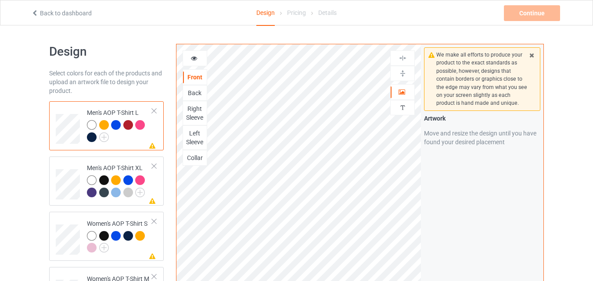
click at [91, 125] on div at bounding box center [92, 125] width 10 height 10
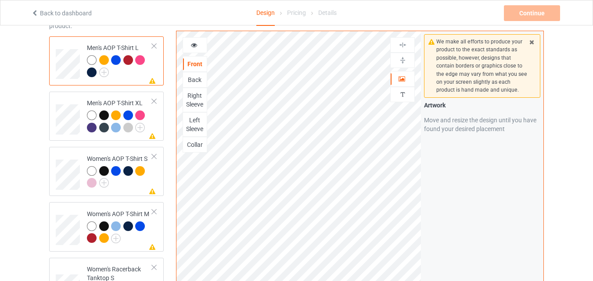
scroll to position [21, 0]
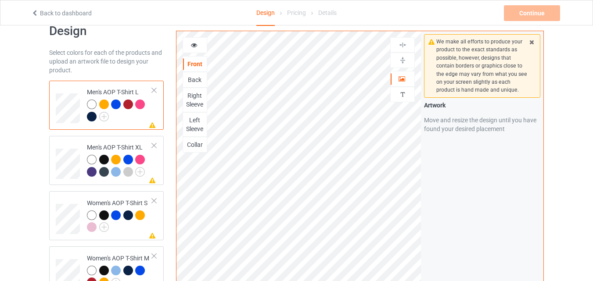
click at [90, 103] on div at bounding box center [92, 105] width 10 height 10
click at [92, 161] on div at bounding box center [92, 160] width 10 height 10
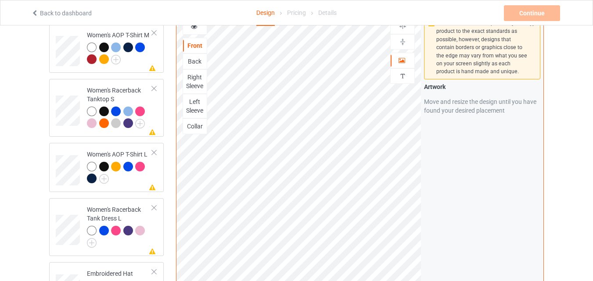
scroll to position [243, 0]
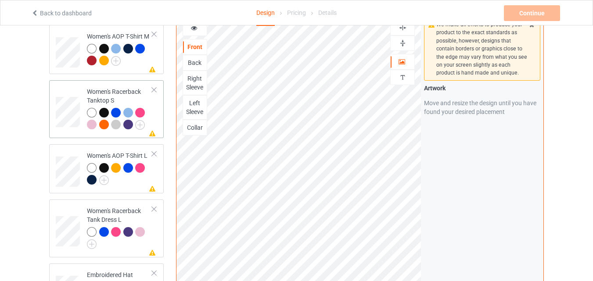
click at [92, 115] on div at bounding box center [92, 113] width 10 height 10
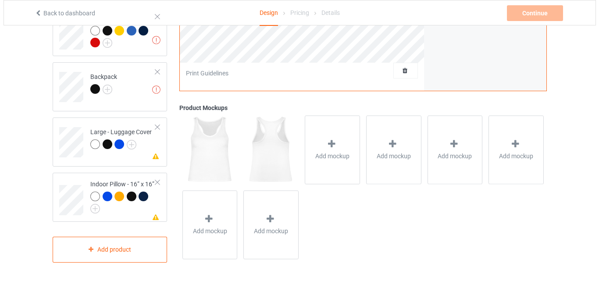
scroll to position [503, 0]
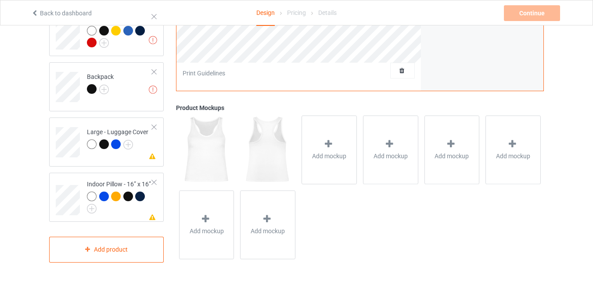
click at [277, 154] on img at bounding box center [267, 149] width 55 height 68
click at [327, 153] on span "Add mockup" at bounding box center [329, 156] width 34 height 9
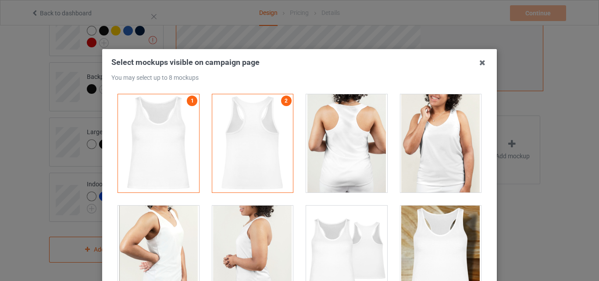
click at [425, 146] on div at bounding box center [440, 143] width 81 height 98
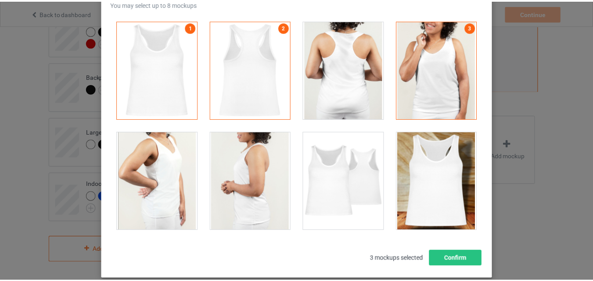
scroll to position [71, 0]
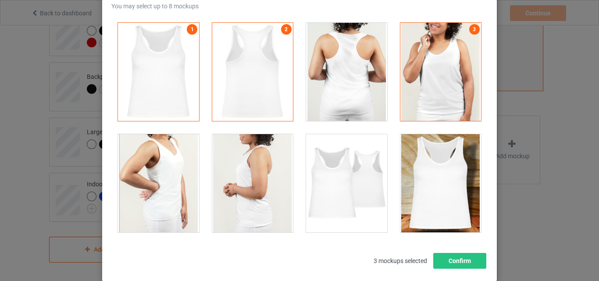
click at [420, 147] on div at bounding box center [440, 183] width 81 height 98
click at [346, 157] on div at bounding box center [346, 183] width 81 height 98
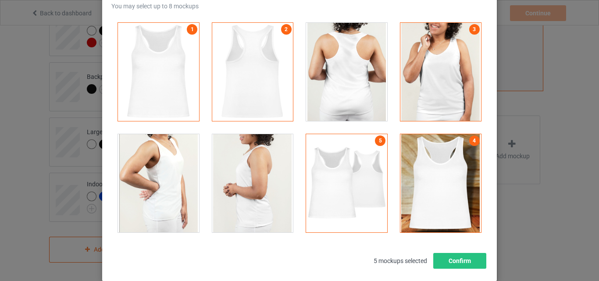
click at [183, 171] on div at bounding box center [158, 183] width 81 height 98
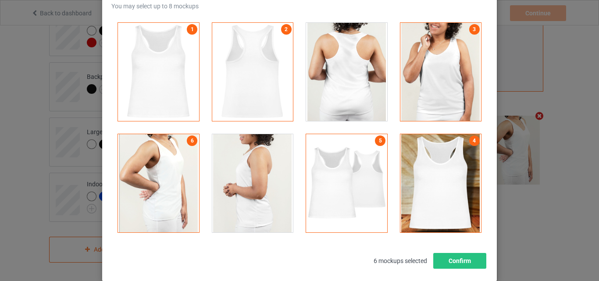
click at [246, 179] on div at bounding box center [252, 183] width 81 height 98
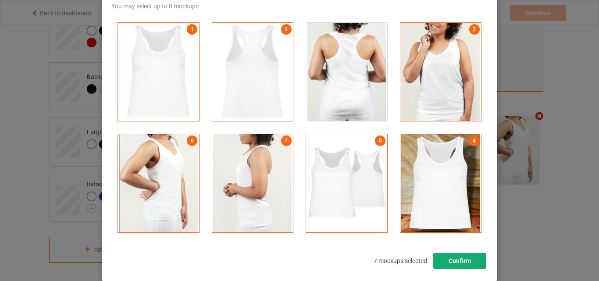
click at [447, 259] on button "Confirm" at bounding box center [459, 261] width 53 height 16
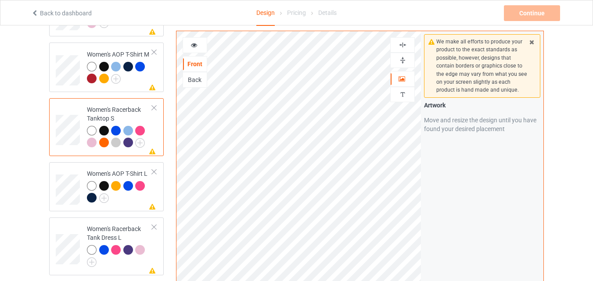
scroll to position [223, 0]
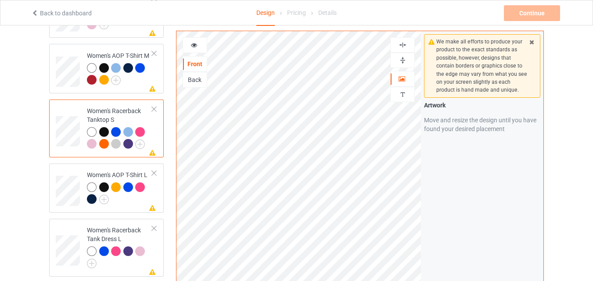
drag, startPoint x: 587, startPoint y: 106, endPoint x: 592, endPoint y: 111, distance: 7.4
click at [592, 111] on div "Design Select colors for each of the products and upload an artwork file to des…" at bounding box center [296, 179] width 593 height 755
drag, startPoint x: 592, startPoint y: 111, endPoint x: 597, endPoint y: 106, distance: 7.8
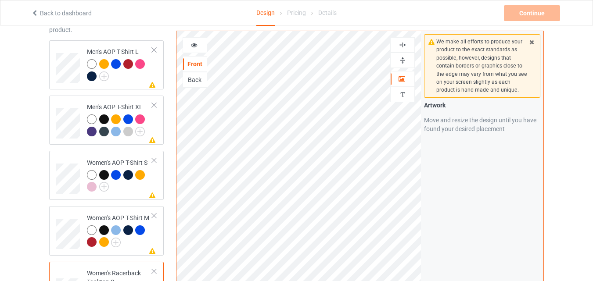
scroll to position [64, 0]
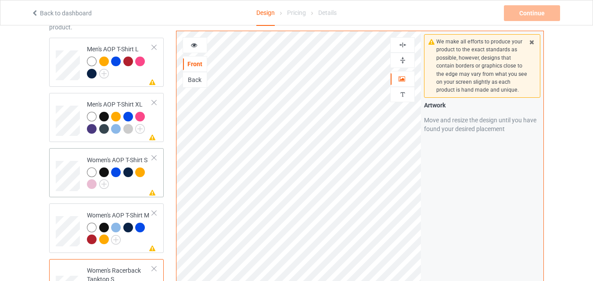
click at [90, 172] on div at bounding box center [92, 173] width 10 height 10
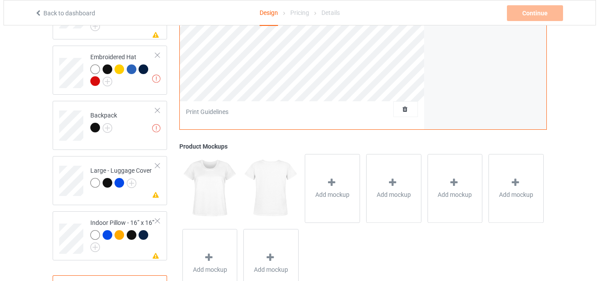
scroll to position [462, 0]
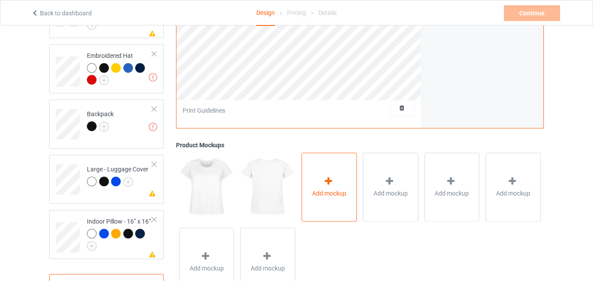
click at [322, 191] on div "Add mockup" at bounding box center [328, 187] width 55 height 69
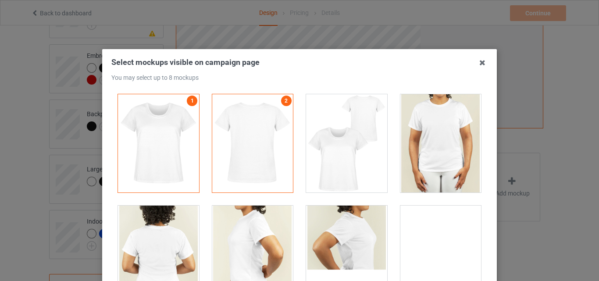
click at [347, 132] on div at bounding box center [346, 143] width 81 height 98
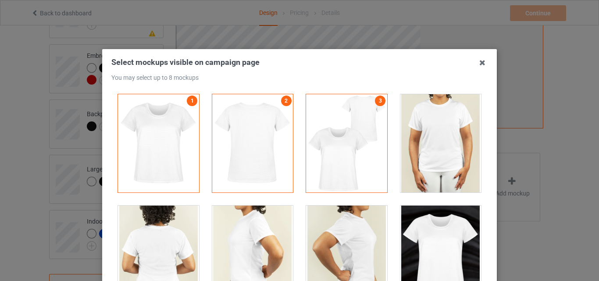
click at [412, 124] on div at bounding box center [440, 143] width 81 height 98
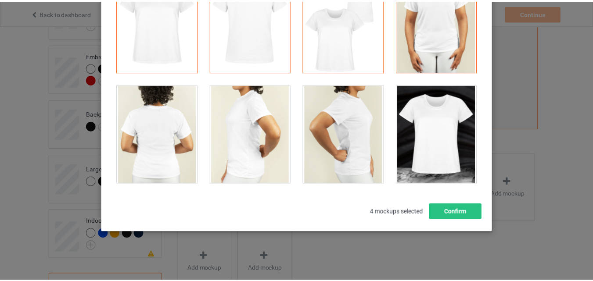
scroll to position [116, 0]
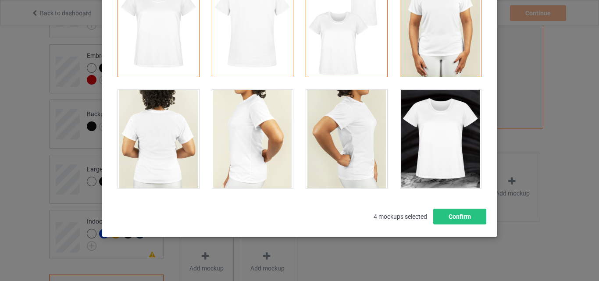
click at [427, 134] on div at bounding box center [440, 139] width 81 height 98
click at [334, 149] on div at bounding box center [346, 139] width 81 height 98
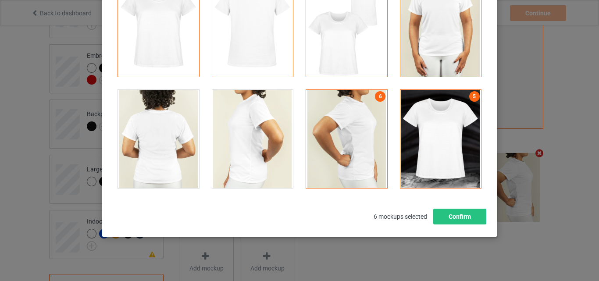
click at [244, 137] on div at bounding box center [252, 139] width 81 height 98
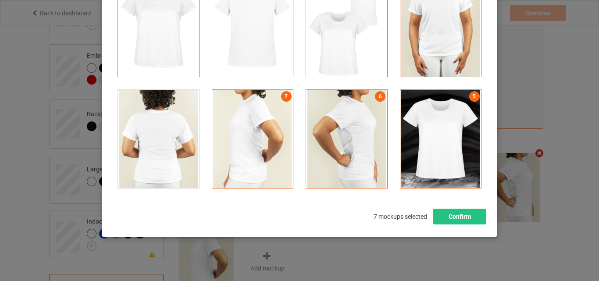
click at [160, 145] on div at bounding box center [158, 139] width 81 height 98
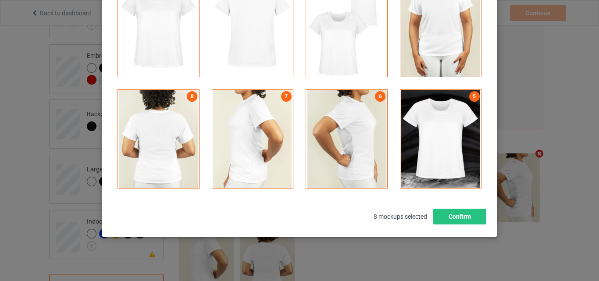
click at [160, 145] on div at bounding box center [158, 139] width 81 height 98
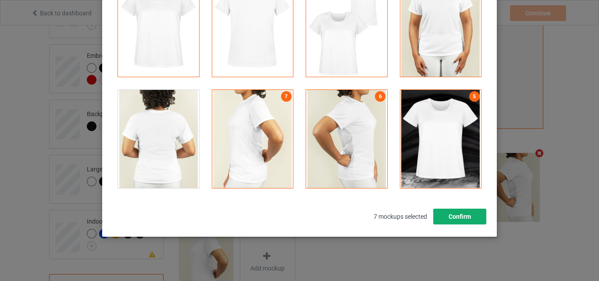
click at [446, 221] on button "Confirm" at bounding box center [459, 217] width 53 height 16
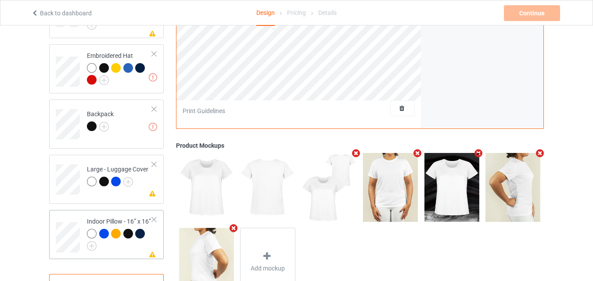
click at [91, 237] on div at bounding box center [92, 234] width 10 height 10
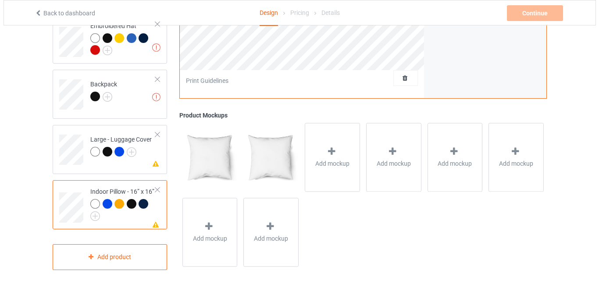
scroll to position [503, 0]
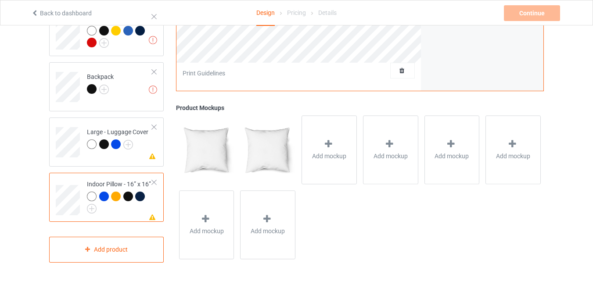
click at [137, 195] on div at bounding box center [140, 197] width 10 height 10
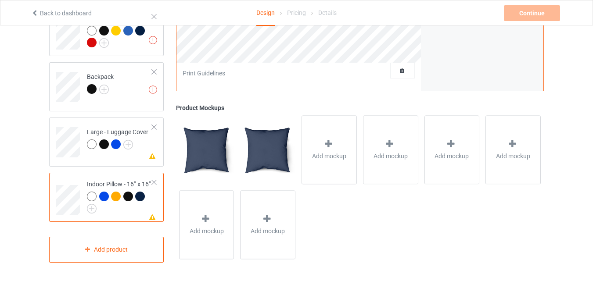
click at [127, 196] on div at bounding box center [128, 197] width 10 height 10
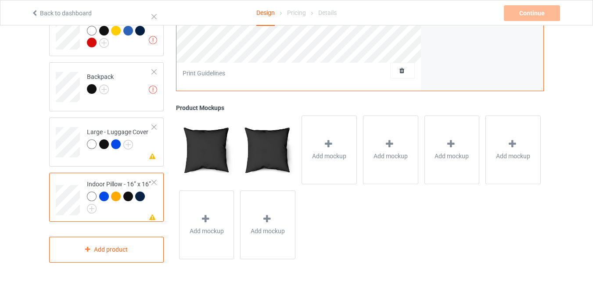
click at [118, 196] on div at bounding box center [116, 197] width 10 height 10
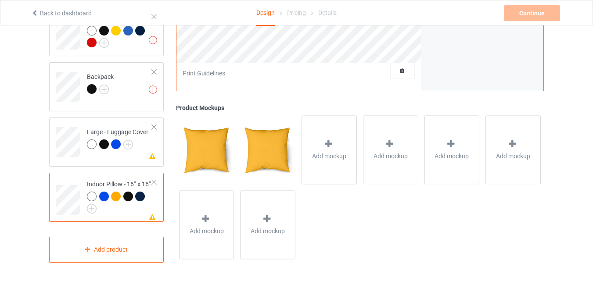
click at [95, 195] on div at bounding box center [92, 197] width 10 height 10
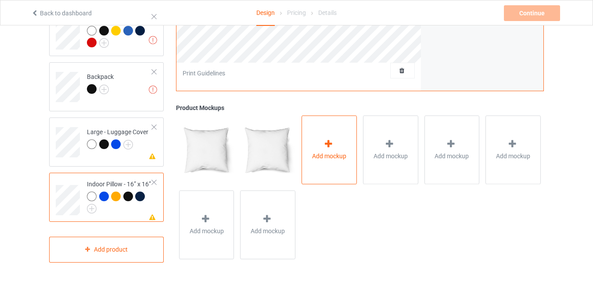
click at [349, 160] on div "Add mockup" at bounding box center [328, 149] width 55 height 69
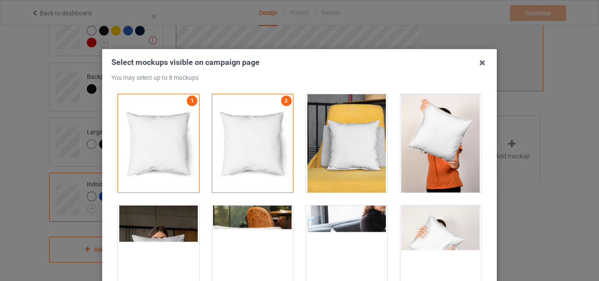
click at [372, 131] on div at bounding box center [346, 143] width 81 height 98
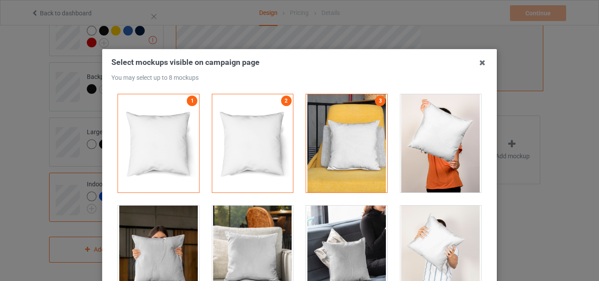
click at [428, 132] on div at bounding box center [440, 143] width 81 height 98
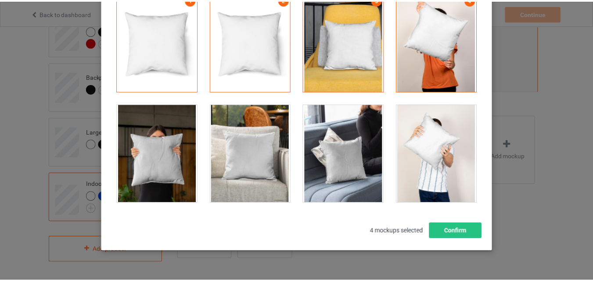
scroll to position [121, 0]
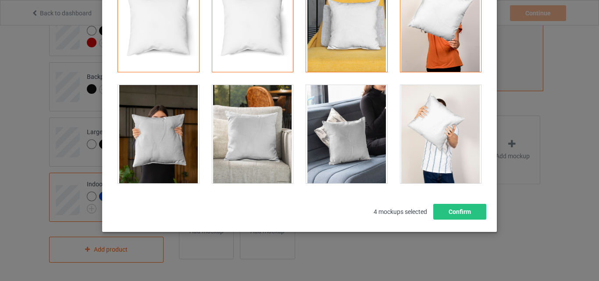
click at [449, 163] on div at bounding box center [440, 134] width 81 height 98
click at [355, 149] on div at bounding box center [346, 134] width 81 height 98
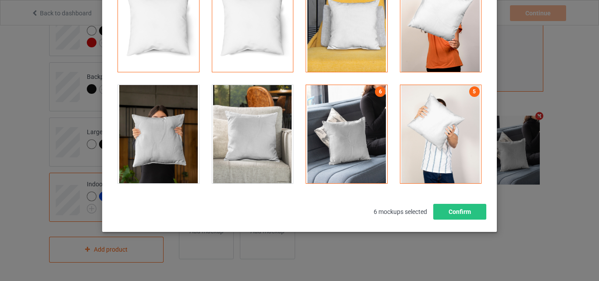
click at [217, 139] on div at bounding box center [252, 134] width 81 height 98
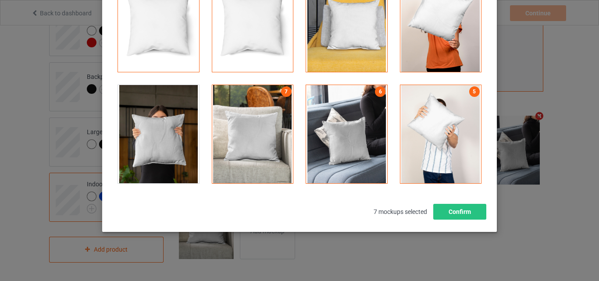
click at [160, 140] on div at bounding box center [158, 134] width 81 height 98
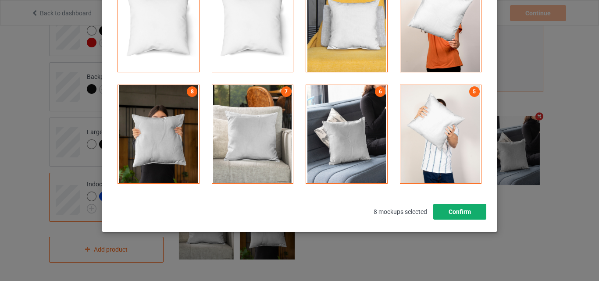
click at [469, 213] on button "Confirm" at bounding box center [459, 212] width 53 height 16
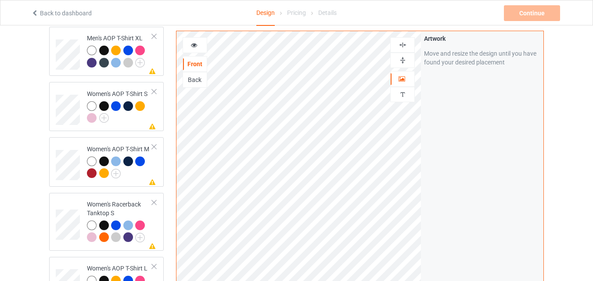
scroll to position [503, 0]
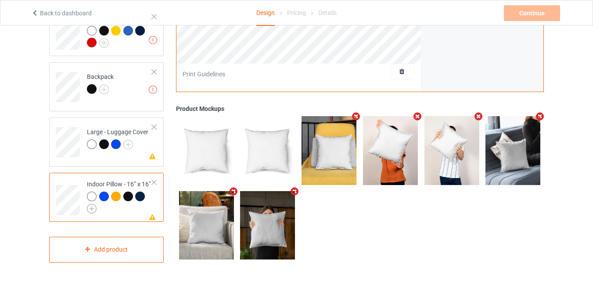
click at [93, 208] on img at bounding box center [92, 209] width 10 height 10
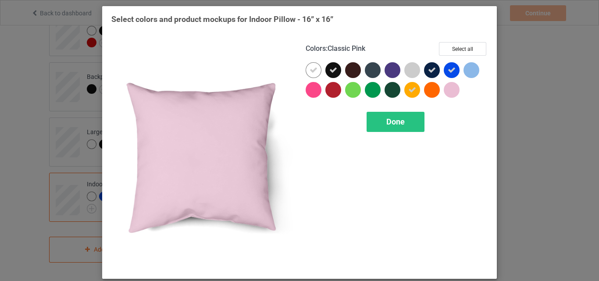
click at [444, 90] on div at bounding box center [452, 90] width 16 height 16
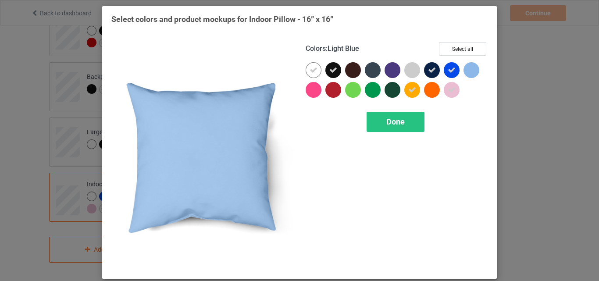
click at [471, 71] on div at bounding box center [472, 70] width 16 height 16
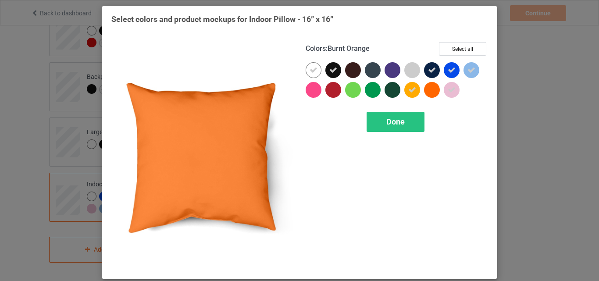
click at [432, 88] on div at bounding box center [432, 90] width 16 height 16
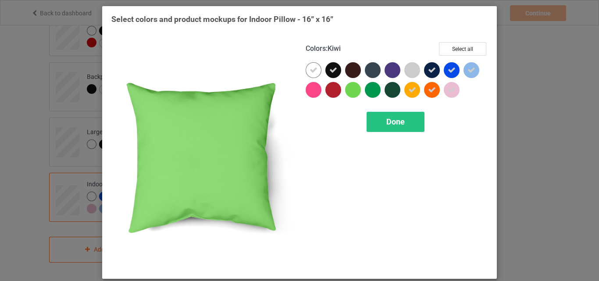
click at [349, 92] on div at bounding box center [353, 90] width 16 height 16
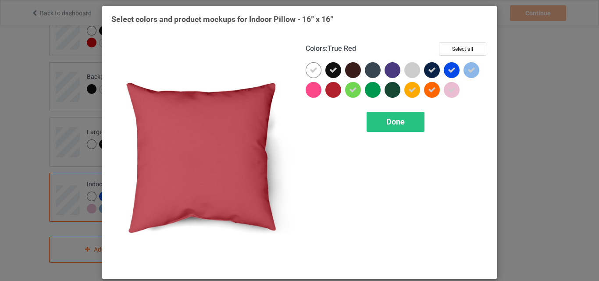
click at [332, 89] on div at bounding box center [333, 90] width 16 height 16
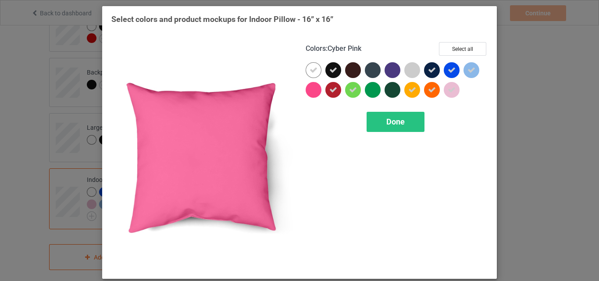
click at [316, 89] on div at bounding box center [314, 90] width 16 height 16
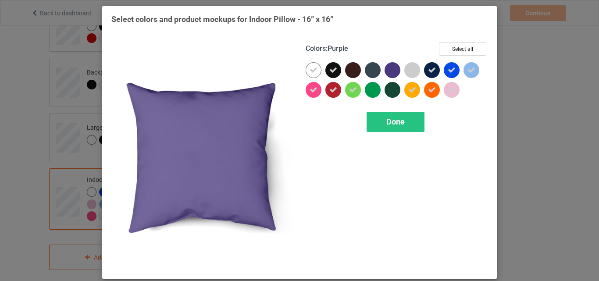
click at [392, 72] on div at bounding box center [393, 70] width 16 height 16
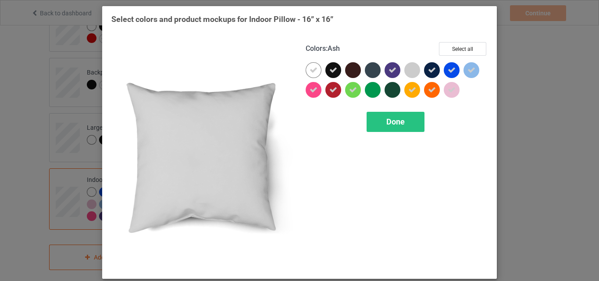
click at [414, 71] on div at bounding box center [412, 70] width 16 height 16
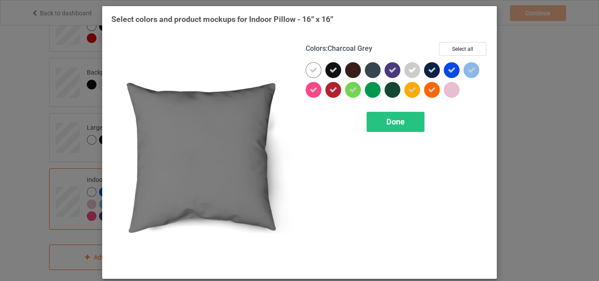
click at [371, 73] on div at bounding box center [373, 70] width 16 height 16
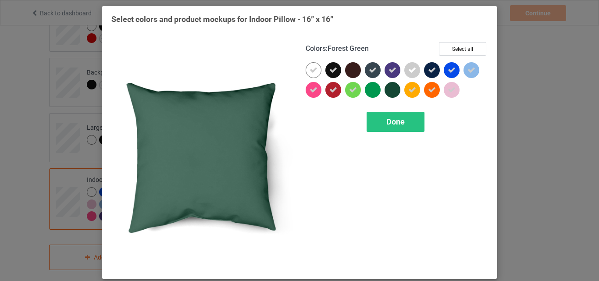
click at [391, 96] on div at bounding box center [393, 90] width 16 height 16
click at [393, 126] on span "Done" at bounding box center [395, 121] width 18 height 9
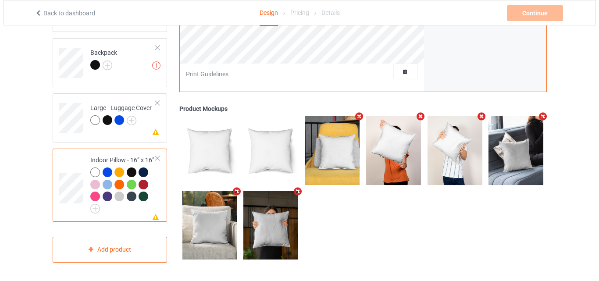
scroll to position [526, 0]
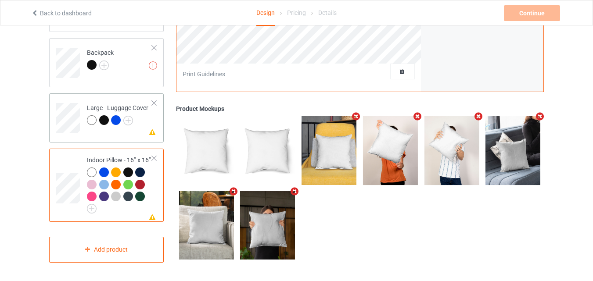
click at [93, 121] on div at bounding box center [92, 120] width 10 height 10
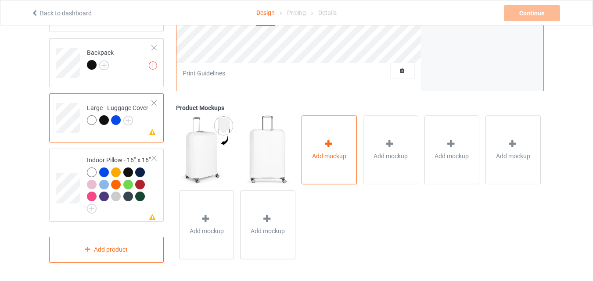
click at [341, 157] on span "Add mockup" at bounding box center [329, 156] width 34 height 9
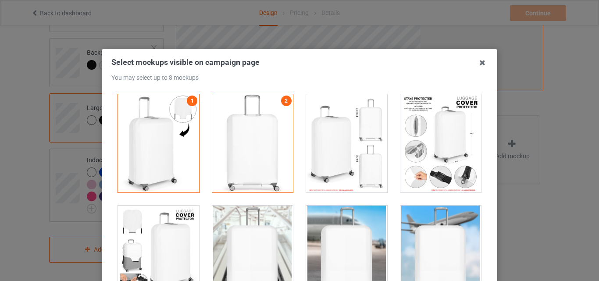
click at [341, 157] on div at bounding box center [346, 143] width 81 height 98
click at [440, 133] on div at bounding box center [440, 143] width 81 height 98
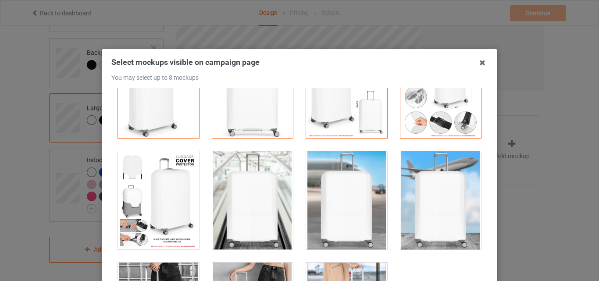
scroll to position [56, 0]
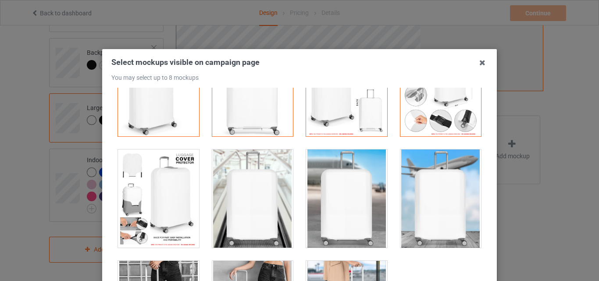
click at [450, 182] on div at bounding box center [440, 199] width 81 height 98
click at [357, 200] on div at bounding box center [346, 199] width 81 height 98
click at [251, 200] on div at bounding box center [252, 199] width 81 height 98
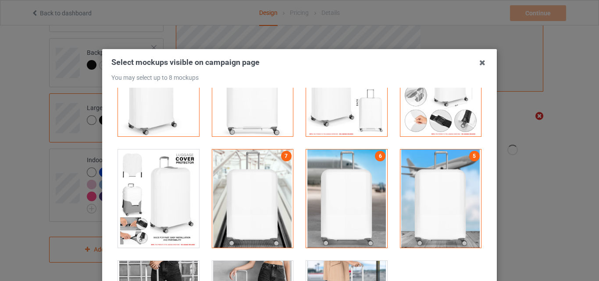
click at [169, 197] on div at bounding box center [158, 199] width 81 height 98
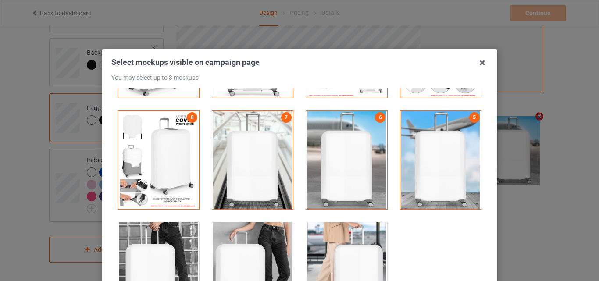
scroll to position [109, 0]
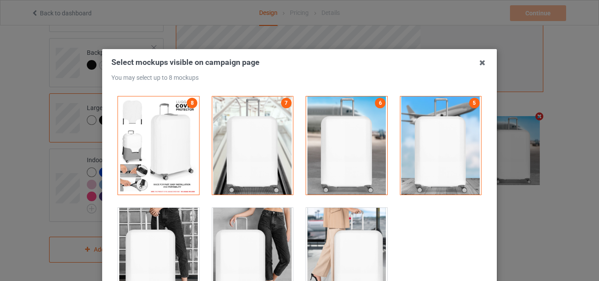
click at [368, 246] on div at bounding box center [346, 257] width 81 height 98
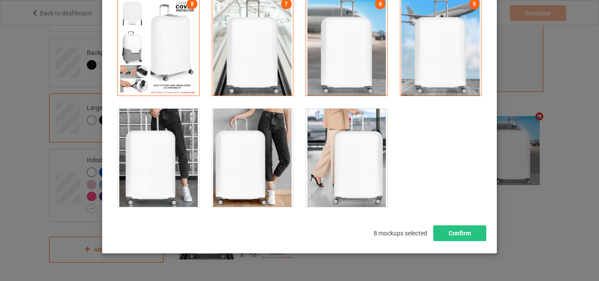
scroll to position [129, 0]
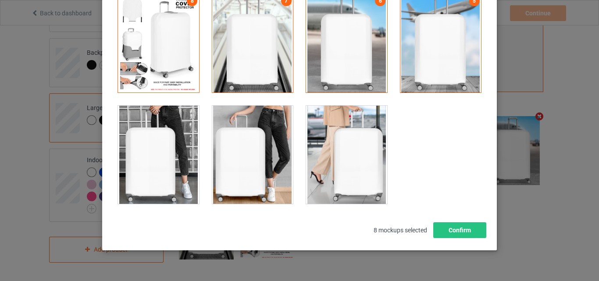
click at [346, 167] on div at bounding box center [346, 155] width 81 height 98
click at [262, 167] on div at bounding box center [252, 155] width 81 height 98
click at [179, 168] on div at bounding box center [158, 155] width 81 height 98
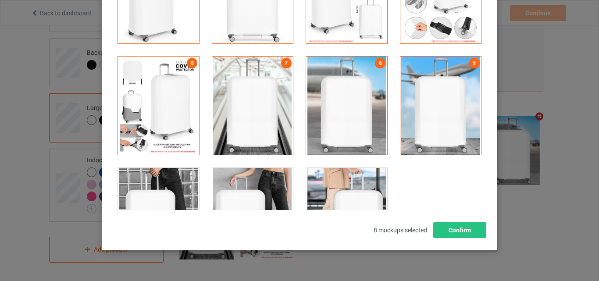
scroll to position [0, 0]
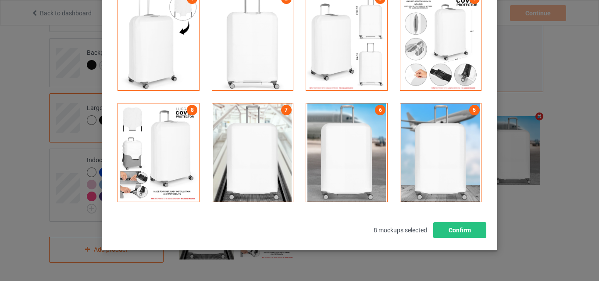
click at [442, 28] on div at bounding box center [440, 41] width 81 height 98
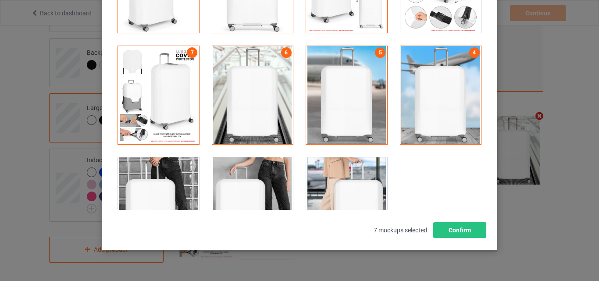
scroll to position [109, 0]
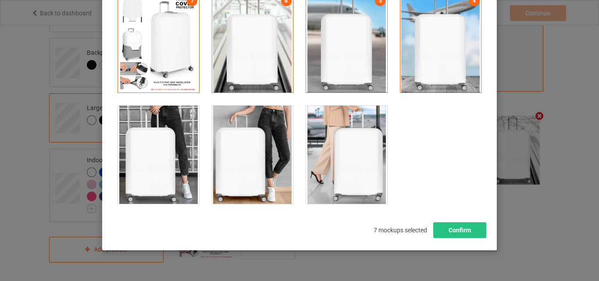
click at [254, 165] on div at bounding box center [252, 155] width 81 height 98
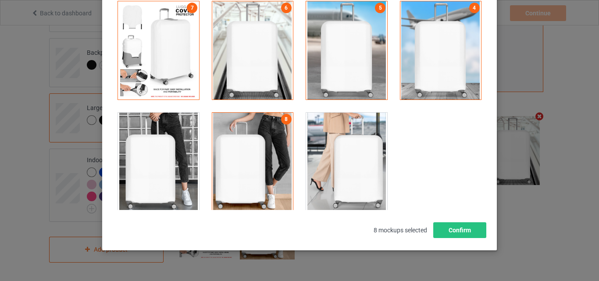
scroll to position [99, 0]
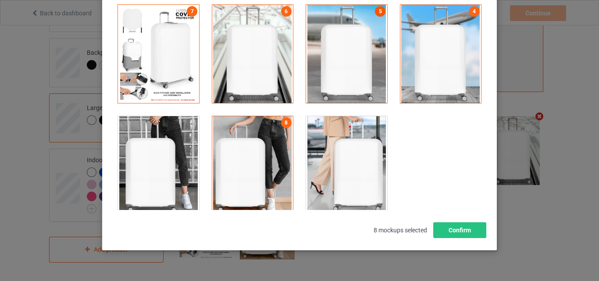
click at [375, 13] on link "5" at bounding box center [380, 11] width 11 height 11
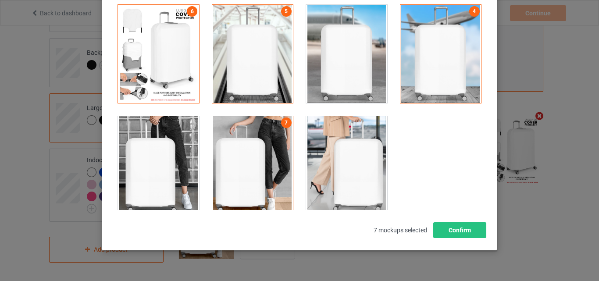
click at [180, 122] on div at bounding box center [158, 165] width 81 height 98
click at [340, 147] on div at bounding box center [346, 165] width 81 height 98
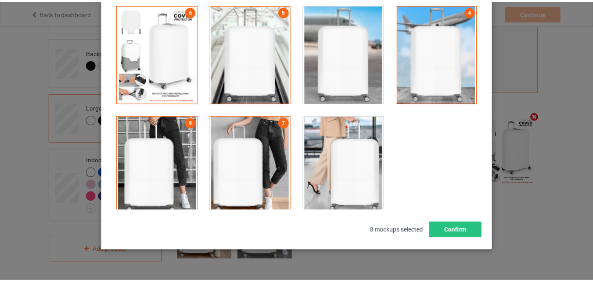
scroll to position [129, 0]
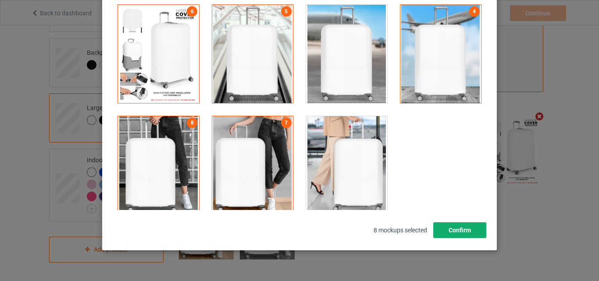
click at [457, 233] on button "Confirm" at bounding box center [459, 230] width 53 height 16
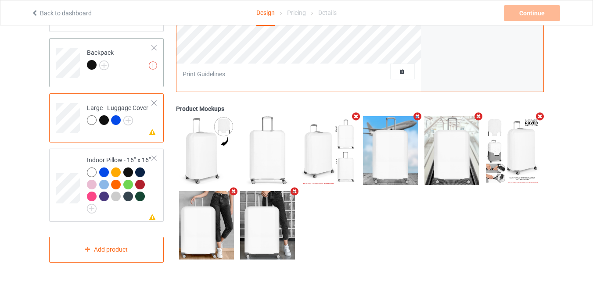
click at [94, 62] on div at bounding box center [92, 65] width 10 height 10
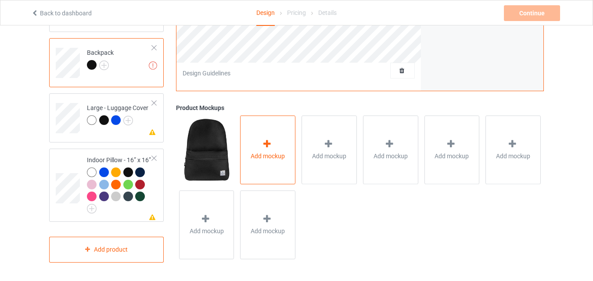
click at [277, 153] on span "Add mockup" at bounding box center [267, 156] width 34 height 9
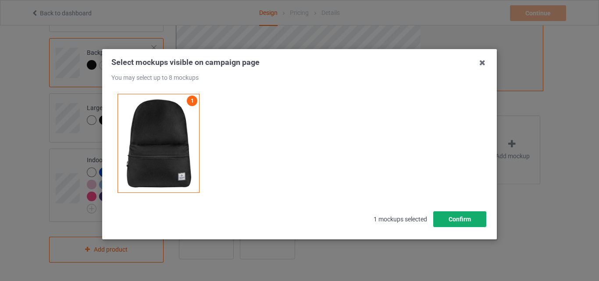
click at [445, 220] on button "Confirm" at bounding box center [459, 219] width 53 height 16
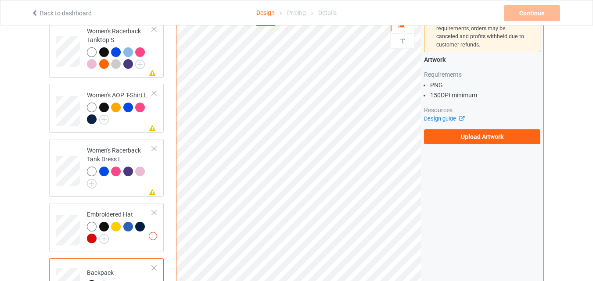
scroll to position [300, 0]
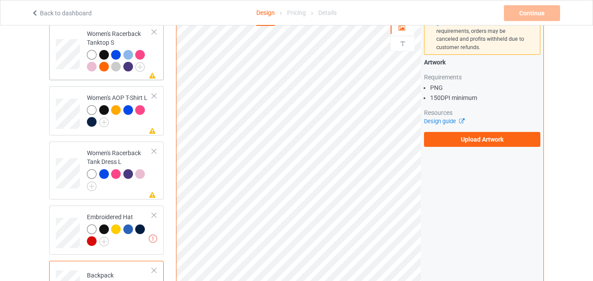
click at [93, 56] on div at bounding box center [92, 55] width 10 height 10
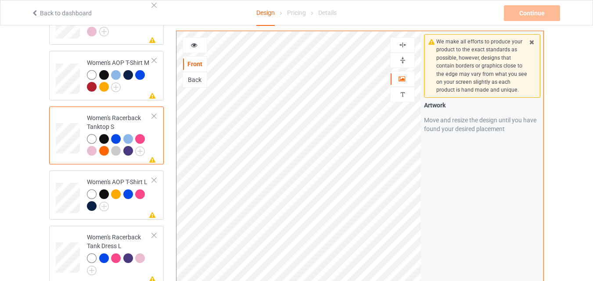
scroll to position [221, 0]
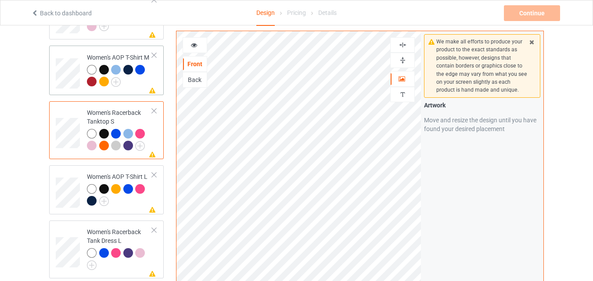
click at [90, 71] on div at bounding box center [92, 70] width 10 height 10
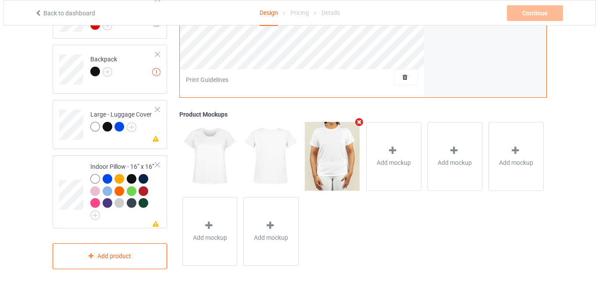
scroll to position [515, 0]
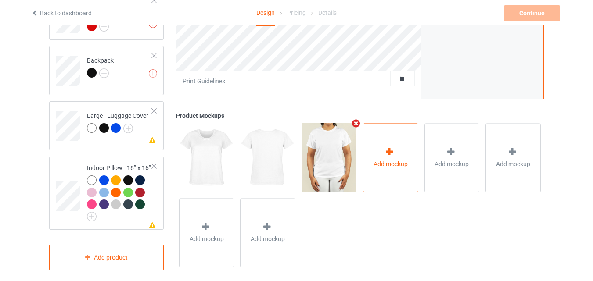
click at [369, 162] on div "Add mockup" at bounding box center [390, 157] width 55 height 69
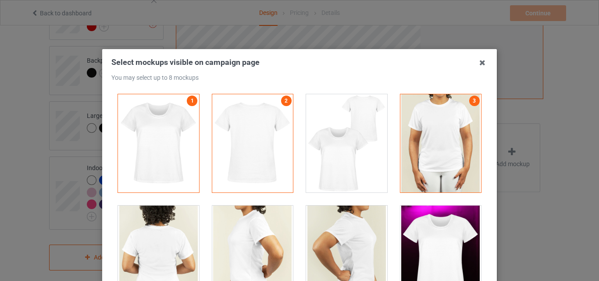
click at [438, 240] on div at bounding box center [440, 255] width 81 height 98
click at [146, 244] on div at bounding box center [158, 255] width 81 height 98
click at [349, 166] on div at bounding box center [346, 143] width 81 height 98
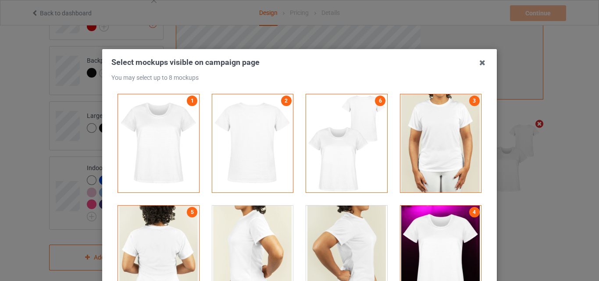
click at [345, 232] on div at bounding box center [346, 255] width 81 height 98
click at [254, 238] on div at bounding box center [252, 255] width 81 height 98
click at [181, 212] on div at bounding box center [158, 255] width 81 height 98
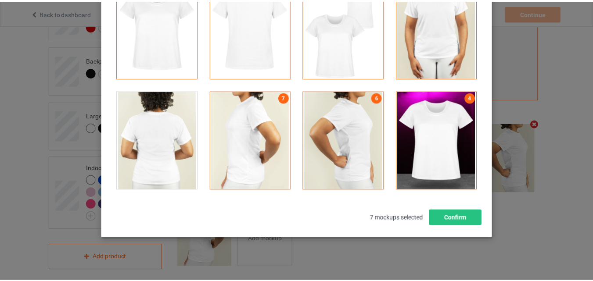
scroll to position [113, 0]
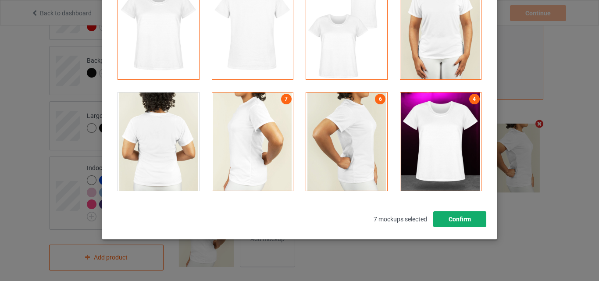
click at [461, 223] on button "Confirm" at bounding box center [459, 219] width 53 height 16
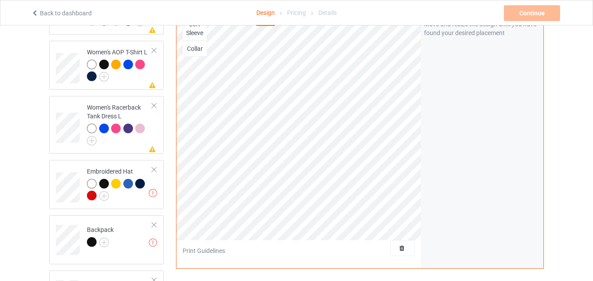
scroll to position [347, 0]
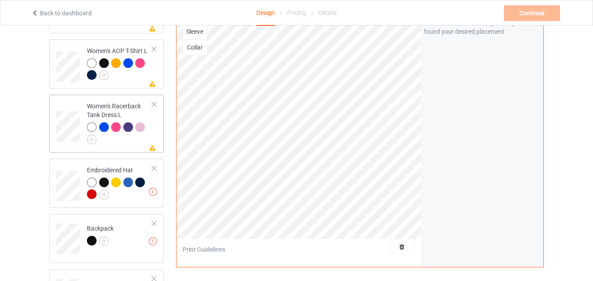
click at [95, 132] on div at bounding box center [92, 127] width 10 height 10
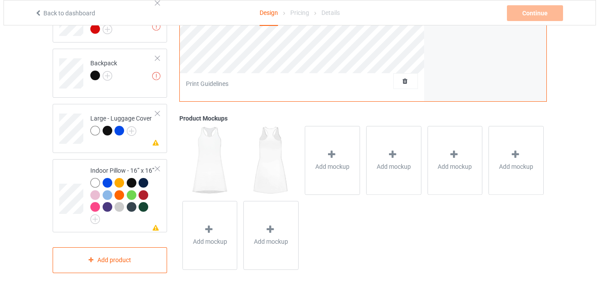
scroll to position [528, 0]
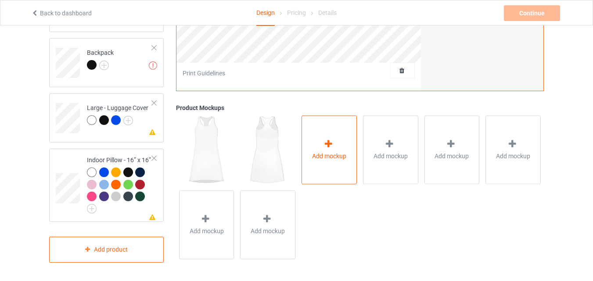
click at [324, 164] on div "Add mockup" at bounding box center [328, 149] width 55 height 69
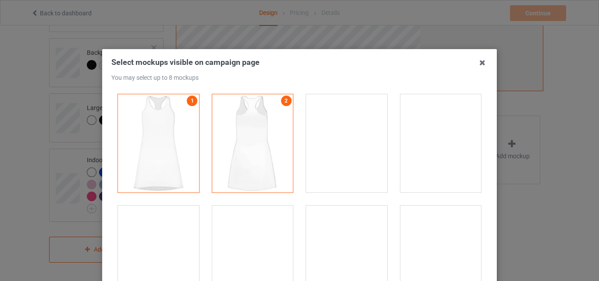
click at [351, 141] on div at bounding box center [346, 143] width 81 height 98
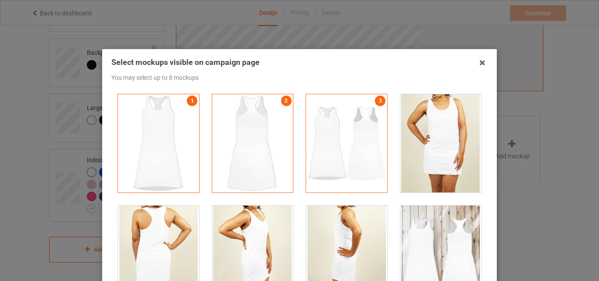
click at [446, 144] on div at bounding box center [440, 143] width 81 height 98
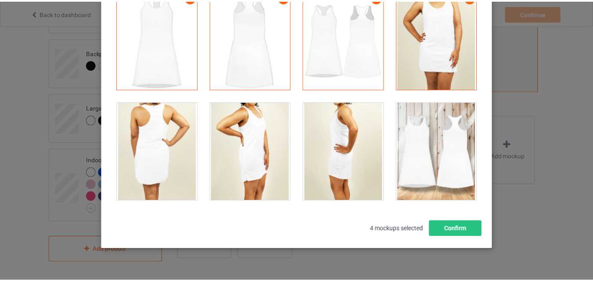
scroll to position [102, 0]
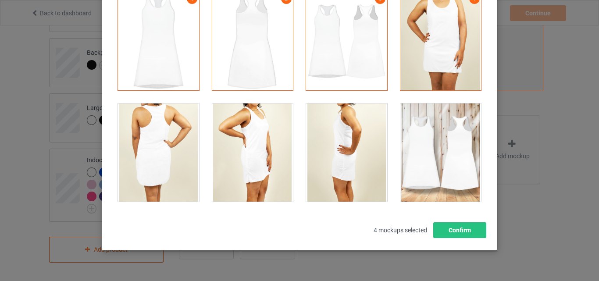
click at [428, 164] on div at bounding box center [440, 153] width 81 height 98
click at [260, 165] on div at bounding box center [252, 153] width 81 height 98
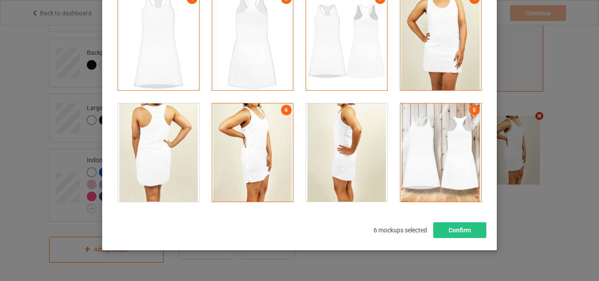
click at [330, 172] on div at bounding box center [346, 153] width 81 height 98
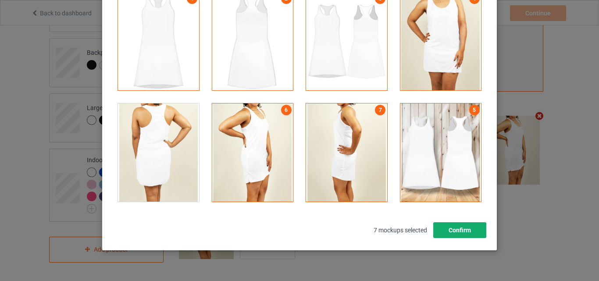
click at [447, 231] on button "Confirm" at bounding box center [459, 230] width 53 height 16
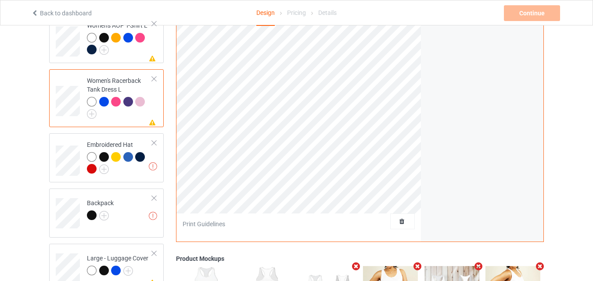
scroll to position [375, 0]
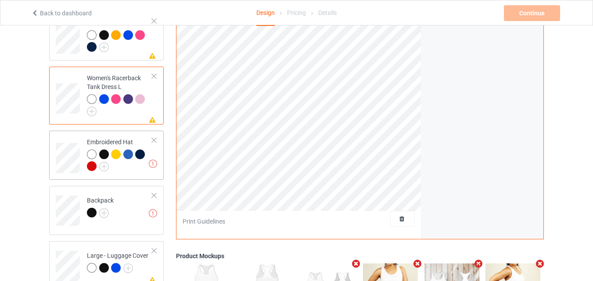
click at [91, 157] on div at bounding box center [92, 155] width 10 height 10
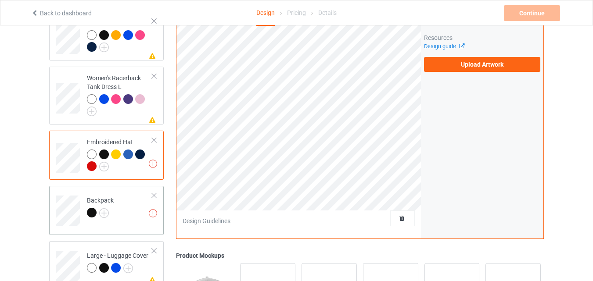
click at [91, 214] on div at bounding box center [92, 213] width 10 height 10
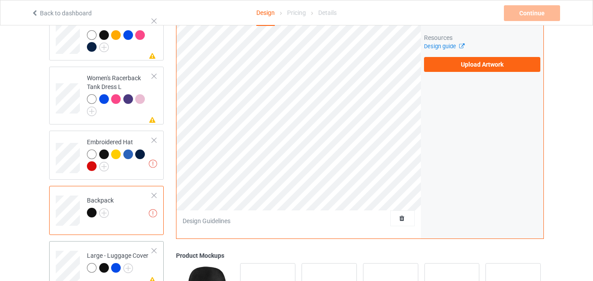
click at [93, 273] on div at bounding box center [92, 268] width 10 height 10
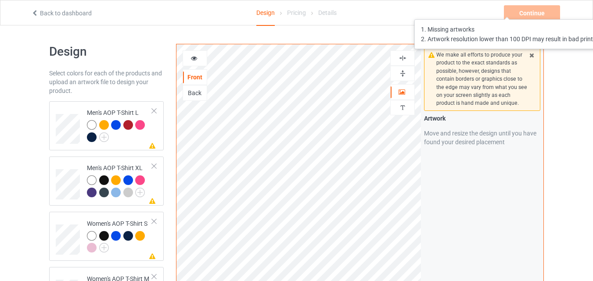
click at [531, 11] on div "Continue 1. Missing artworks 2. Artwork resolution lower than 100 DPI may resul…" at bounding box center [532, 13] width 58 height 16
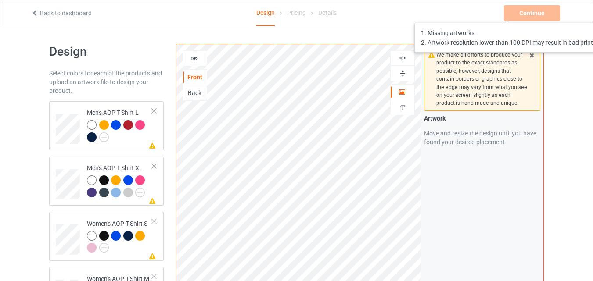
click at [513, 14] on div "Continue 1. Missing artworks 2. Artwork resolution lower than 100 DPI may resul…" at bounding box center [532, 13] width 58 height 16
click at [526, 14] on div "Continue 1. Missing artworks 2. Artwork resolution lower than 100 DPI may resul…" at bounding box center [532, 13] width 58 height 16
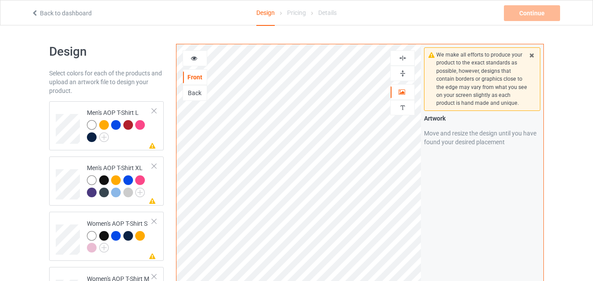
click at [507, 140] on div "Move and resize the design until you have found your desired placement" at bounding box center [482, 138] width 116 height 18
click at [503, 140] on div "Move and resize the design until you have found your desired placement" at bounding box center [482, 138] width 116 height 18
click at [196, 55] on icon at bounding box center [193, 57] width 7 height 6
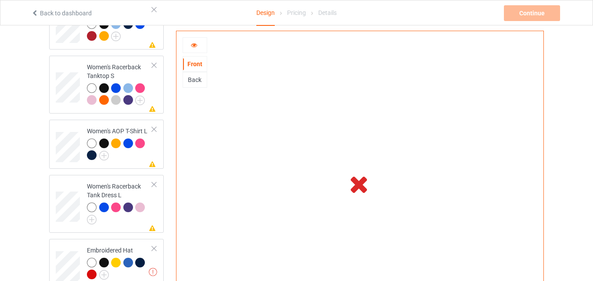
scroll to position [236, 0]
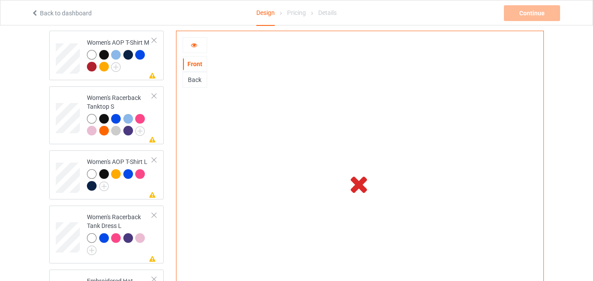
drag, startPoint x: 356, startPoint y: 186, endPoint x: 361, endPoint y: 179, distance: 7.8
click at [361, 179] on icon at bounding box center [358, 183] width 29 height 25
click at [307, 14] on div "Design Pricing Details" at bounding box center [296, 12] width 80 height 25
drag, startPoint x: 268, startPoint y: 24, endPoint x: 293, endPoint y: 23, distance: 25.0
click at [293, 23] on div "Design Pricing Details" at bounding box center [296, 12] width 80 height 25
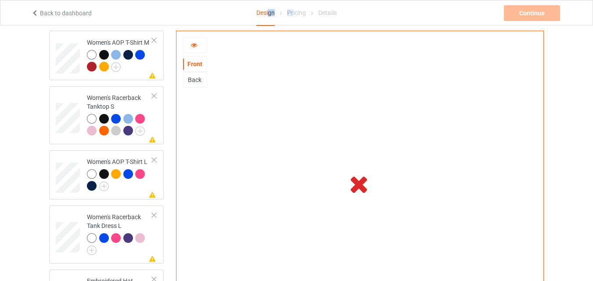
click at [357, 182] on icon at bounding box center [358, 183] width 29 height 25
click at [194, 82] on div "Back" at bounding box center [195, 79] width 24 height 9
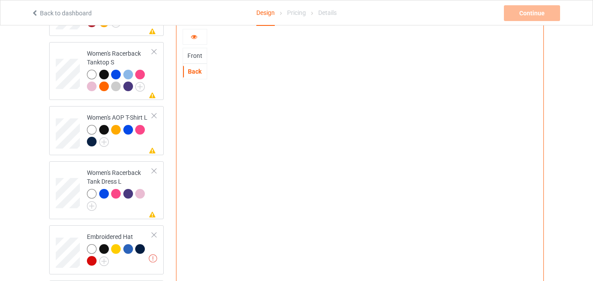
scroll to position [282, 0]
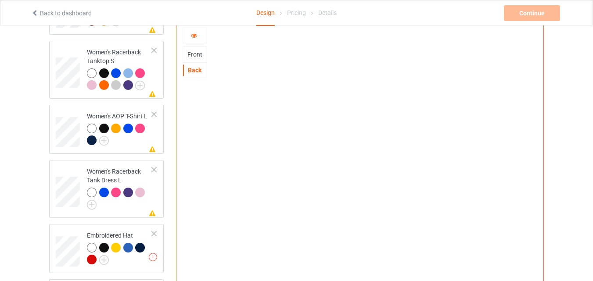
click at [200, 58] on div "Front" at bounding box center [195, 54] width 24 height 9
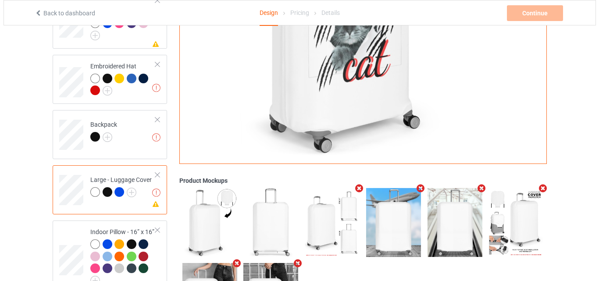
scroll to position [528, 0]
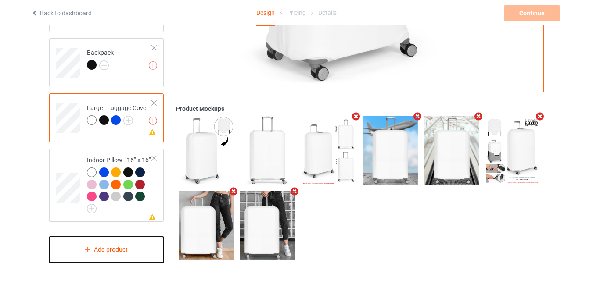
click at [119, 257] on div "Add product" at bounding box center [106, 250] width 114 height 26
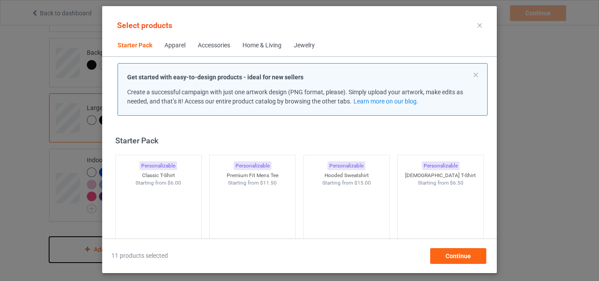
scroll to position [11, 0]
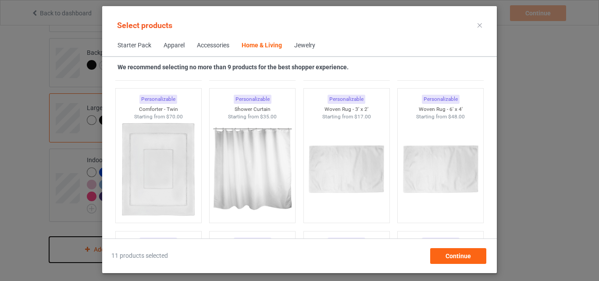
scroll to position [4885, 0]
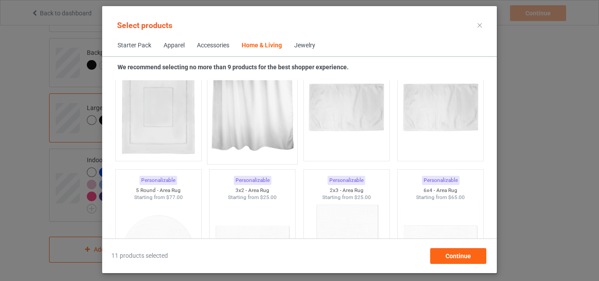
click at [248, 116] on img at bounding box center [252, 108] width 82 height 103
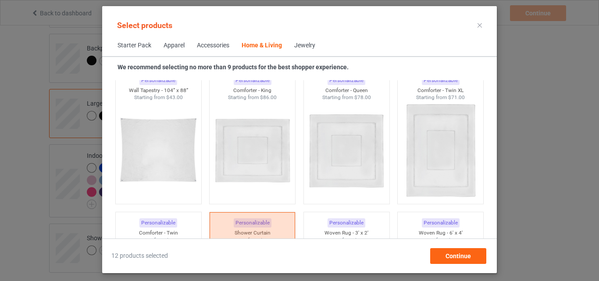
scroll to position [4483, 0]
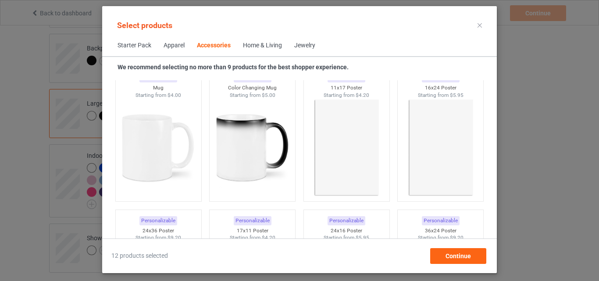
scroll to position [3927, 0]
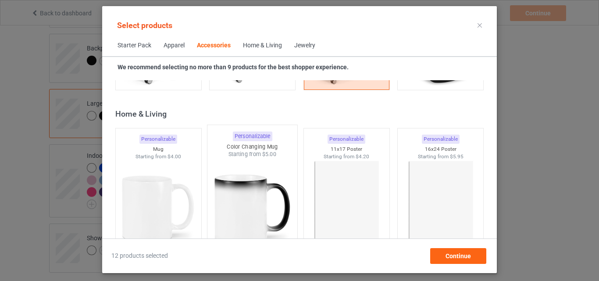
click at [277, 192] on img at bounding box center [252, 209] width 82 height 103
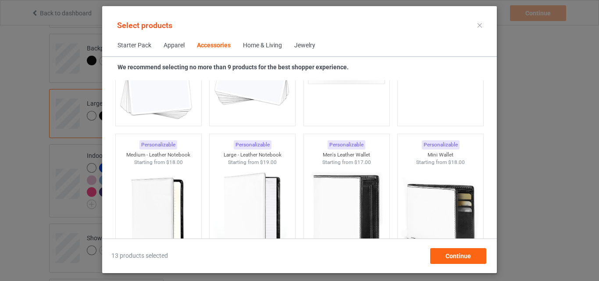
scroll to position [3525, 0]
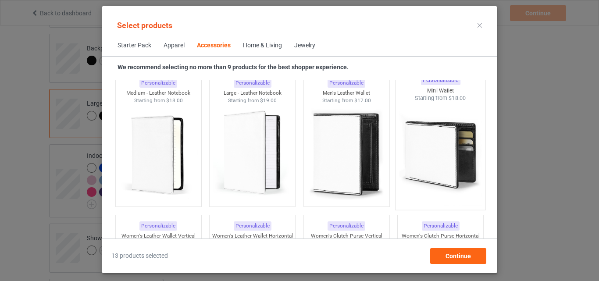
click at [426, 159] on img at bounding box center [441, 153] width 82 height 103
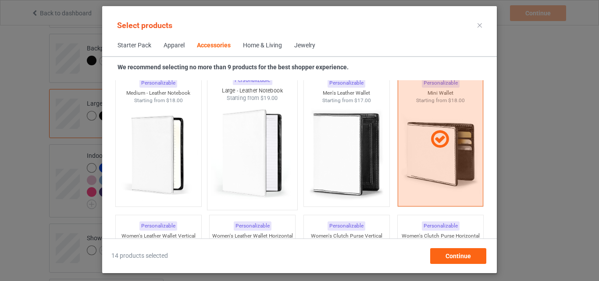
click at [241, 141] on img at bounding box center [252, 153] width 82 height 103
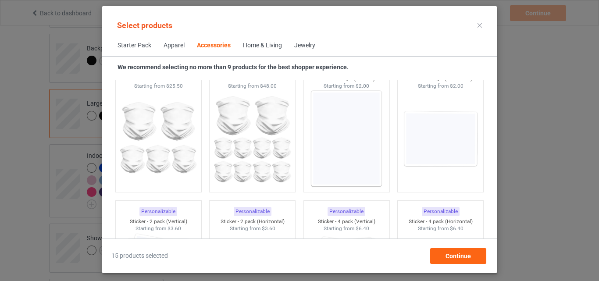
scroll to position [3030, 0]
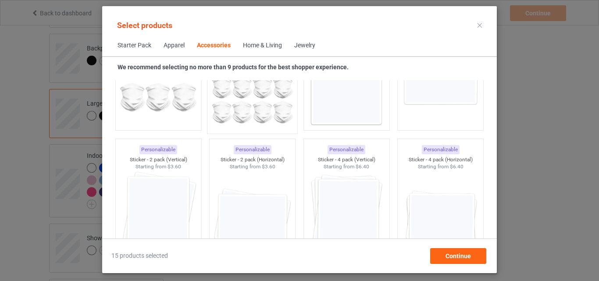
click at [269, 109] on img at bounding box center [252, 77] width 82 height 103
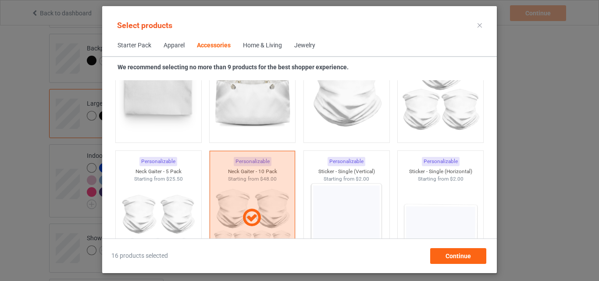
scroll to position [2876, 0]
click at [368, 111] on img at bounding box center [346, 89] width 82 height 103
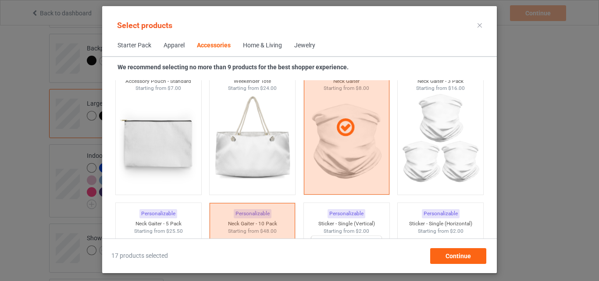
scroll to position [2806, 0]
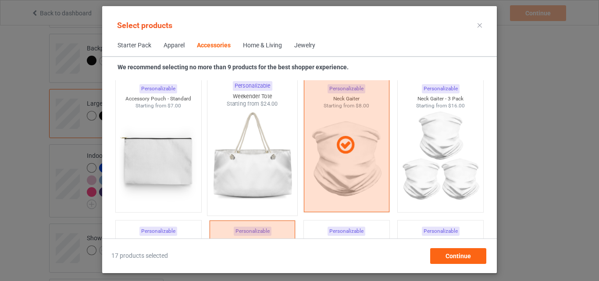
click at [245, 189] on img at bounding box center [252, 159] width 82 height 103
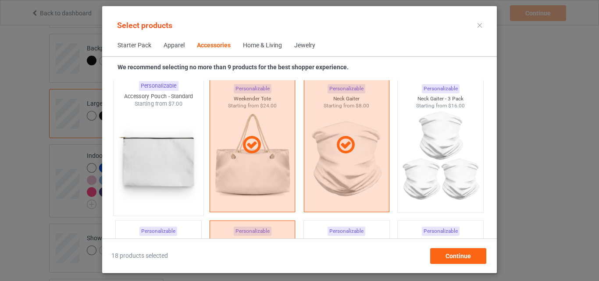
click at [178, 161] on img at bounding box center [158, 159] width 82 height 103
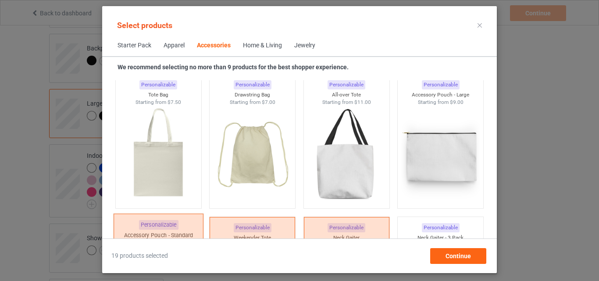
scroll to position [2665, 0]
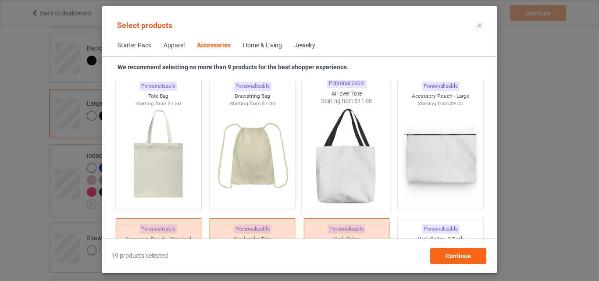
click at [353, 169] on img at bounding box center [346, 156] width 82 height 103
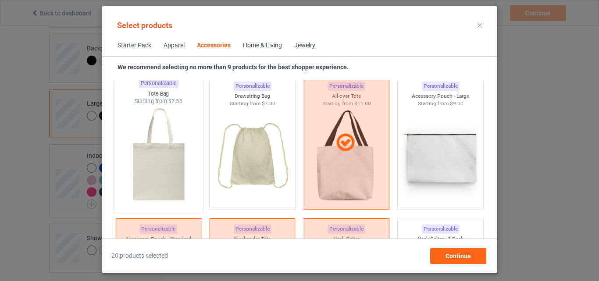
click at [170, 171] on img at bounding box center [158, 156] width 82 height 103
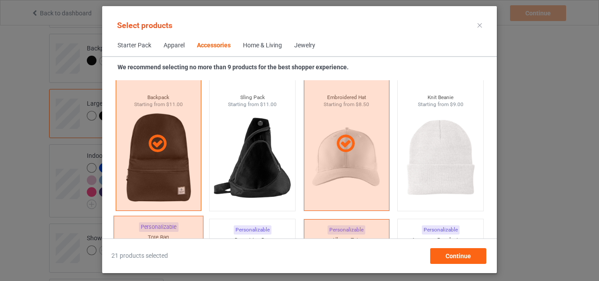
scroll to position [2507, 0]
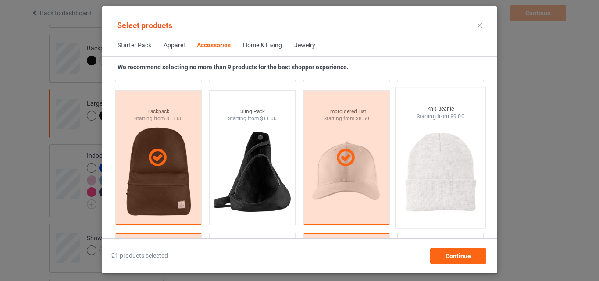
click at [427, 140] on img at bounding box center [441, 172] width 82 height 103
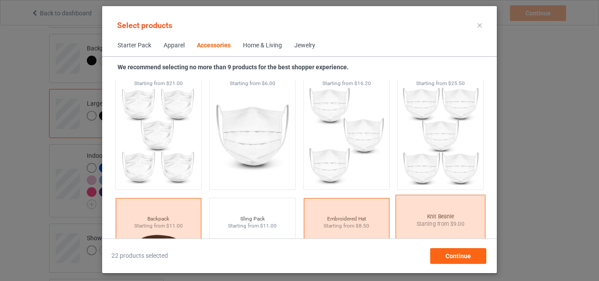
scroll to position [2385, 0]
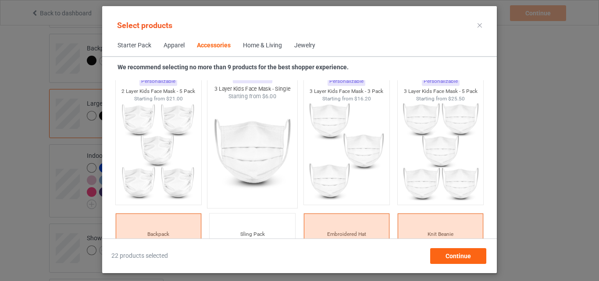
click at [236, 170] on img at bounding box center [252, 151] width 82 height 103
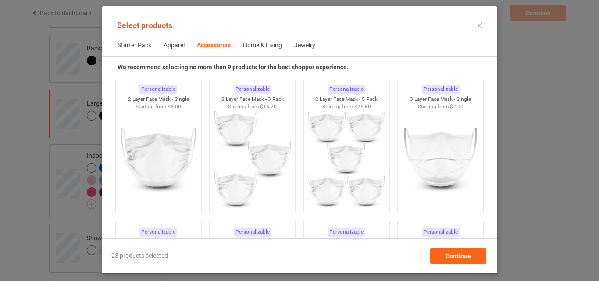
scroll to position [2086, 0]
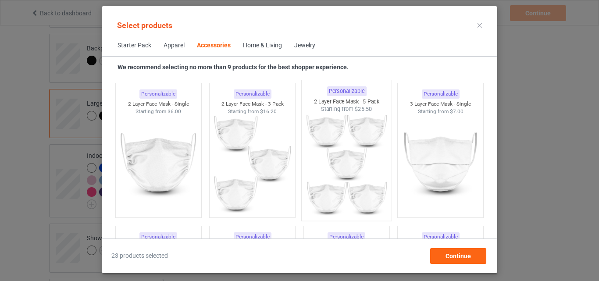
click at [330, 172] on img at bounding box center [346, 164] width 82 height 103
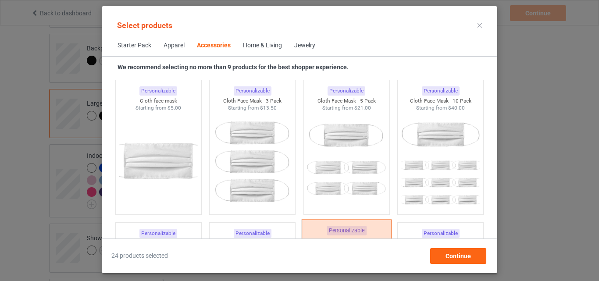
scroll to position [1946, 0]
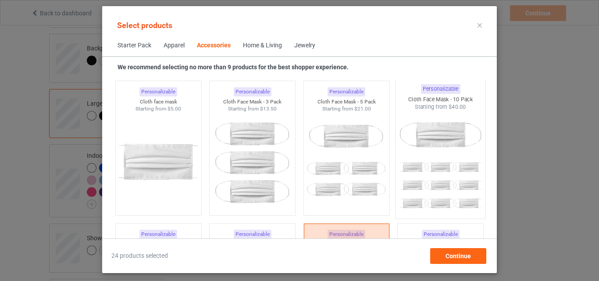
click at [402, 189] on img at bounding box center [441, 162] width 82 height 103
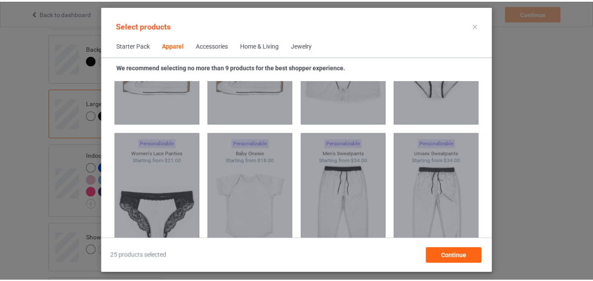
scroll to position [1139, 0]
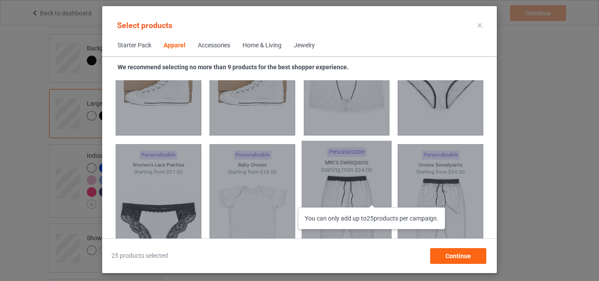
click at [376, 199] on div "You can only add up to 25 products per campaign." at bounding box center [347, 211] width 90 height 141
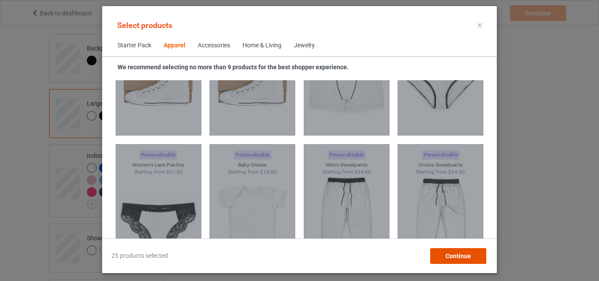
click at [453, 260] on div "Continue" at bounding box center [458, 256] width 56 height 16
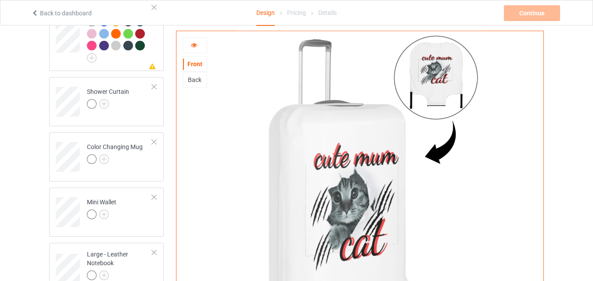
scroll to position [669, 0]
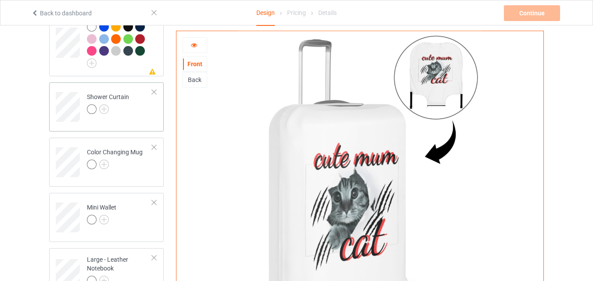
click at [92, 112] on div at bounding box center [92, 109] width 10 height 10
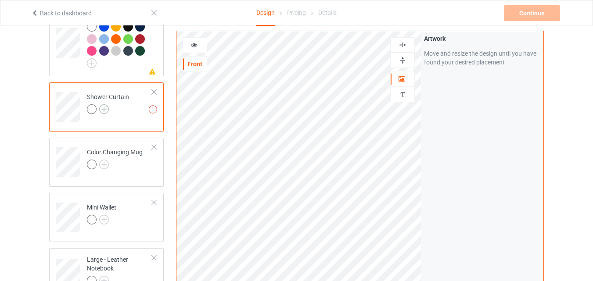
click at [103, 114] on img at bounding box center [104, 109] width 10 height 10
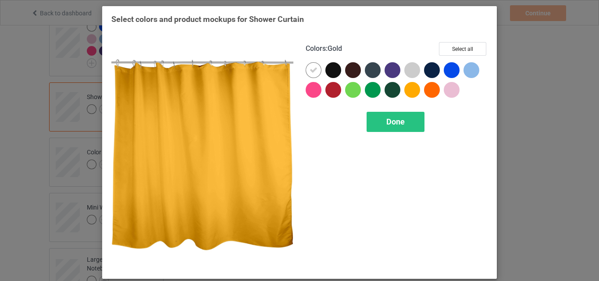
click at [408, 87] on div at bounding box center [412, 90] width 16 height 16
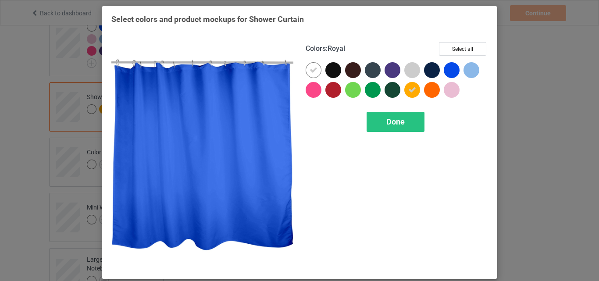
click at [446, 70] on div at bounding box center [452, 70] width 16 height 16
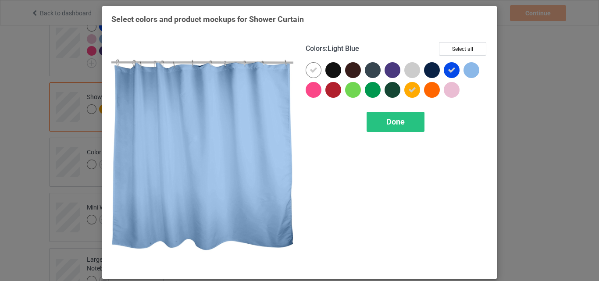
click at [472, 68] on div at bounding box center [472, 70] width 16 height 16
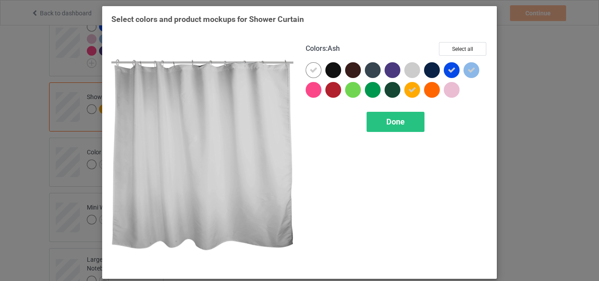
click at [413, 67] on div at bounding box center [412, 70] width 16 height 16
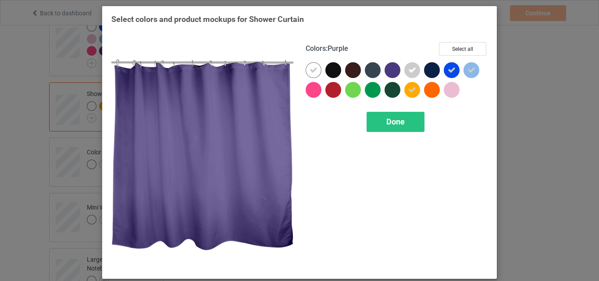
click at [388, 68] on div at bounding box center [393, 70] width 16 height 16
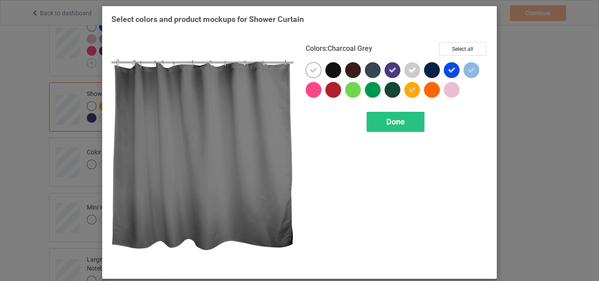
click at [371, 71] on div at bounding box center [373, 70] width 16 height 16
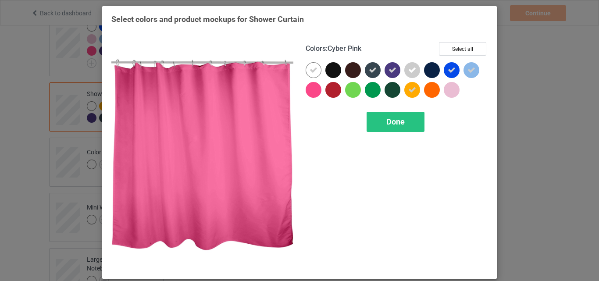
click at [310, 92] on div at bounding box center [314, 90] width 16 height 16
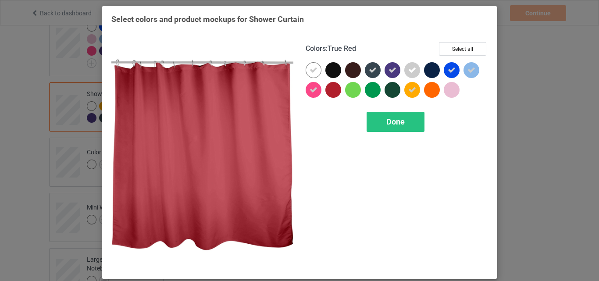
click at [335, 89] on div at bounding box center [333, 90] width 16 height 16
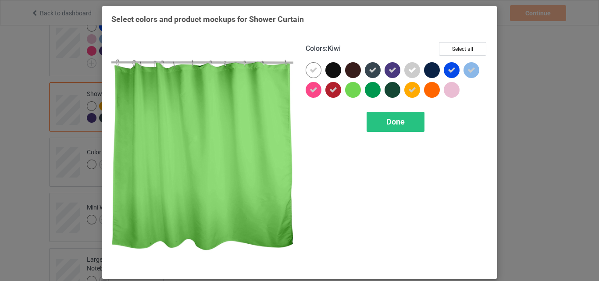
click at [352, 90] on div at bounding box center [353, 90] width 16 height 16
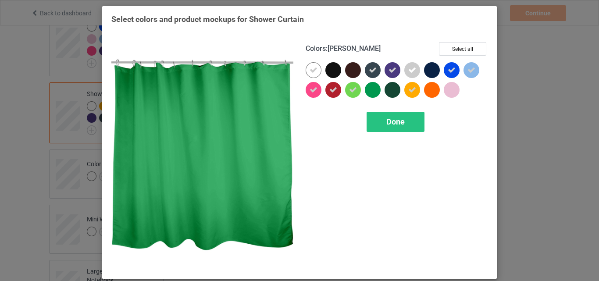
click at [365, 90] on div at bounding box center [373, 90] width 16 height 16
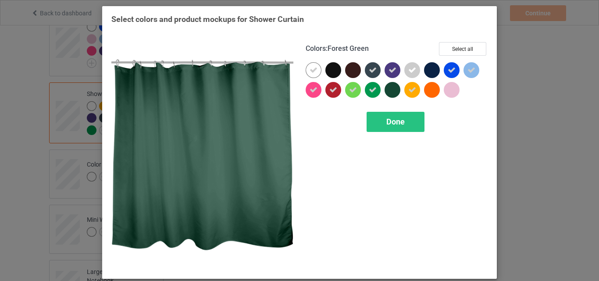
click at [396, 91] on div at bounding box center [393, 90] width 16 height 16
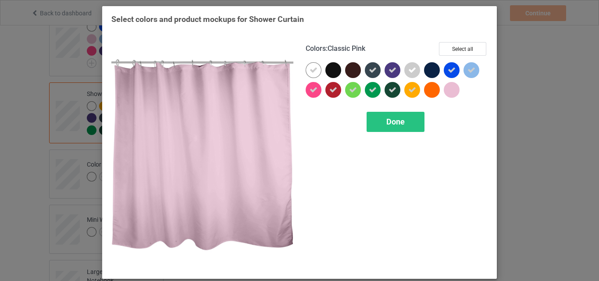
click at [449, 90] on div at bounding box center [452, 90] width 16 height 16
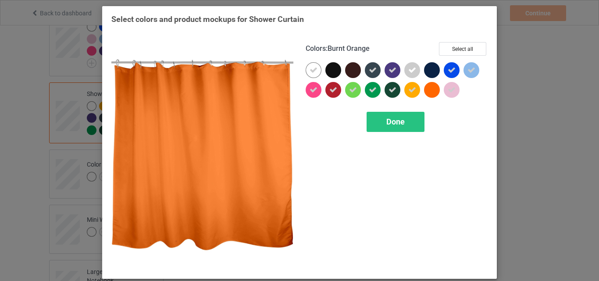
click at [433, 87] on div at bounding box center [432, 90] width 16 height 16
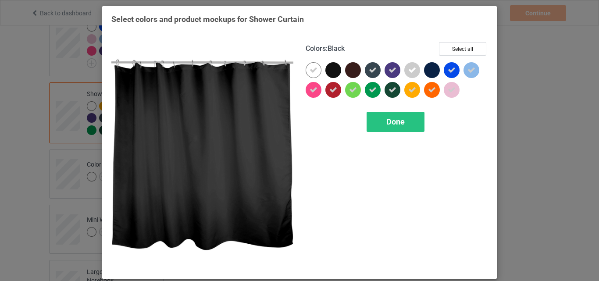
click at [332, 67] on div at bounding box center [333, 70] width 16 height 16
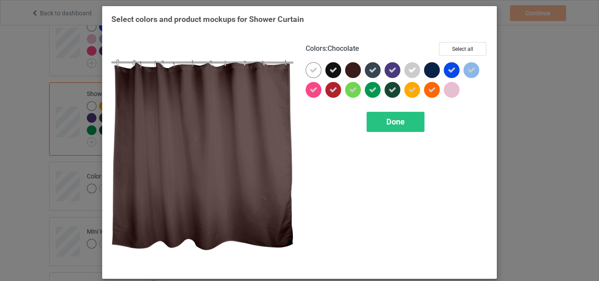
click at [353, 69] on div at bounding box center [353, 70] width 16 height 16
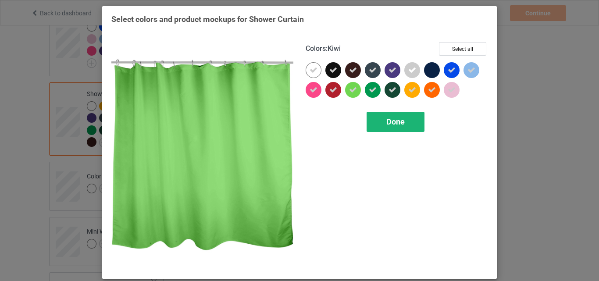
click at [378, 125] on div "Done" at bounding box center [396, 122] width 58 height 20
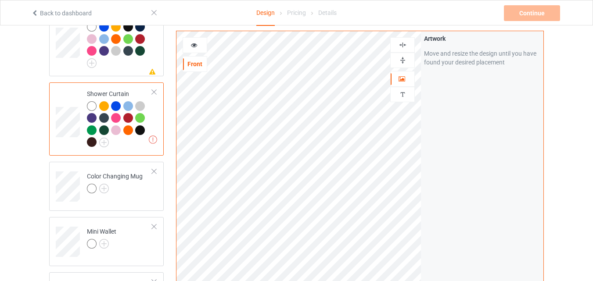
click at [197, 45] on icon at bounding box center [193, 44] width 7 height 6
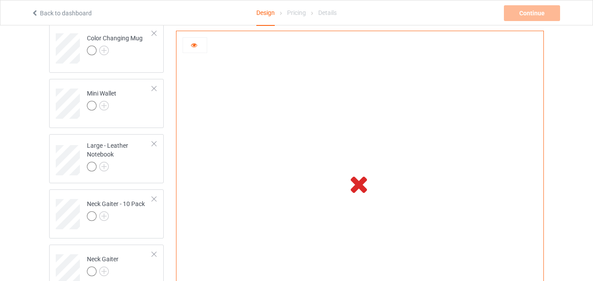
scroll to position [799, 0]
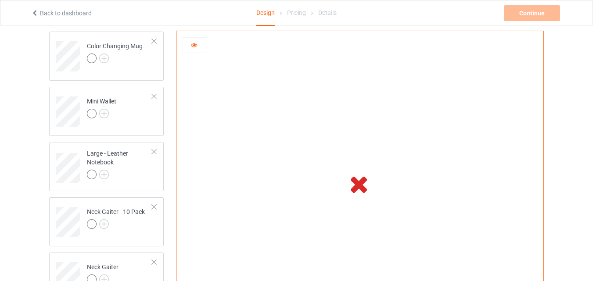
click at [368, 181] on icon at bounding box center [358, 183] width 29 height 25
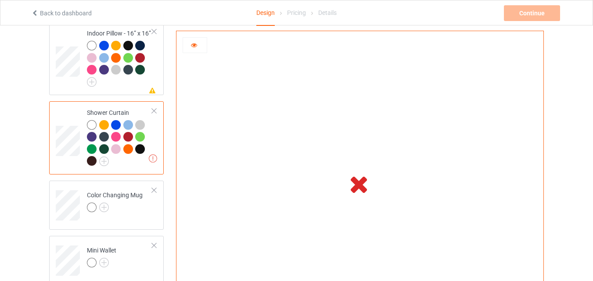
scroll to position [653, 0]
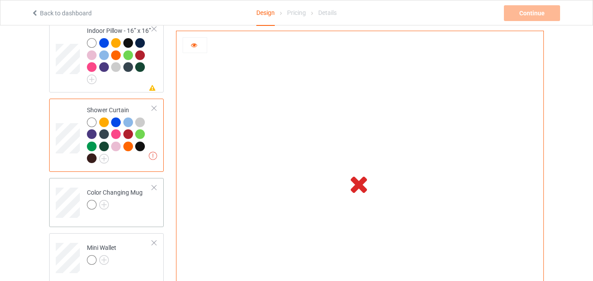
click at [91, 207] on div at bounding box center [92, 205] width 10 height 10
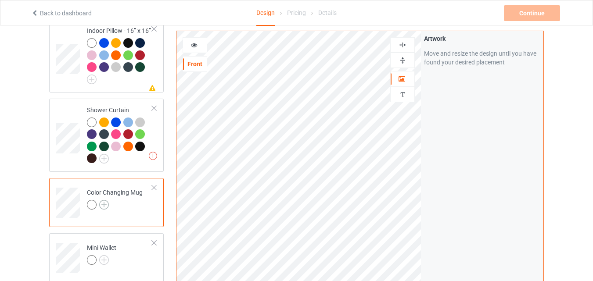
click at [102, 209] on img at bounding box center [104, 205] width 10 height 10
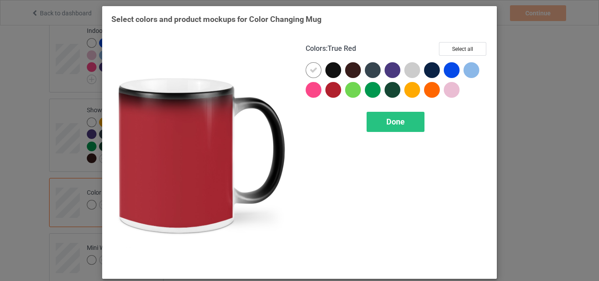
click at [333, 89] on div at bounding box center [333, 90] width 16 height 16
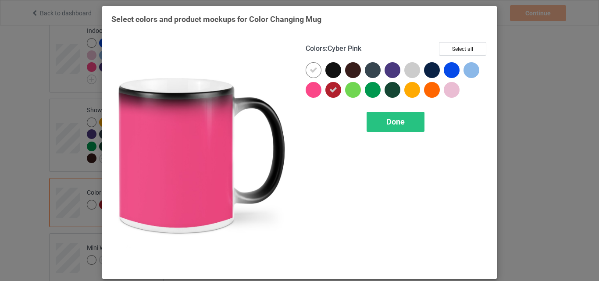
click at [314, 89] on div at bounding box center [314, 90] width 16 height 16
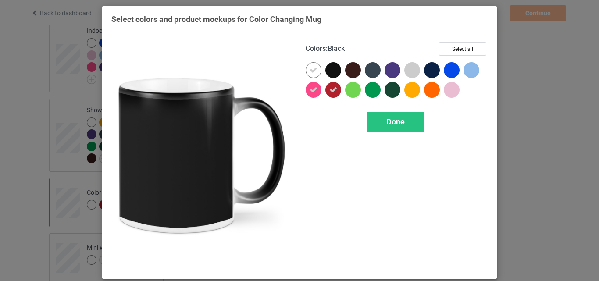
click at [328, 71] on div at bounding box center [333, 70] width 16 height 16
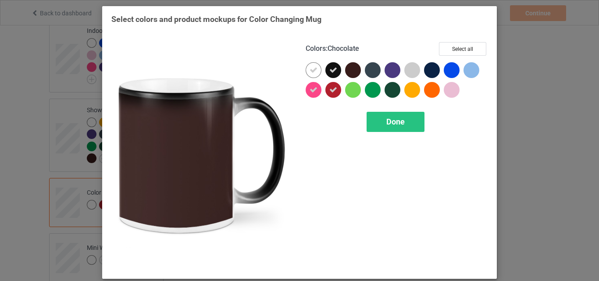
click at [345, 69] on div at bounding box center [353, 70] width 16 height 16
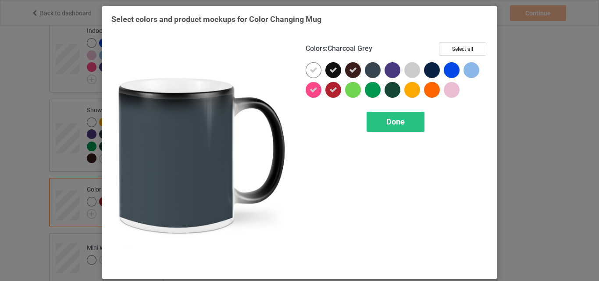
click at [369, 70] on div at bounding box center [373, 70] width 16 height 16
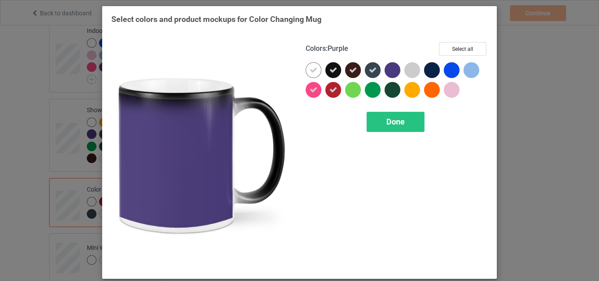
click at [392, 70] on div at bounding box center [393, 70] width 16 height 16
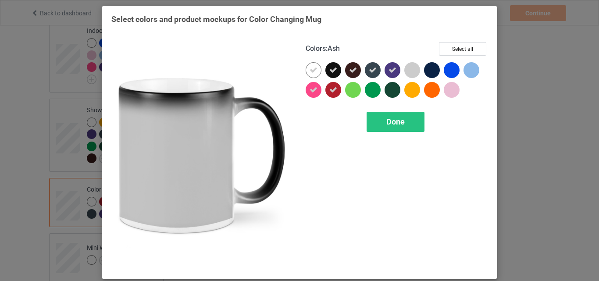
click at [408, 71] on div at bounding box center [412, 70] width 16 height 16
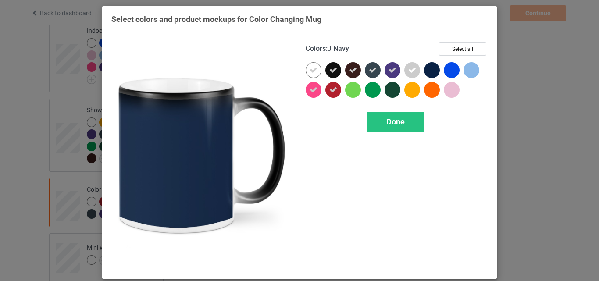
click at [433, 67] on div at bounding box center [432, 70] width 16 height 16
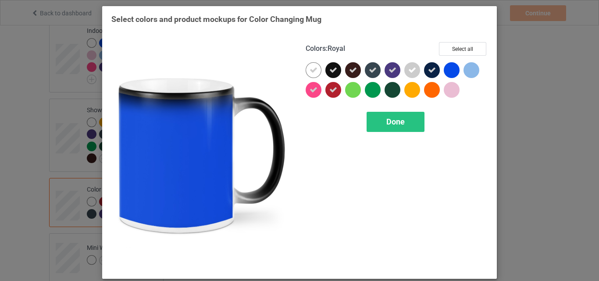
click at [449, 69] on div at bounding box center [452, 70] width 16 height 16
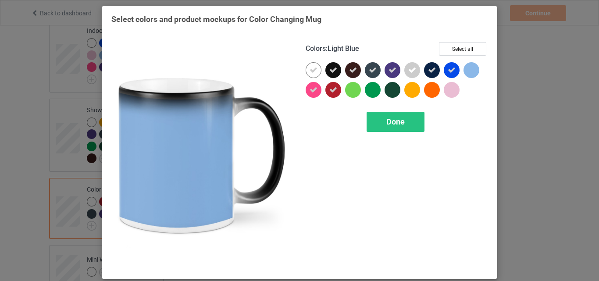
click at [466, 71] on div at bounding box center [472, 70] width 16 height 16
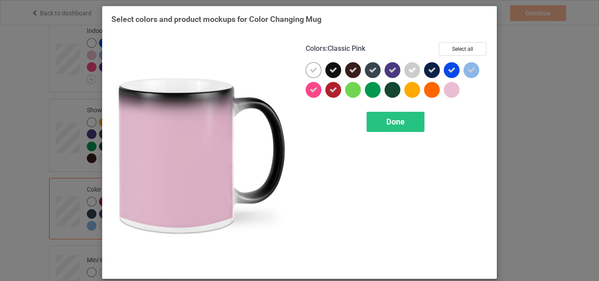
click at [449, 88] on div at bounding box center [452, 90] width 16 height 16
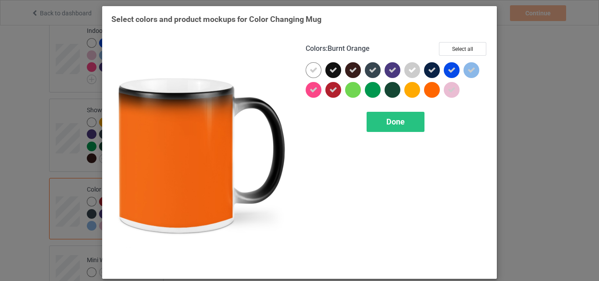
click at [425, 94] on div at bounding box center [432, 90] width 16 height 16
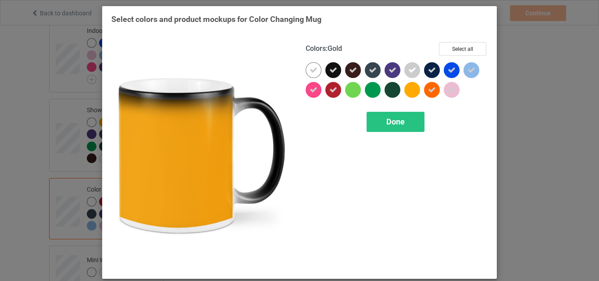
click at [407, 93] on div at bounding box center [412, 90] width 16 height 16
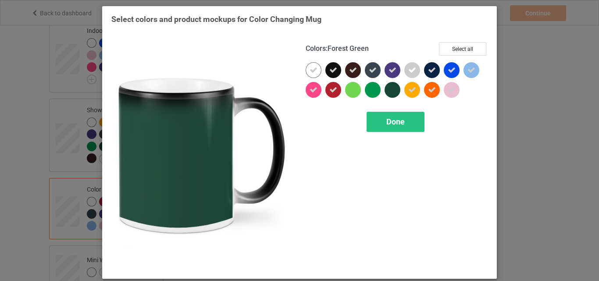
click at [391, 92] on div at bounding box center [393, 90] width 16 height 16
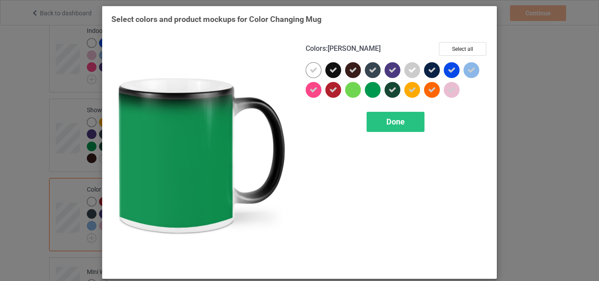
click at [370, 95] on div at bounding box center [373, 90] width 16 height 16
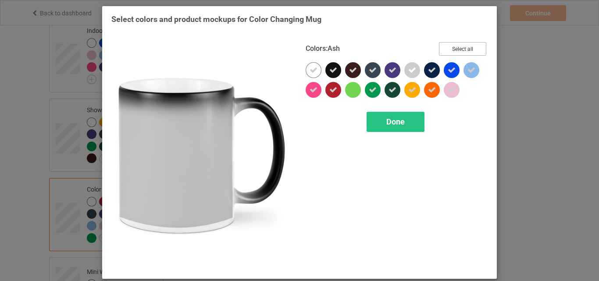
click at [461, 50] on button "Select all" at bounding box center [462, 49] width 47 height 14
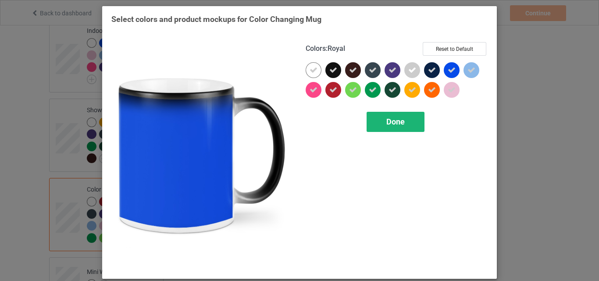
click at [404, 124] on div "Done" at bounding box center [396, 122] width 58 height 20
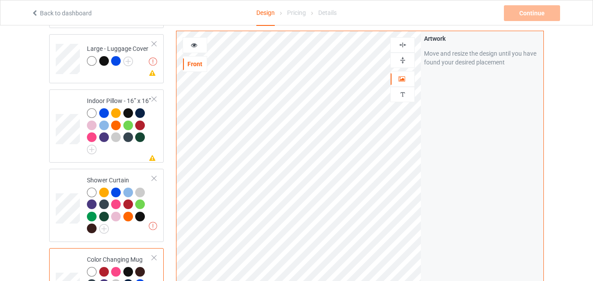
scroll to position [565, 0]
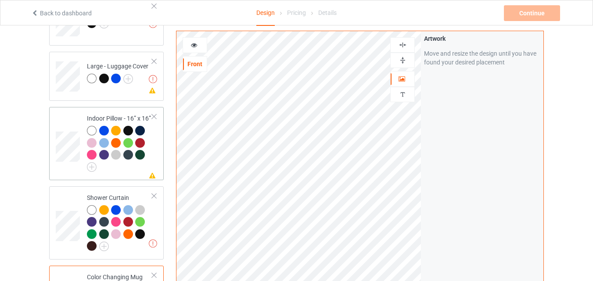
click at [92, 133] on div at bounding box center [92, 131] width 10 height 10
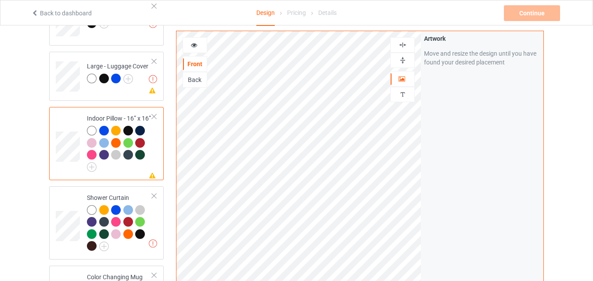
click at [92, 133] on div at bounding box center [92, 131] width 10 height 10
click at [91, 134] on div at bounding box center [92, 131] width 10 height 10
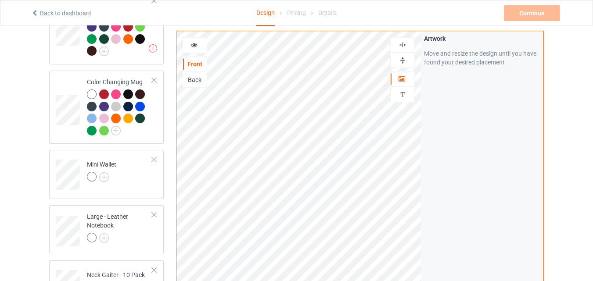
scroll to position [763, 0]
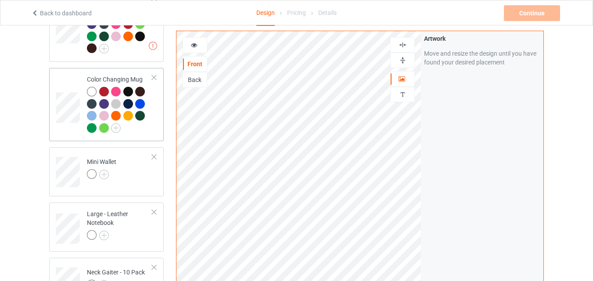
click at [89, 92] on div at bounding box center [92, 92] width 10 height 10
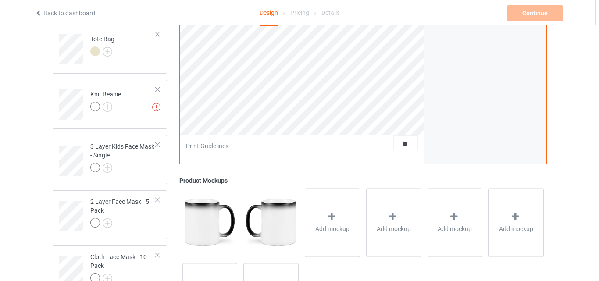
scroll to position [1350, 0]
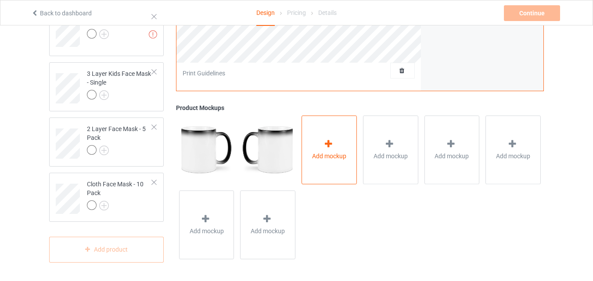
click at [354, 161] on div "Add mockup" at bounding box center [328, 150] width 55 height 69
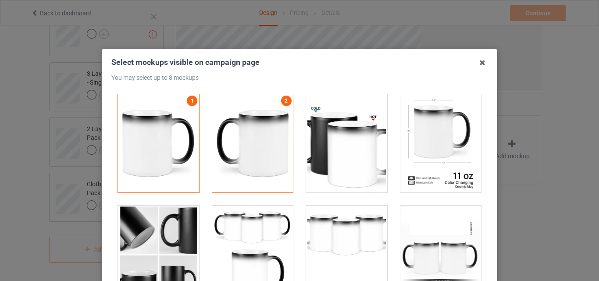
click at [363, 155] on div at bounding box center [346, 143] width 81 height 98
click at [427, 148] on div at bounding box center [440, 143] width 81 height 98
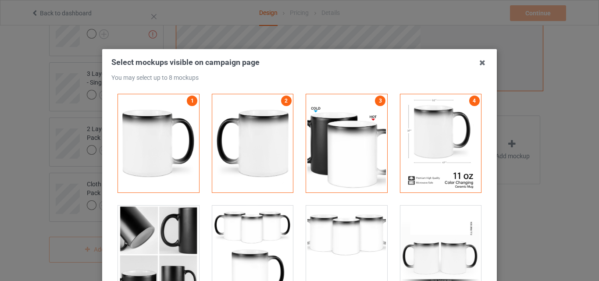
click at [350, 214] on div at bounding box center [346, 255] width 81 height 98
click at [254, 225] on div at bounding box center [252, 255] width 81 height 98
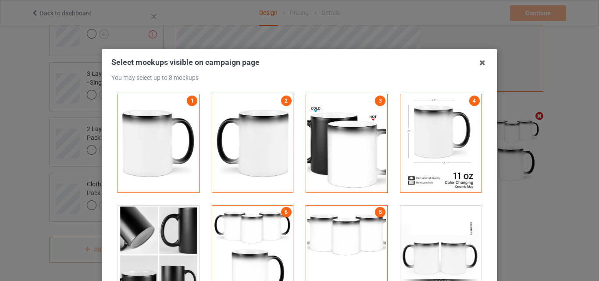
click at [419, 238] on div at bounding box center [440, 255] width 81 height 98
click at [168, 249] on div at bounding box center [158, 255] width 81 height 98
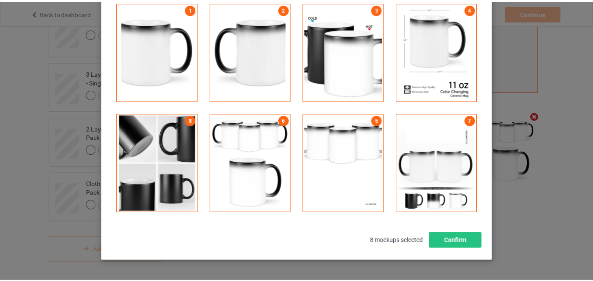
scroll to position [121, 0]
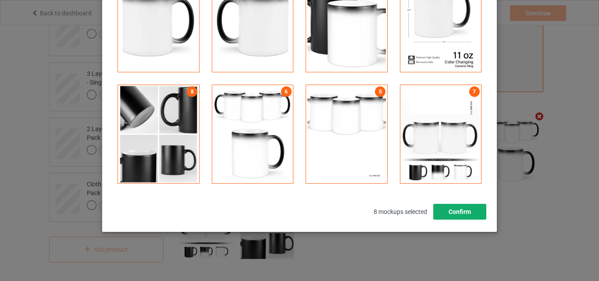
click at [467, 216] on button "Confirm" at bounding box center [459, 212] width 53 height 16
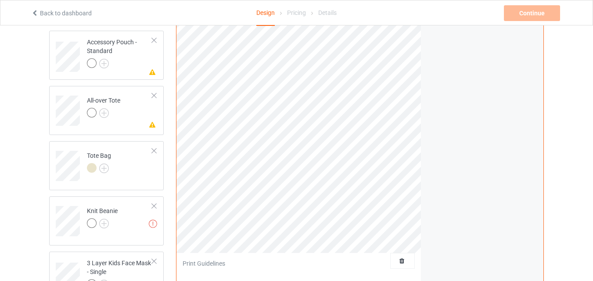
scroll to position [1140, 0]
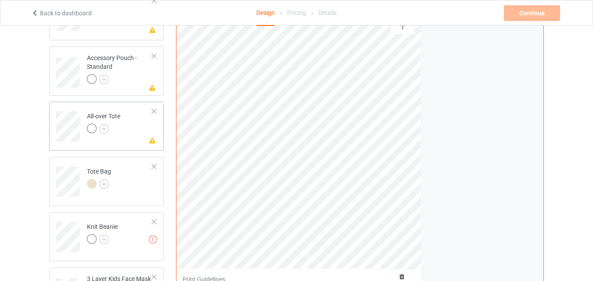
click at [93, 133] on div at bounding box center [92, 129] width 10 height 10
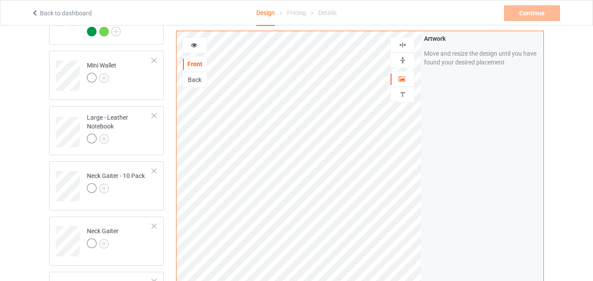
scroll to position [842, 0]
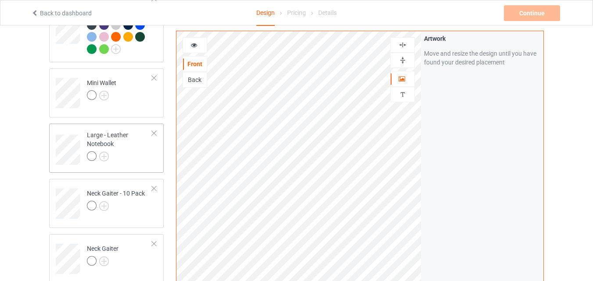
click at [89, 160] on div at bounding box center [92, 156] width 10 height 10
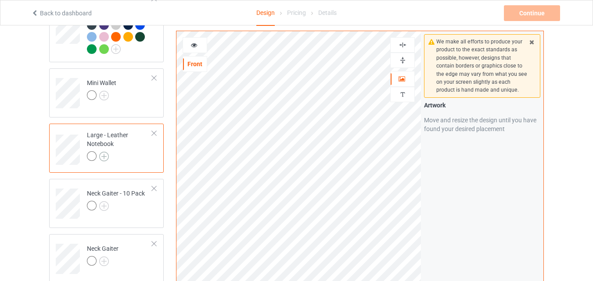
click at [102, 161] on img at bounding box center [104, 157] width 10 height 10
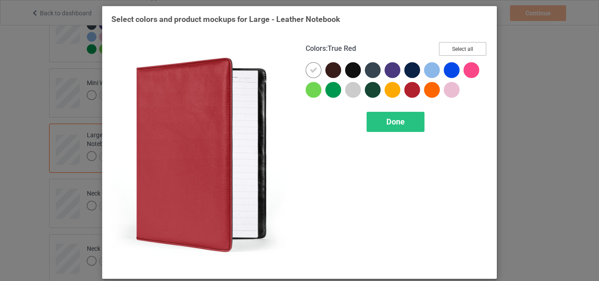
click at [464, 45] on button "Select all" at bounding box center [462, 49] width 47 height 14
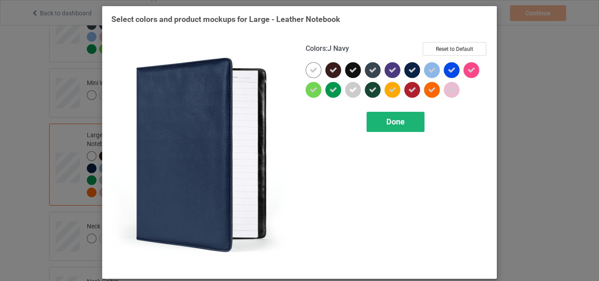
click at [375, 127] on div "Done" at bounding box center [396, 122] width 58 height 20
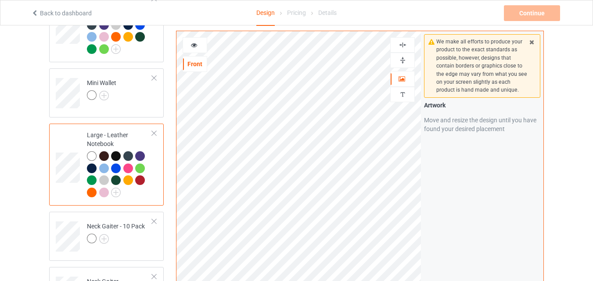
click at [93, 161] on div at bounding box center [92, 156] width 10 height 10
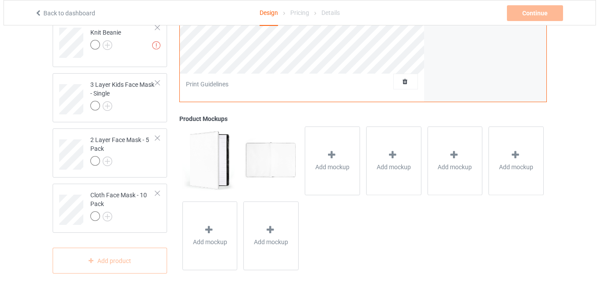
scroll to position [1384, 0]
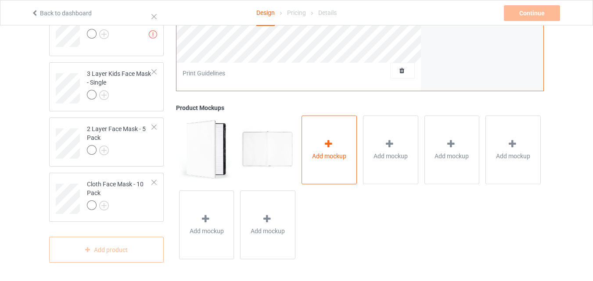
click at [323, 160] on span "Add mockup" at bounding box center [329, 156] width 34 height 9
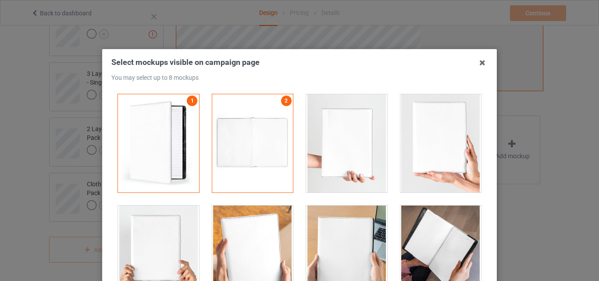
click at [350, 146] on div at bounding box center [346, 143] width 81 height 98
click at [430, 131] on div at bounding box center [440, 143] width 81 height 98
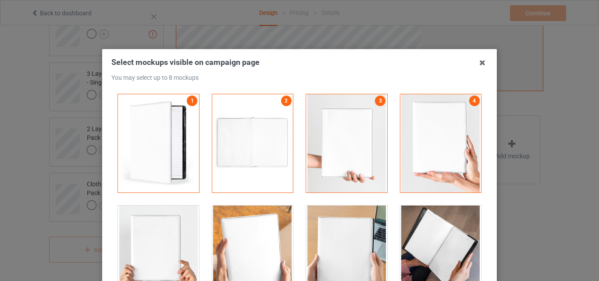
click at [420, 225] on div at bounding box center [440, 255] width 81 height 98
click at [333, 246] on div at bounding box center [346, 255] width 81 height 98
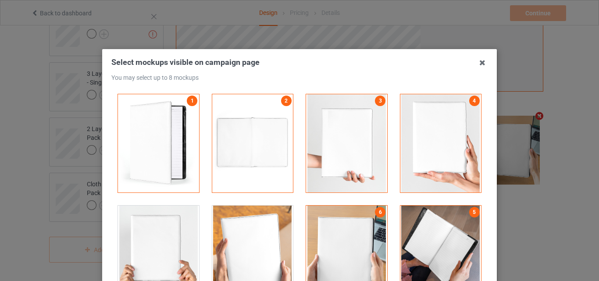
click at [270, 232] on div at bounding box center [252, 255] width 81 height 98
click at [171, 244] on div at bounding box center [158, 255] width 81 height 98
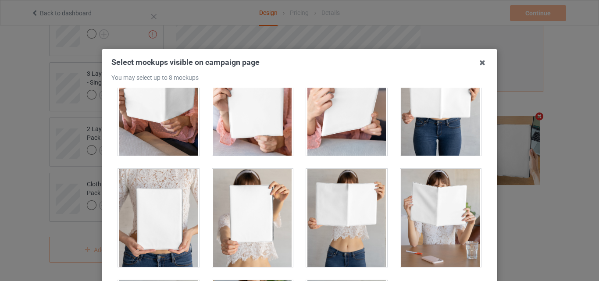
scroll to position [262, 0]
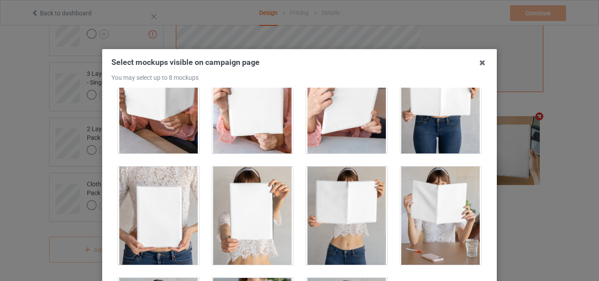
click at [264, 226] on div at bounding box center [252, 216] width 81 height 98
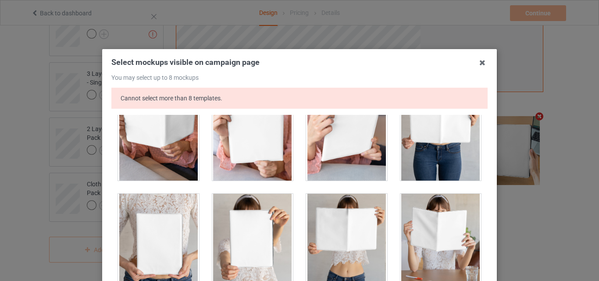
click at [328, 164] on div at bounding box center [346, 131] width 81 height 98
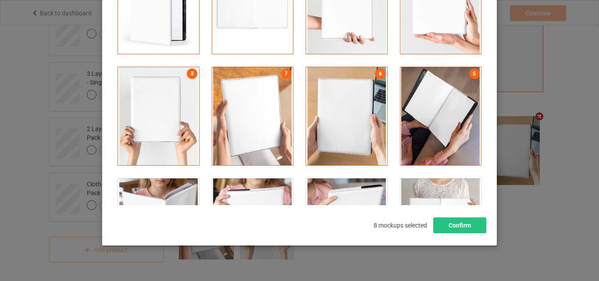
scroll to position [0, 0]
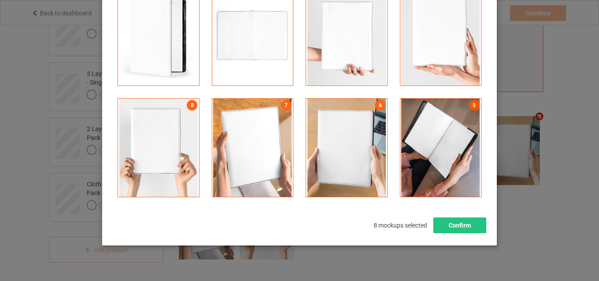
click at [469, 107] on link "5" at bounding box center [474, 105] width 11 height 11
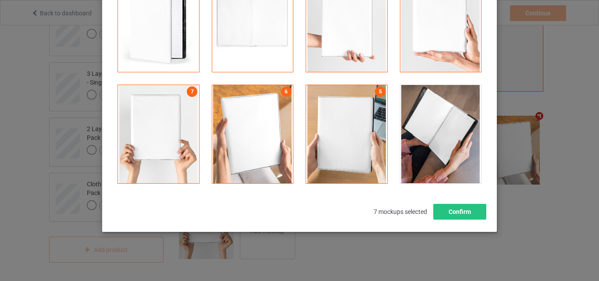
scroll to position [107, 0]
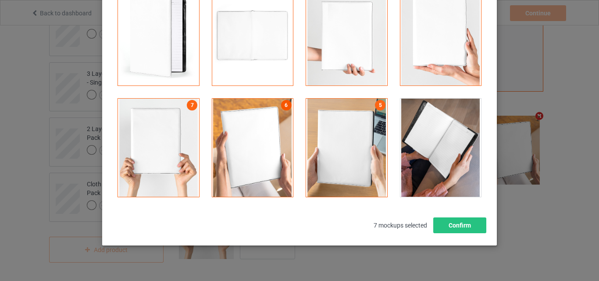
click at [281, 107] on link "6" at bounding box center [286, 105] width 11 height 11
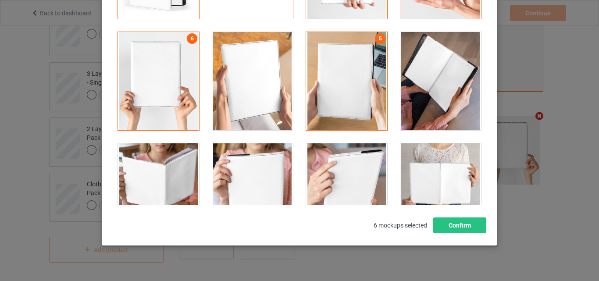
scroll to position [0, 0]
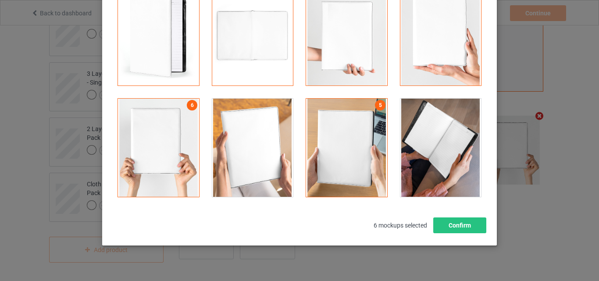
click at [173, 58] on div at bounding box center [158, 36] width 81 height 98
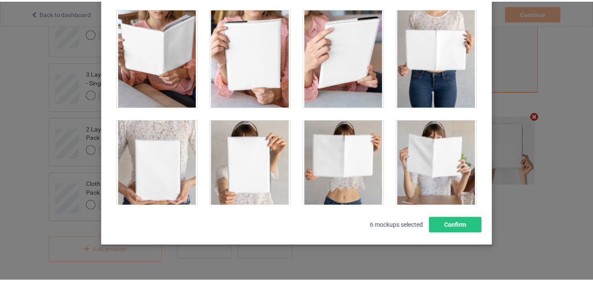
scroll to position [213, 0]
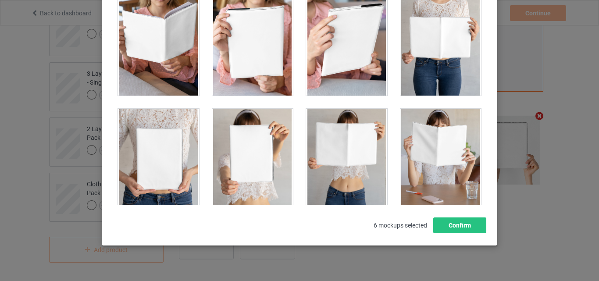
click at [173, 41] on div at bounding box center [158, 46] width 81 height 98
click at [242, 130] on div at bounding box center [252, 158] width 81 height 98
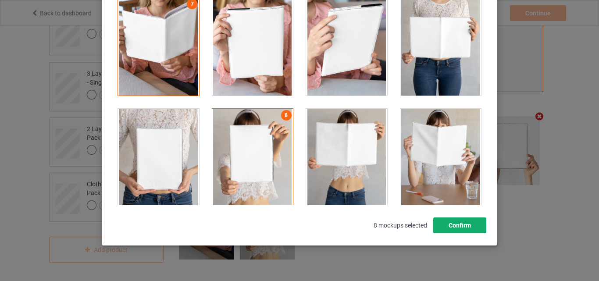
click at [461, 229] on button "Confirm" at bounding box center [459, 226] width 53 height 16
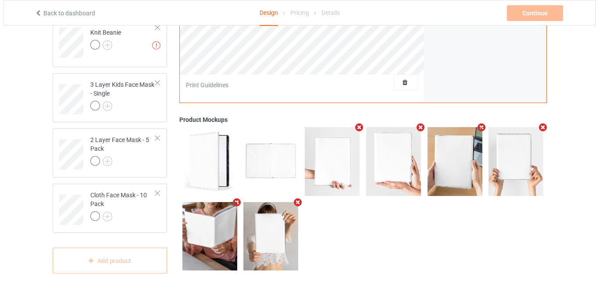
scroll to position [1366, 0]
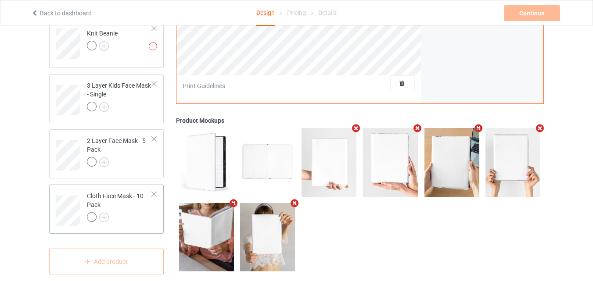
click at [91, 222] on div at bounding box center [92, 217] width 10 height 10
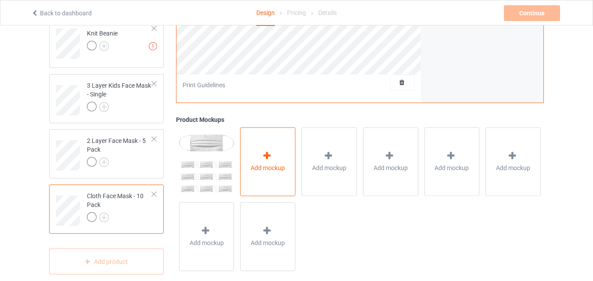
click at [255, 187] on div "Add mockup" at bounding box center [267, 162] width 55 height 69
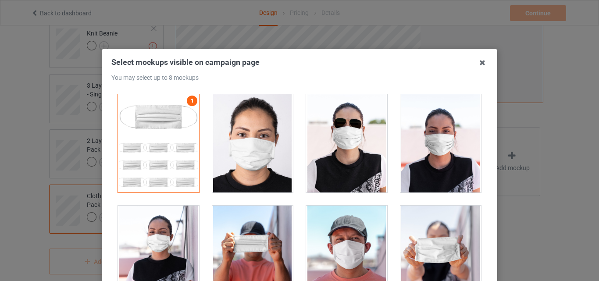
click at [270, 173] on div at bounding box center [252, 143] width 81 height 98
click at [377, 245] on div at bounding box center [346, 255] width 81 height 98
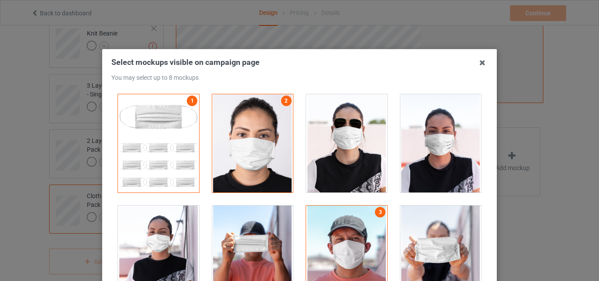
click at [422, 174] on div at bounding box center [440, 143] width 81 height 98
click at [363, 178] on div at bounding box center [346, 143] width 81 height 98
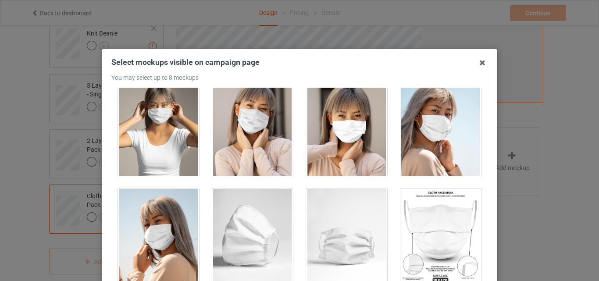
scroll to position [468, 0]
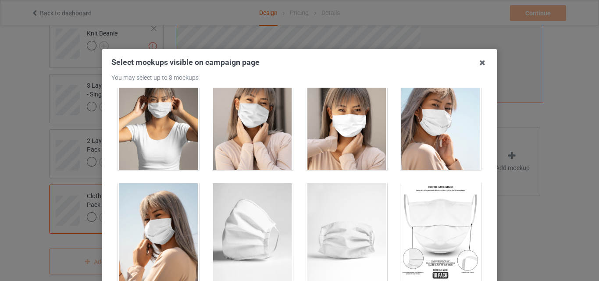
click at [271, 131] on div at bounding box center [252, 121] width 81 height 98
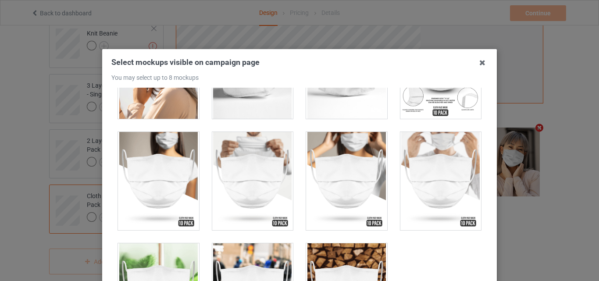
scroll to position [666, 0]
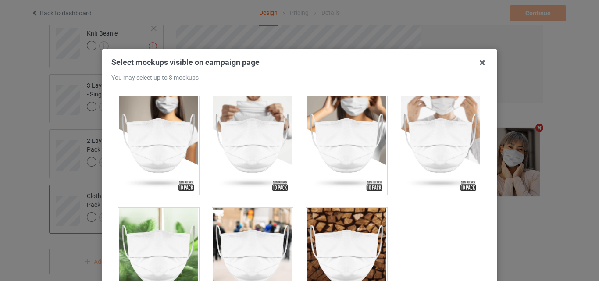
click at [351, 246] on div at bounding box center [346, 257] width 81 height 98
click at [411, 155] on div at bounding box center [440, 145] width 81 height 98
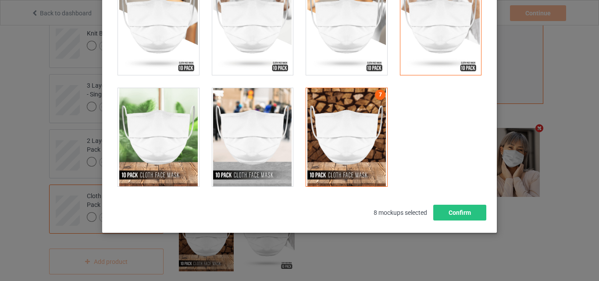
scroll to position [121, 0]
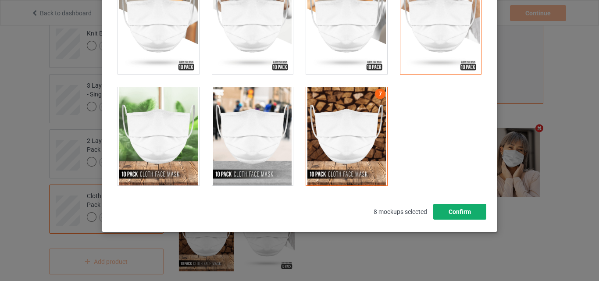
click at [482, 216] on button "Confirm" at bounding box center [459, 212] width 53 height 16
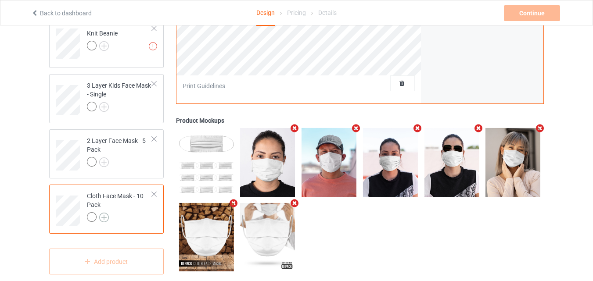
click at [104, 221] on img at bounding box center [104, 218] width 10 height 10
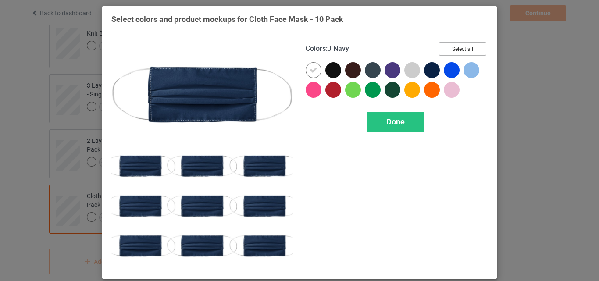
click at [446, 48] on button "Select all" at bounding box center [462, 49] width 47 height 14
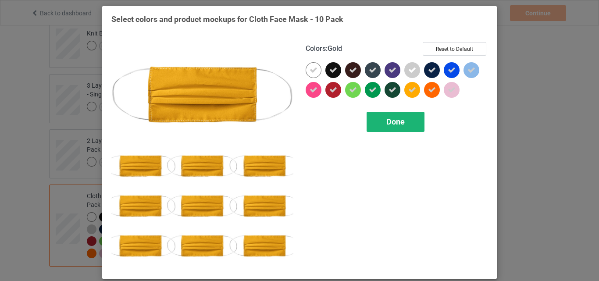
click at [403, 116] on div "Done" at bounding box center [396, 122] width 58 height 20
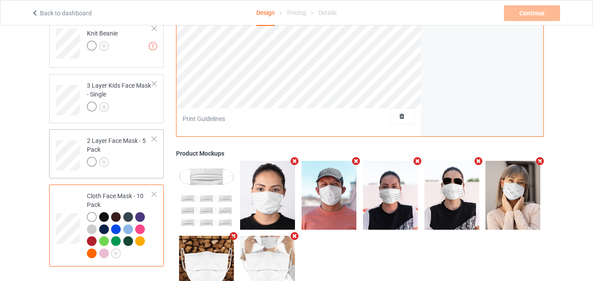
click at [93, 167] on div at bounding box center [92, 162] width 10 height 10
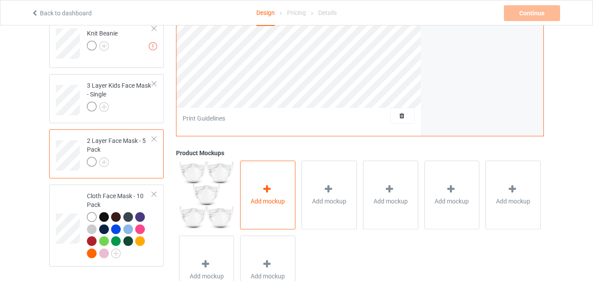
click at [257, 201] on div "Add mockup" at bounding box center [267, 195] width 55 height 69
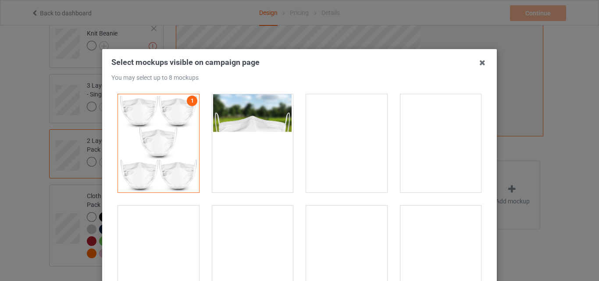
drag, startPoint x: 456, startPoint y: 129, endPoint x: 446, endPoint y: 150, distance: 23.3
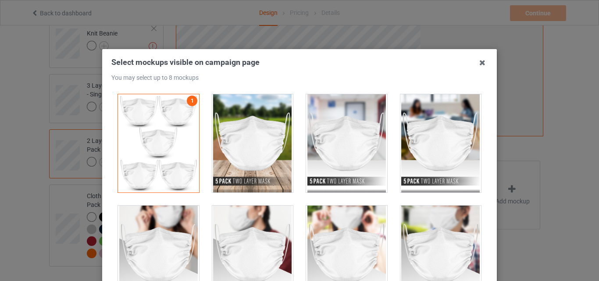
click at [446, 150] on div at bounding box center [440, 143] width 81 height 98
click at [315, 159] on div at bounding box center [346, 143] width 81 height 98
click at [242, 158] on div at bounding box center [252, 143] width 81 height 98
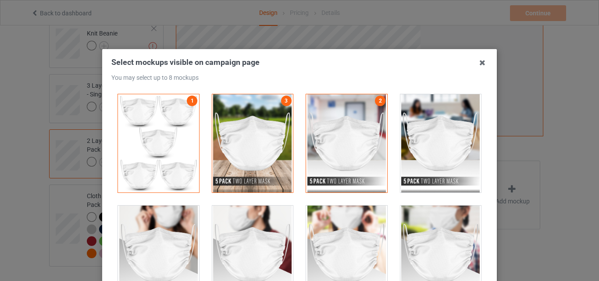
click at [341, 136] on div at bounding box center [346, 143] width 81 height 98
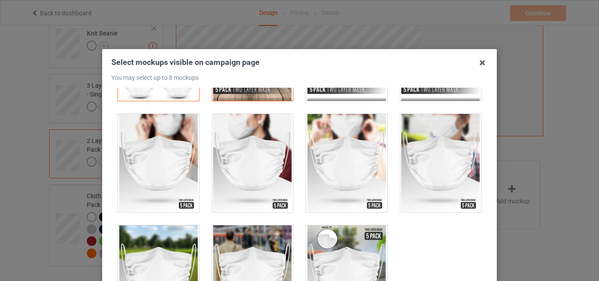
scroll to position [109, 0]
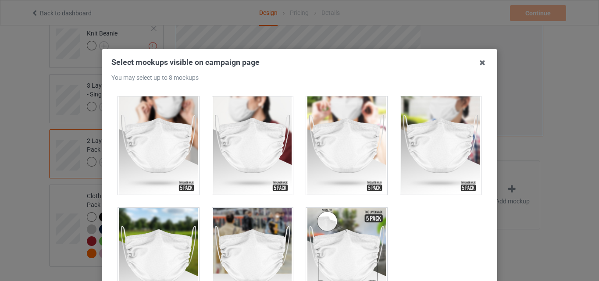
click at [258, 162] on div at bounding box center [252, 145] width 81 height 98
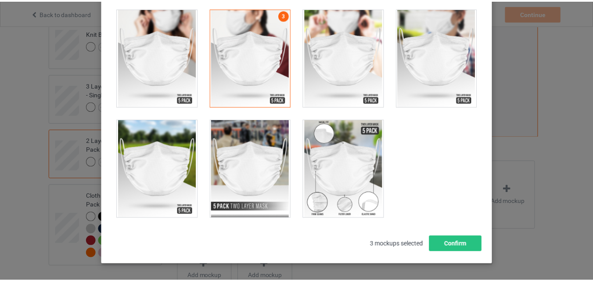
scroll to position [121, 0]
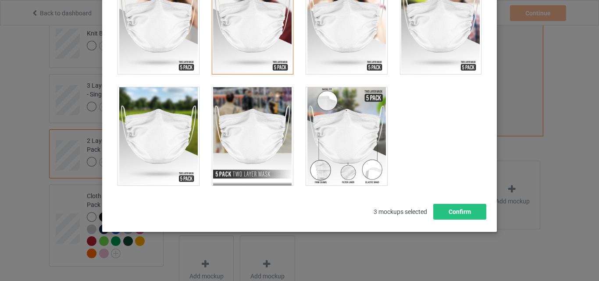
click at [341, 149] on div at bounding box center [346, 136] width 81 height 98
click at [249, 138] on div at bounding box center [252, 136] width 81 height 98
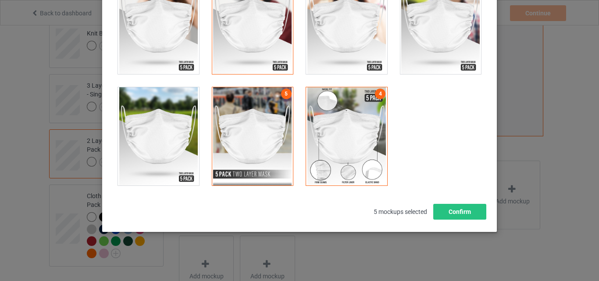
click at [160, 138] on div at bounding box center [158, 136] width 81 height 98
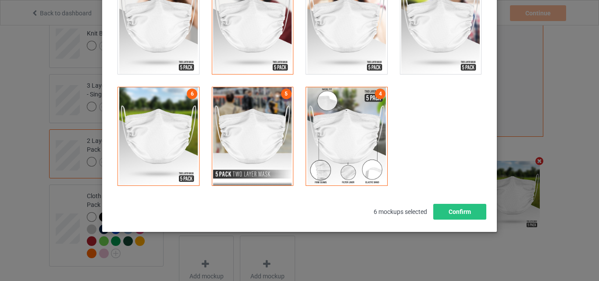
click at [231, 43] on div at bounding box center [252, 25] width 81 height 98
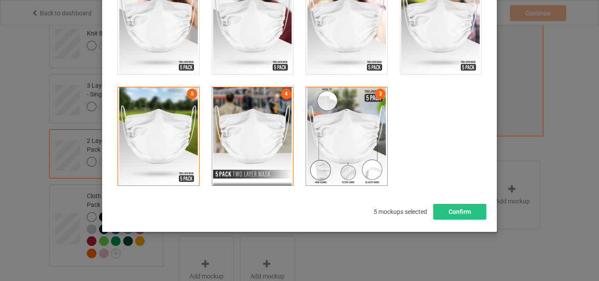
click at [428, 53] on div at bounding box center [440, 25] width 81 height 98
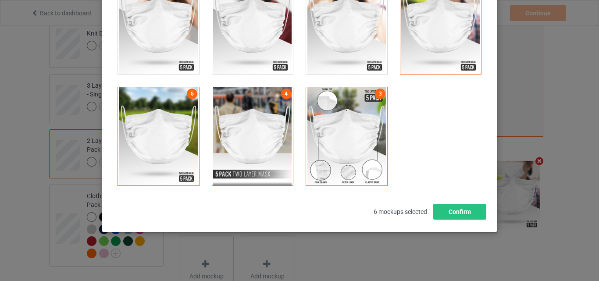
click at [171, 50] on div at bounding box center [158, 25] width 81 height 98
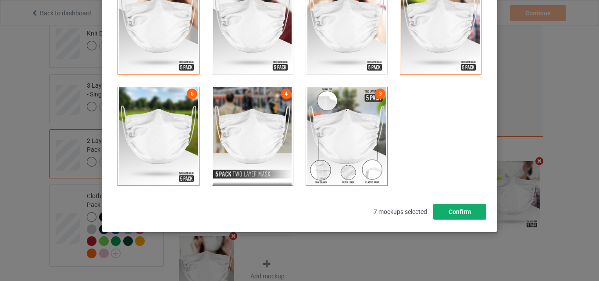
click at [440, 214] on button "Confirm" at bounding box center [459, 212] width 53 height 16
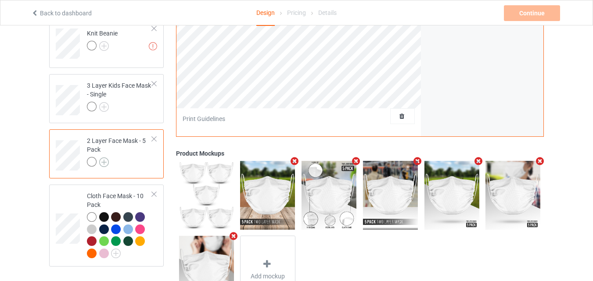
click at [103, 167] on img at bounding box center [104, 162] width 10 height 10
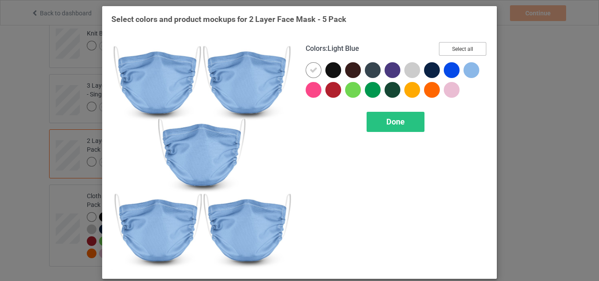
click at [467, 46] on button "Select all" at bounding box center [462, 49] width 47 height 14
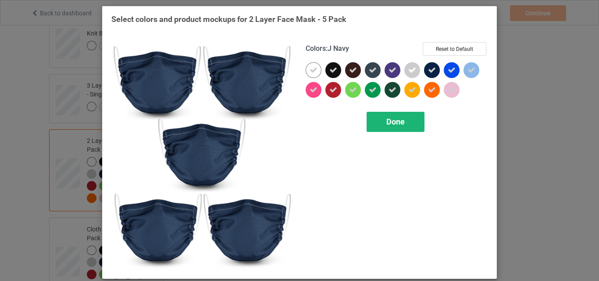
click at [401, 115] on div "Done" at bounding box center [396, 122] width 58 height 20
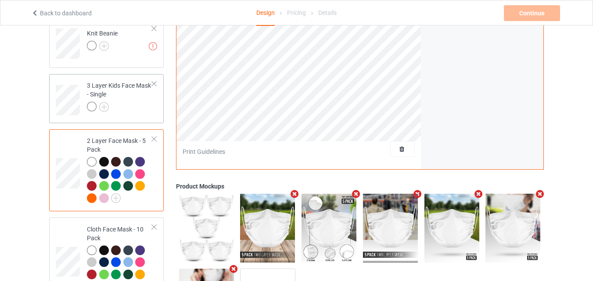
click at [94, 111] on div at bounding box center [92, 107] width 10 height 10
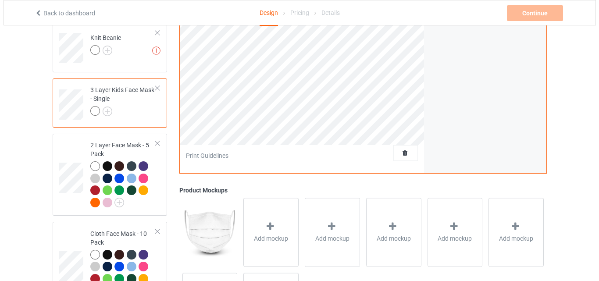
scroll to position [1368, 0]
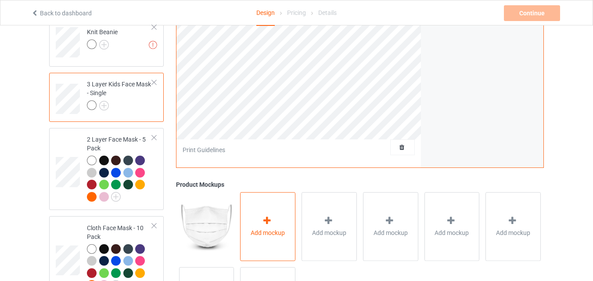
click at [271, 237] on span "Add mockup" at bounding box center [267, 233] width 34 height 9
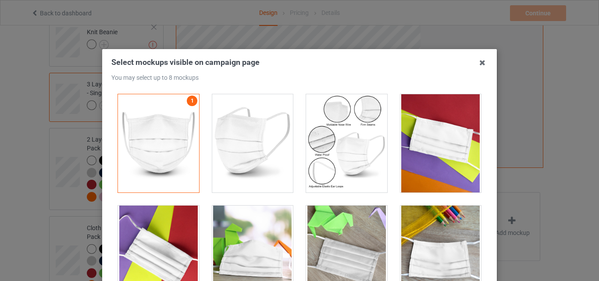
click at [453, 137] on div at bounding box center [440, 143] width 81 height 98
click at [270, 143] on div at bounding box center [252, 143] width 81 height 98
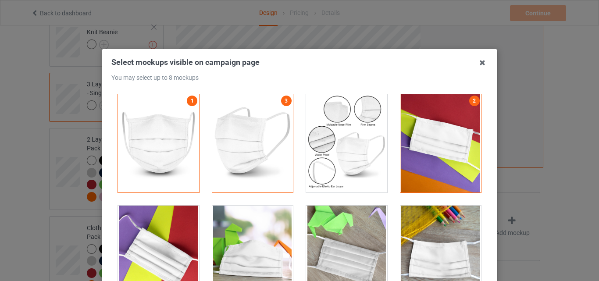
click at [274, 218] on div at bounding box center [252, 255] width 81 height 98
click at [179, 275] on div at bounding box center [158, 255] width 81 height 98
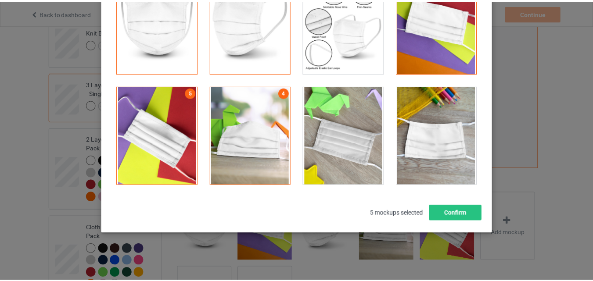
scroll to position [121, 0]
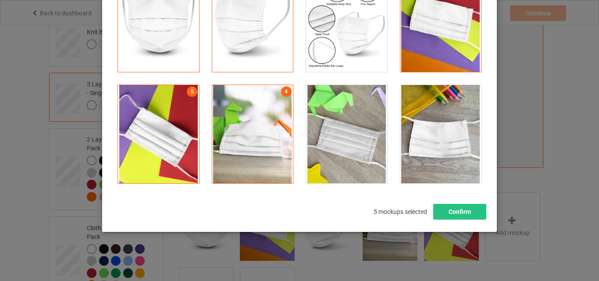
click at [235, 148] on div at bounding box center [252, 134] width 81 height 98
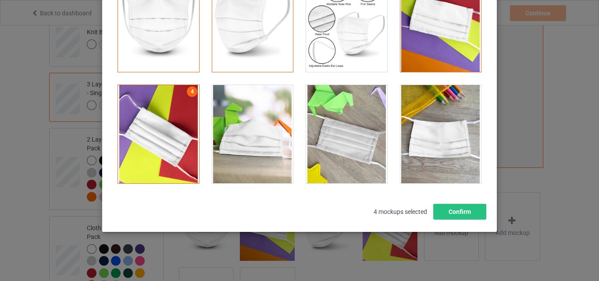
click at [323, 141] on div at bounding box center [346, 134] width 81 height 98
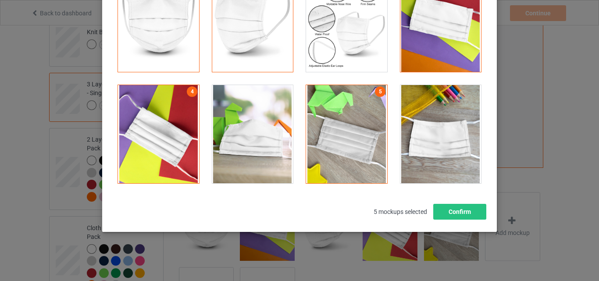
click at [407, 145] on div at bounding box center [440, 134] width 81 height 98
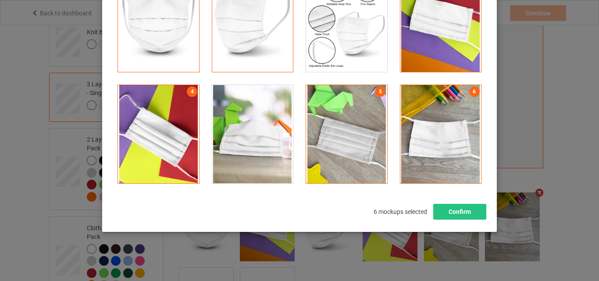
click at [403, 34] on div at bounding box center [440, 23] width 81 height 98
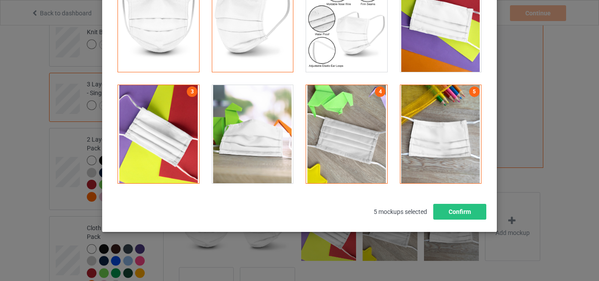
click at [349, 52] on div at bounding box center [346, 23] width 81 height 98
click at [264, 143] on div at bounding box center [252, 134] width 81 height 98
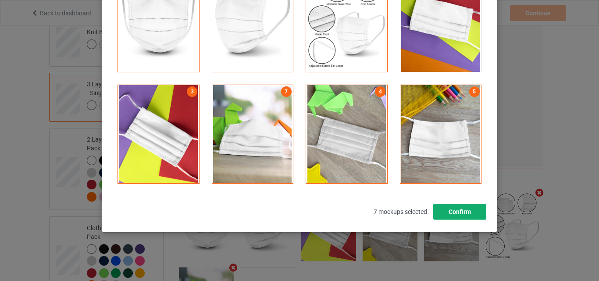
click at [434, 210] on button "Confirm" at bounding box center [459, 212] width 53 height 16
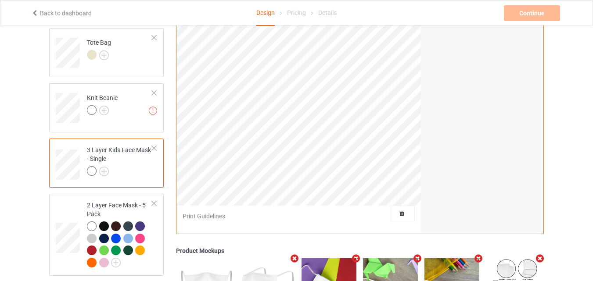
scroll to position [1304, 0]
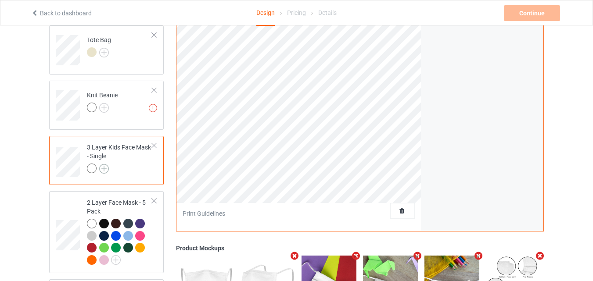
click at [105, 173] on img at bounding box center [104, 169] width 10 height 10
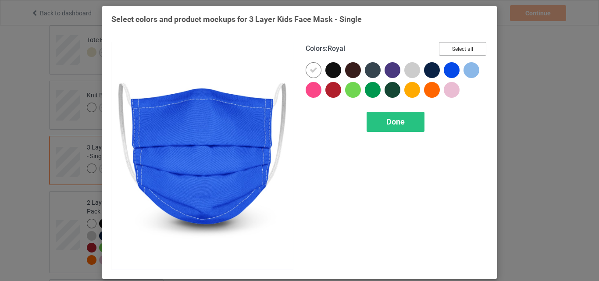
click at [450, 51] on button "Select all" at bounding box center [462, 49] width 47 height 14
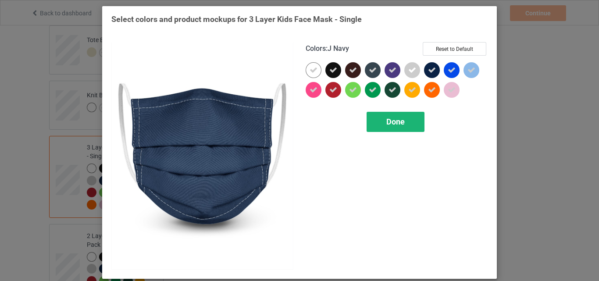
click at [403, 125] on div "Done" at bounding box center [396, 122] width 58 height 20
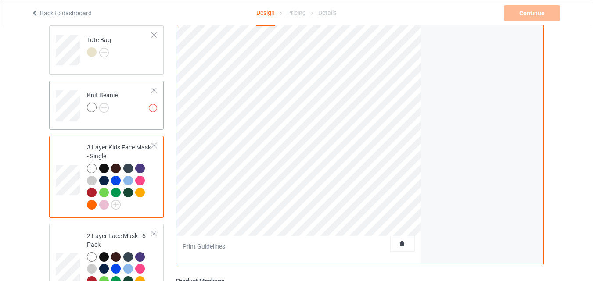
click at [92, 112] on div at bounding box center [92, 108] width 10 height 10
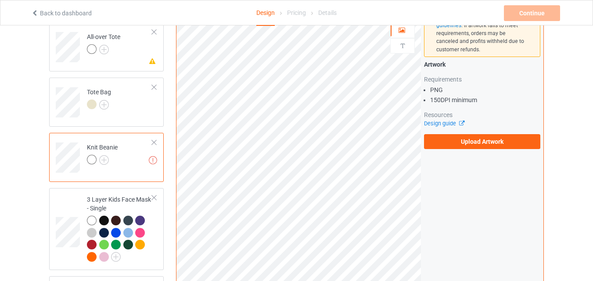
scroll to position [1249, 0]
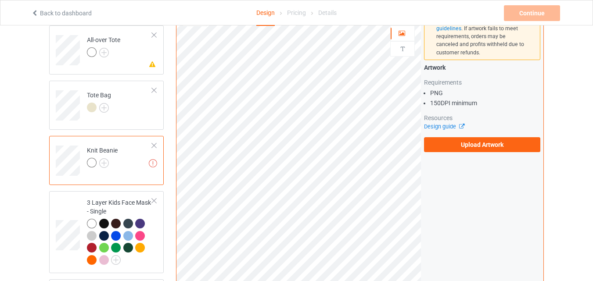
click at [155, 149] on div at bounding box center [154, 146] width 6 height 6
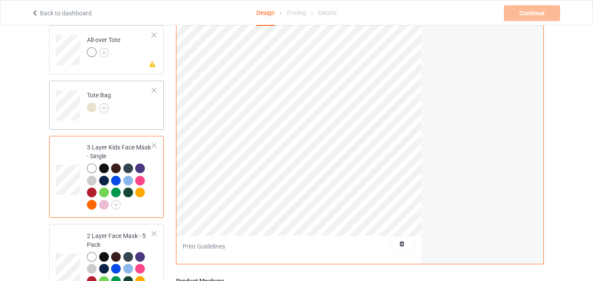
click at [92, 112] on div at bounding box center [92, 108] width 10 height 10
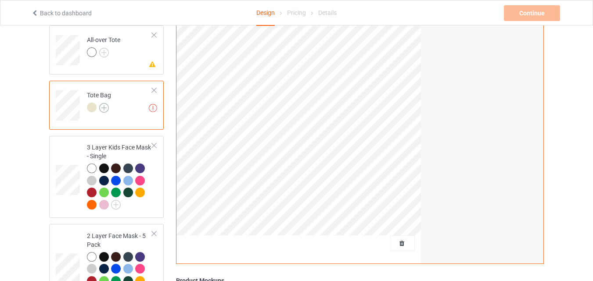
click at [102, 111] on img at bounding box center [104, 108] width 10 height 10
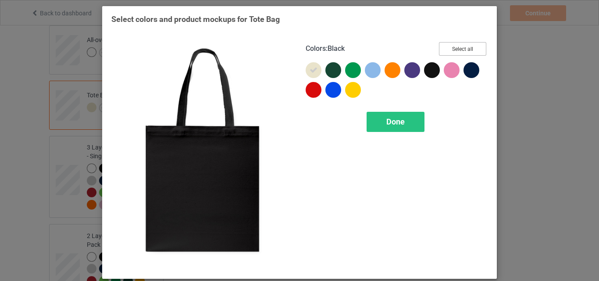
click at [464, 48] on button "Select all" at bounding box center [462, 49] width 47 height 14
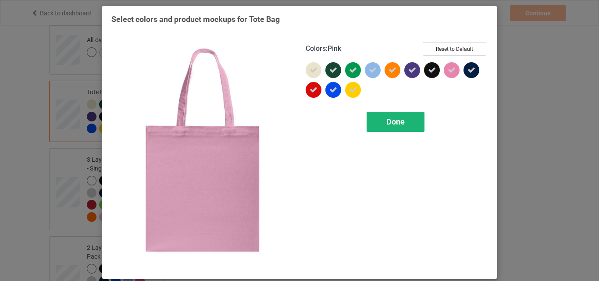
click at [392, 122] on span "Done" at bounding box center [395, 121] width 18 height 9
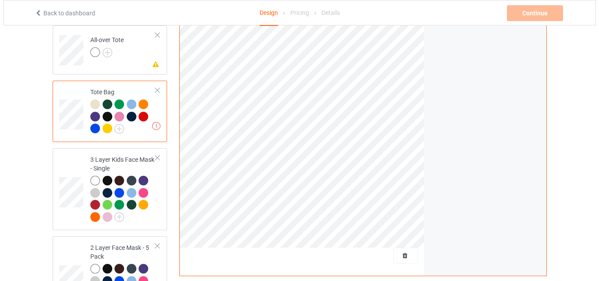
scroll to position [1441, 0]
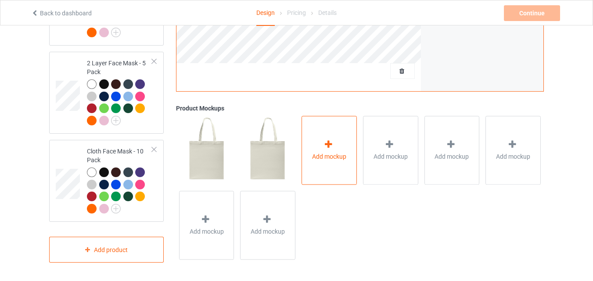
click at [331, 142] on icon at bounding box center [328, 144] width 11 height 9
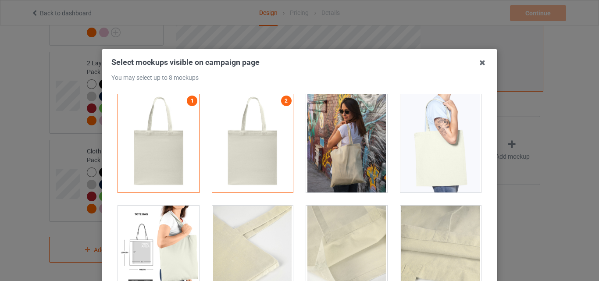
click at [344, 160] on div at bounding box center [346, 143] width 81 height 98
click at [453, 164] on div at bounding box center [440, 143] width 81 height 98
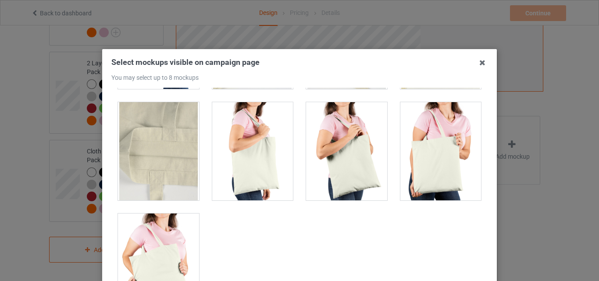
scroll to position [221, 0]
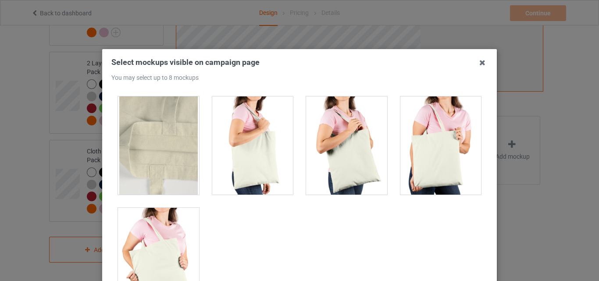
click at [418, 154] on div at bounding box center [440, 145] width 81 height 98
click at [260, 175] on div at bounding box center [252, 145] width 81 height 98
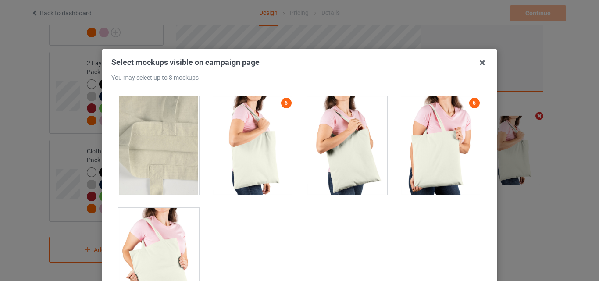
click at [183, 249] on div at bounding box center [158, 257] width 81 height 98
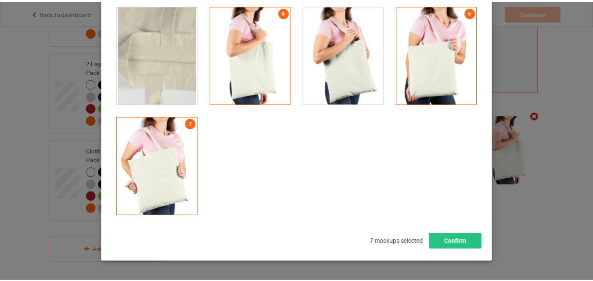
scroll to position [121, 0]
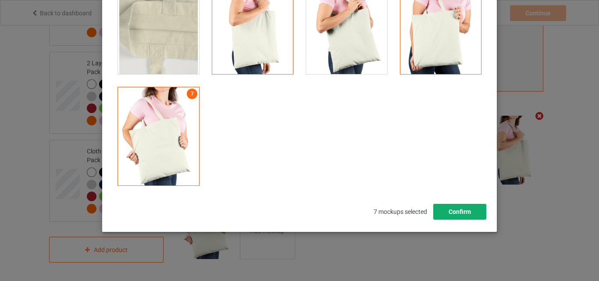
click at [450, 213] on button "Confirm" at bounding box center [459, 212] width 53 height 16
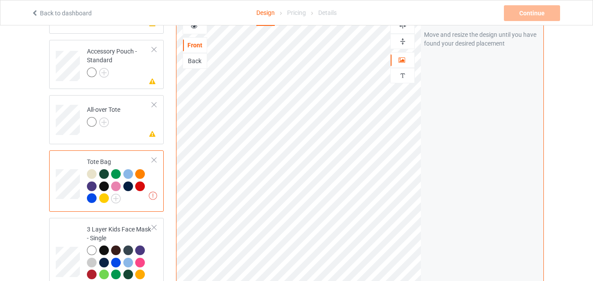
scroll to position [1182, 0]
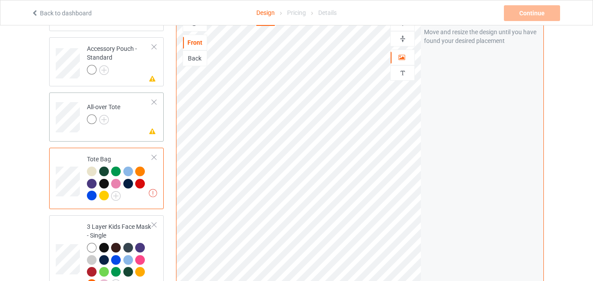
click at [90, 124] on div at bounding box center [92, 119] width 10 height 10
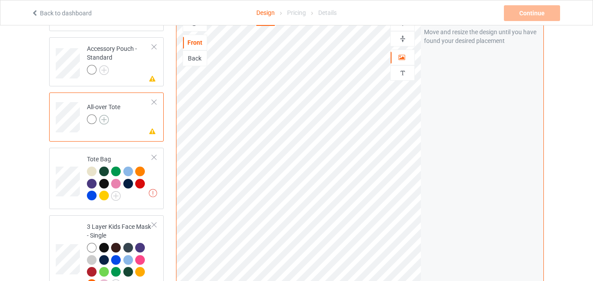
click at [102, 123] on img at bounding box center [104, 120] width 10 height 10
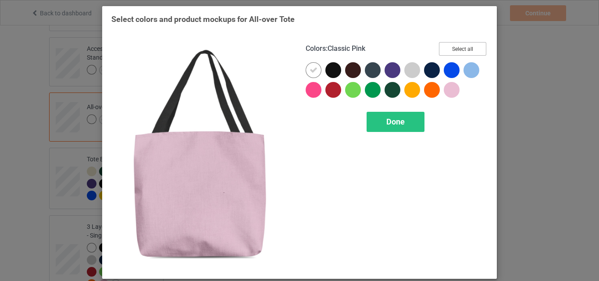
click at [457, 46] on button "Select all" at bounding box center [462, 49] width 47 height 14
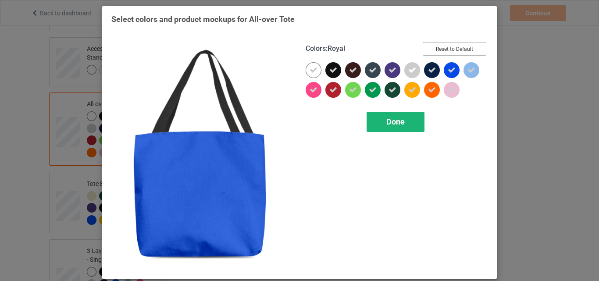
drag, startPoint x: 457, startPoint y: 46, endPoint x: 393, endPoint y: 117, distance: 95.6
click at [393, 117] on div "Colors : Royal Reset to Default Done" at bounding box center [397, 156] width 194 height 240
click at [393, 117] on span "Done" at bounding box center [395, 121] width 18 height 9
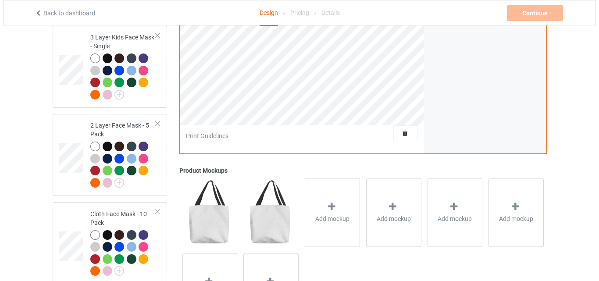
scroll to position [1466, 0]
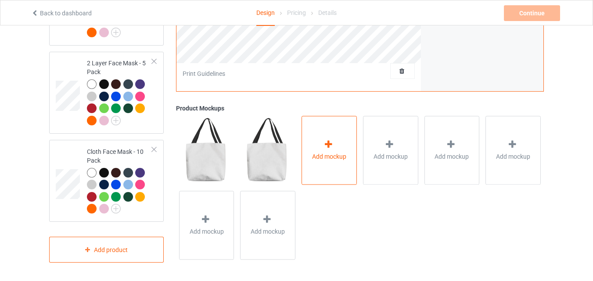
click at [325, 156] on span "Add mockup" at bounding box center [329, 156] width 34 height 9
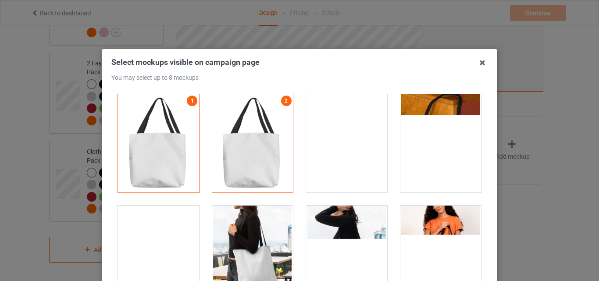
click at [409, 140] on div at bounding box center [440, 143] width 81 height 98
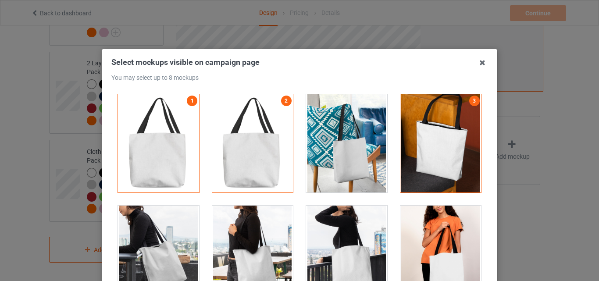
click at [343, 141] on div at bounding box center [346, 143] width 81 height 98
click at [340, 244] on div at bounding box center [346, 255] width 81 height 98
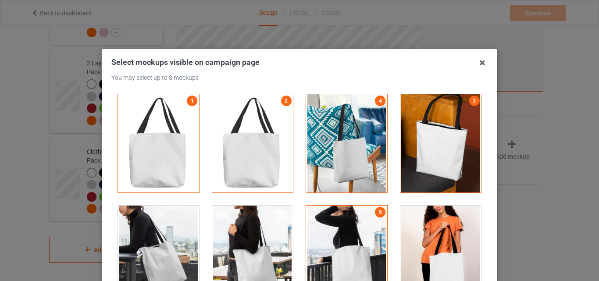
click at [241, 243] on div at bounding box center [252, 255] width 81 height 98
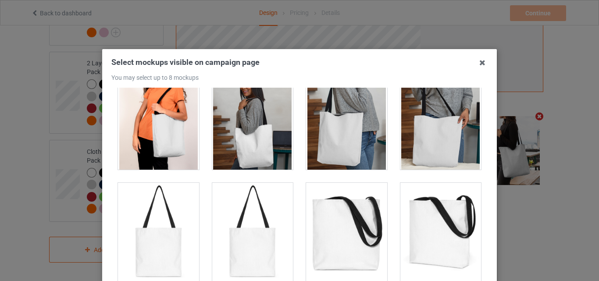
scroll to position [256, 0]
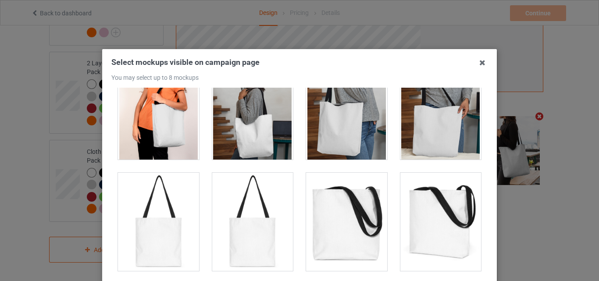
click at [339, 226] on div at bounding box center [346, 222] width 81 height 98
click at [433, 218] on div at bounding box center [440, 222] width 81 height 98
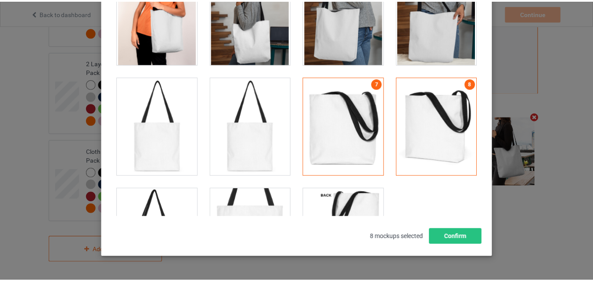
scroll to position [121, 0]
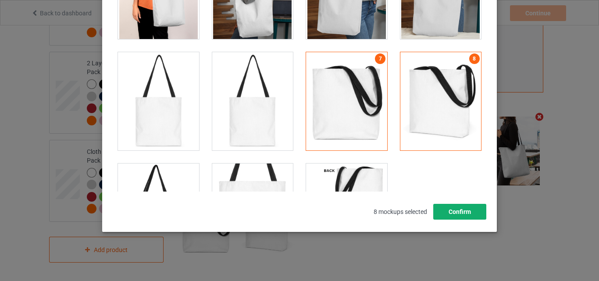
click at [460, 210] on button "Confirm" at bounding box center [459, 212] width 53 height 16
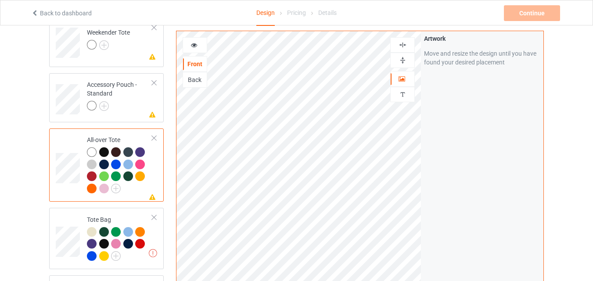
scroll to position [1132, 0]
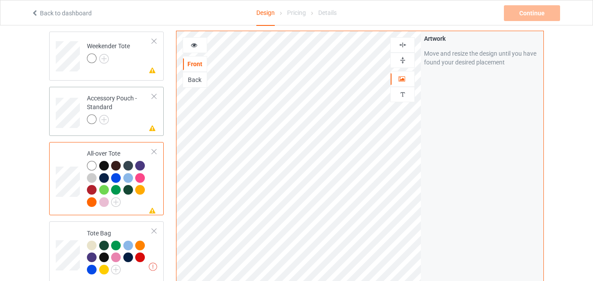
click at [93, 124] on div at bounding box center [92, 119] width 10 height 10
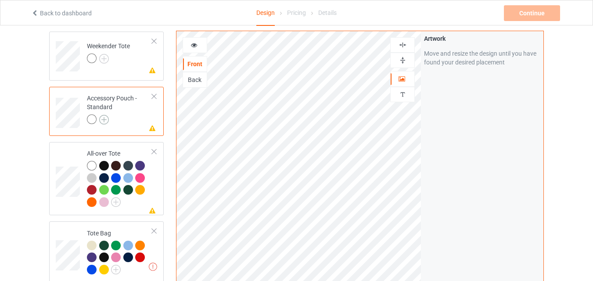
click at [107, 125] on img at bounding box center [104, 120] width 10 height 10
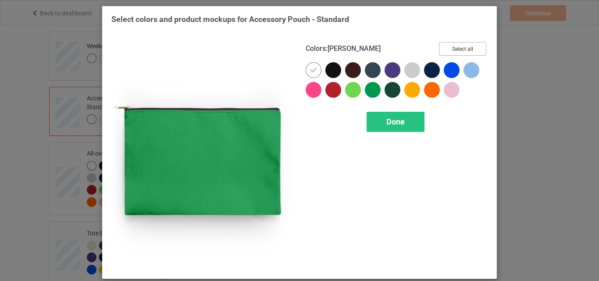
click at [466, 48] on button "Select all" at bounding box center [462, 49] width 47 height 14
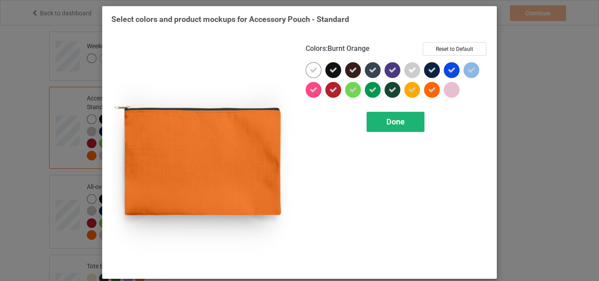
click at [414, 116] on div "Done" at bounding box center [396, 122] width 58 height 20
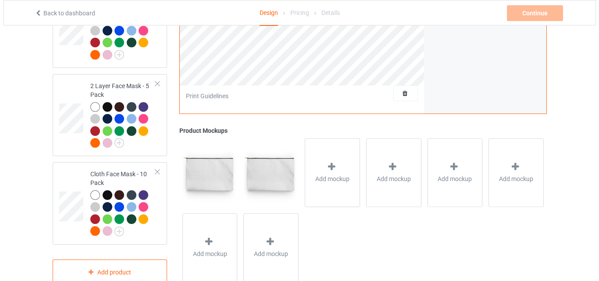
scroll to position [1499, 0]
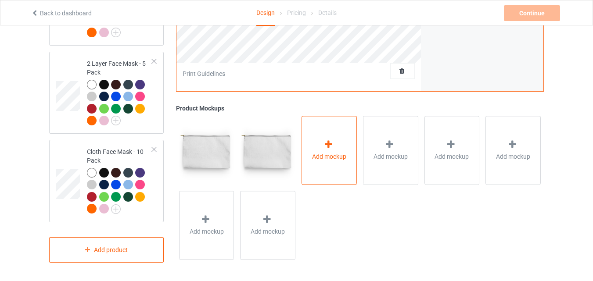
click at [343, 174] on div "Add mockup" at bounding box center [328, 150] width 55 height 69
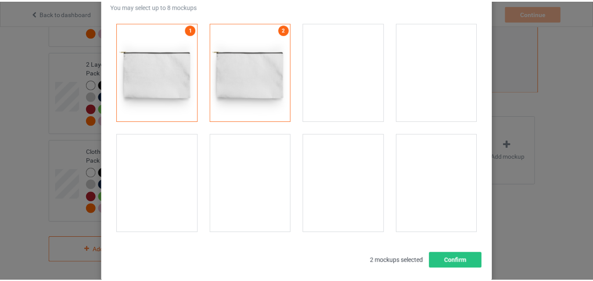
scroll to position [82, 0]
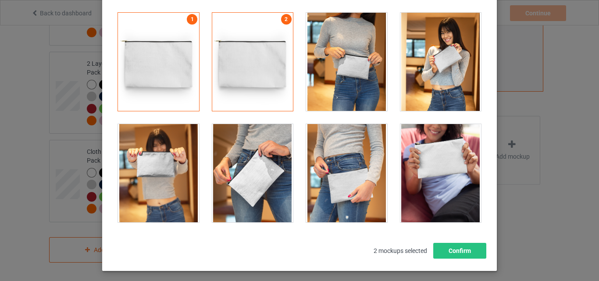
click at [435, 58] on div at bounding box center [440, 62] width 81 height 98
click at [422, 176] on div at bounding box center [440, 173] width 81 height 98
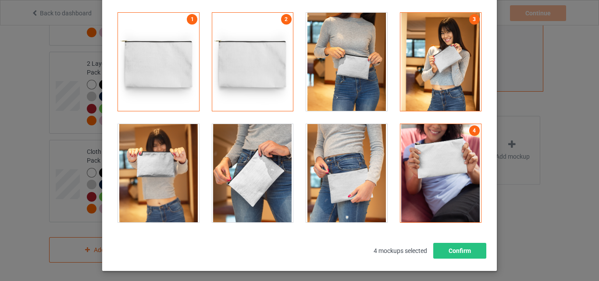
click at [369, 58] on div at bounding box center [346, 62] width 81 height 98
click at [241, 179] on div at bounding box center [252, 173] width 81 height 98
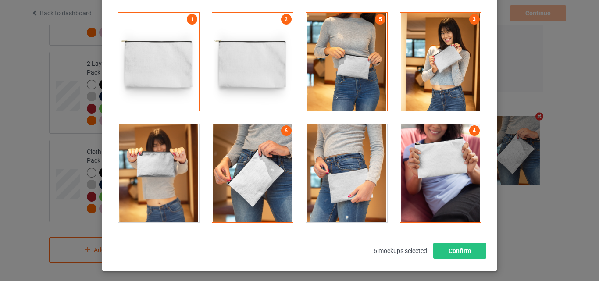
click at [346, 194] on div at bounding box center [346, 173] width 81 height 98
click at [440, 191] on div at bounding box center [440, 173] width 81 height 98
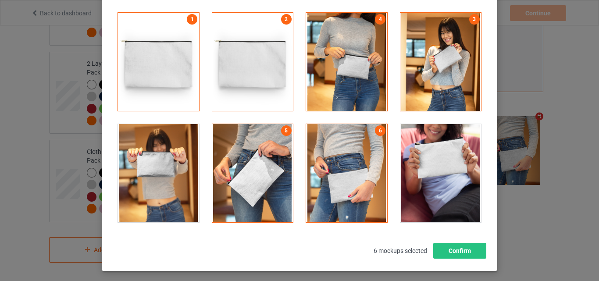
click at [440, 191] on div at bounding box center [440, 173] width 81 height 98
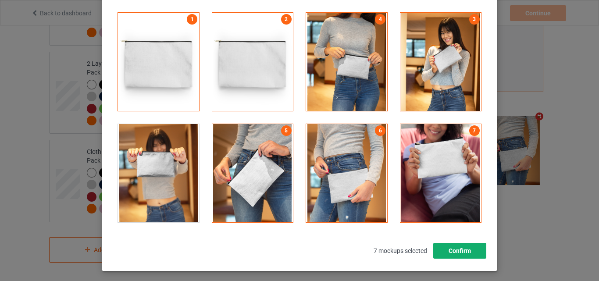
click at [450, 246] on button "Confirm" at bounding box center [459, 251] width 53 height 16
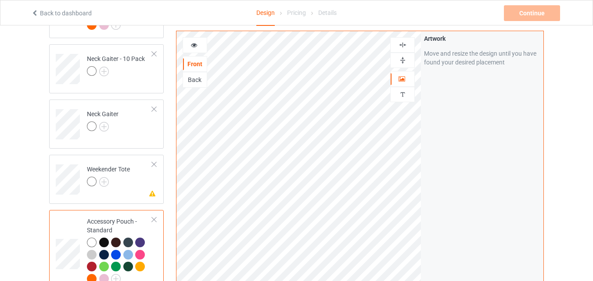
scroll to position [1008, 0]
click at [93, 188] on div at bounding box center [92, 183] width 10 height 10
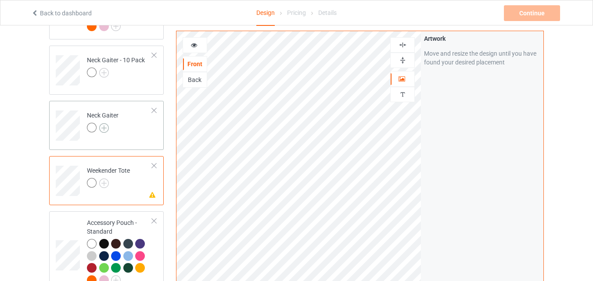
click at [103, 132] on img at bounding box center [104, 128] width 10 height 10
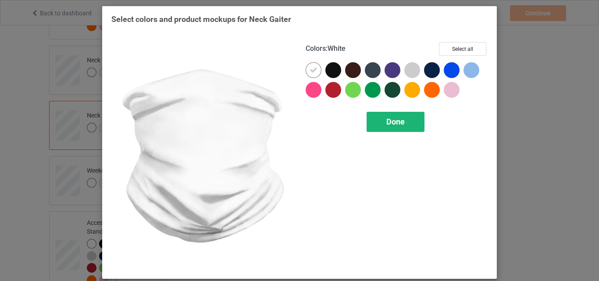
click at [381, 129] on div "Done" at bounding box center [396, 122] width 58 height 20
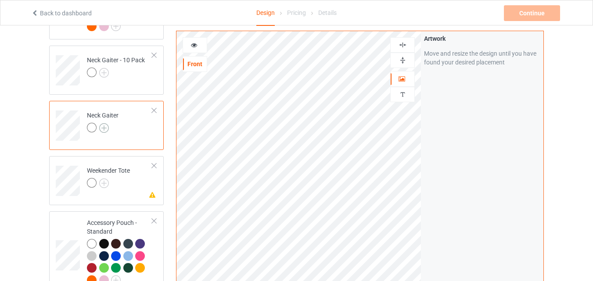
click at [106, 133] on img at bounding box center [104, 128] width 10 height 10
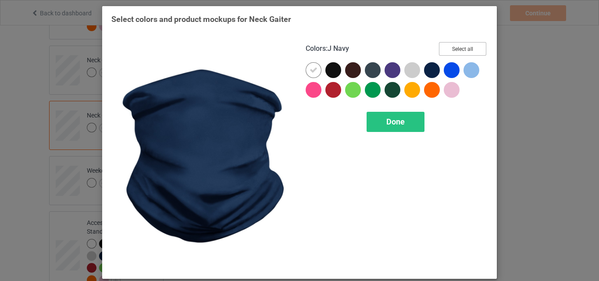
click at [444, 53] on button "Select all" at bounding box center [462, 49] width 47 height 14
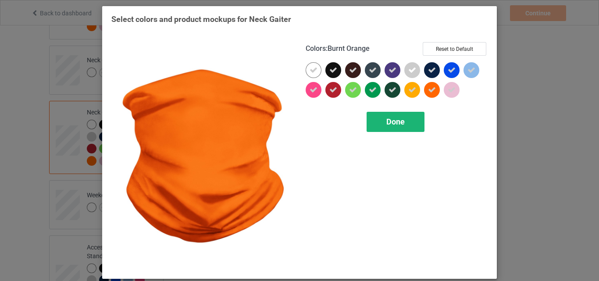
click at [400, 119] on span "Done" at bounding box center [395, 121] width 18 height 9
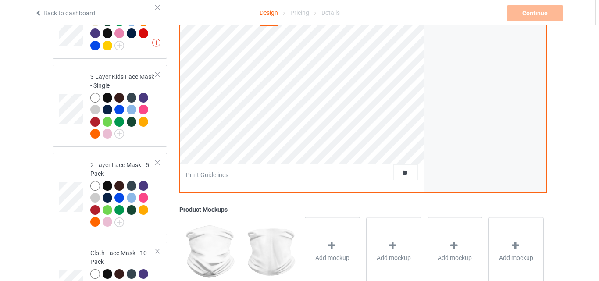
scroll to position [1524, 0]
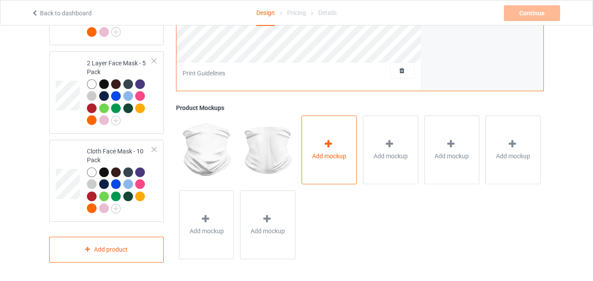
click at [331, 143] on icon at bounding box center [328, 143] width 11 height 9
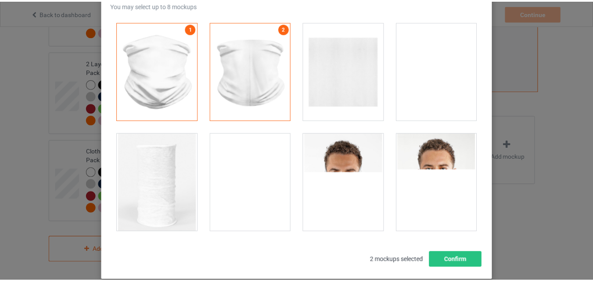
scroll to position [71, 0]
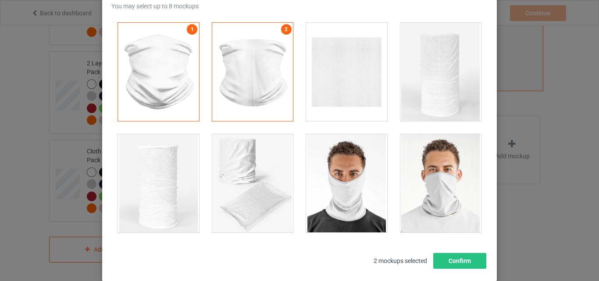
click at [261, 153] on div at bounding box center [252, 183] width 81 height 98
click at [346, 82] on div at bounding box center [346, 72] width 81 height 98
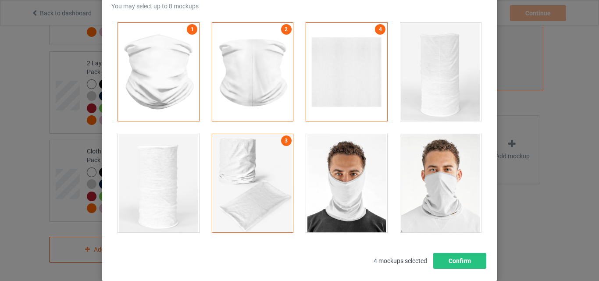
click at [431, 76] on div at bounding box center [440, 72] width 81 height 98
click at [429, 185] on div at bounding box center [440, 183] width 81 height 98
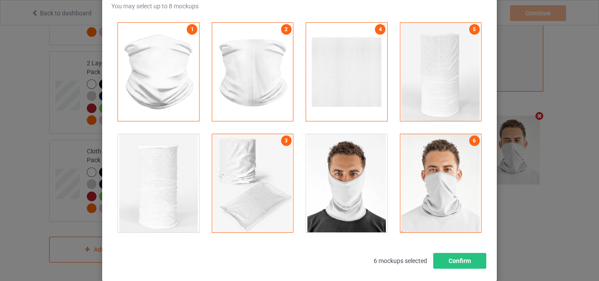
click at [325, 191] on div at bounding box center [346, 183] width 81 height 98
click at [144, 169] on div at bounding box center [158, 183] width 81 height 98
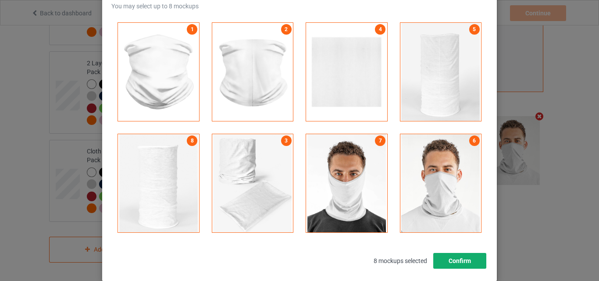
click at [459, 256] on button "Confirm" at bounding box center [459, 261] width 53 height 16
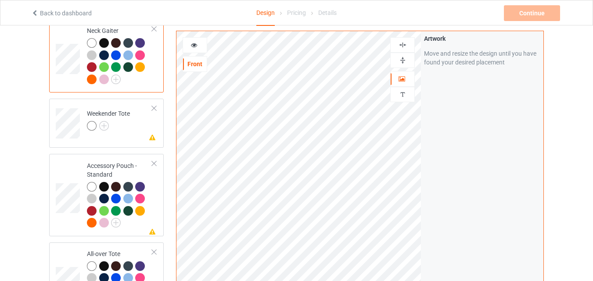
scroll to position [1085, 0]
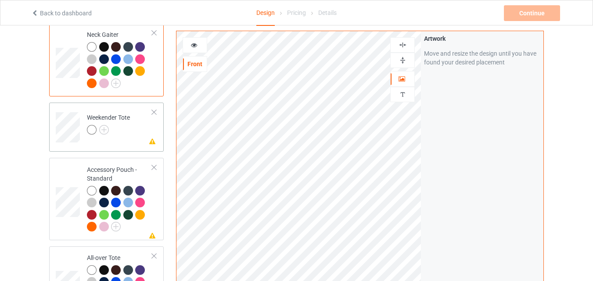
click at [94, 135] on div at bounding box center [92, 130] width 10 height 10
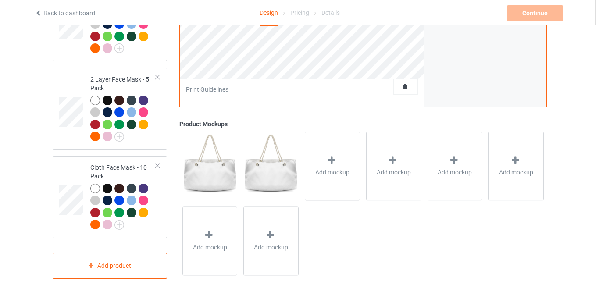
scroll to position [1524, 0]
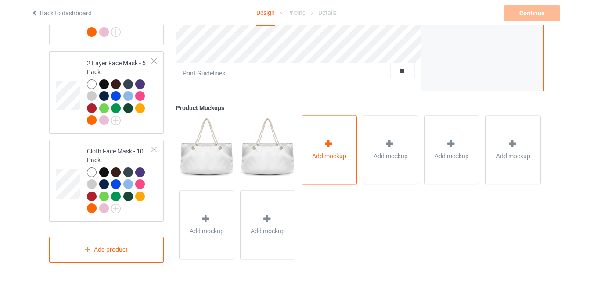
click at [335, 144] on div at bounding box center [329, 145] width 12 height 13
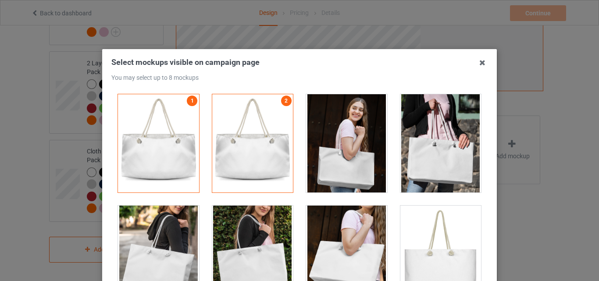
click at [411, 163] on div at bounding box center [440, 143] width 81 height 98
click at [339, 163] on div at bounding box center [346, 143] width 81 height 98
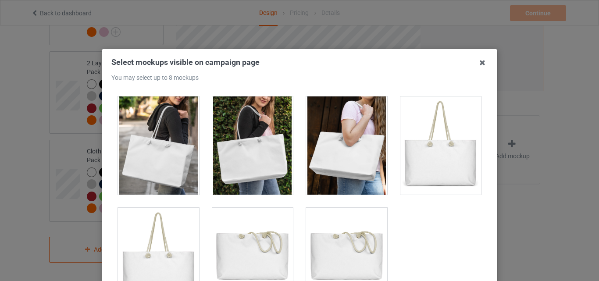
scroll to position [55, 0]
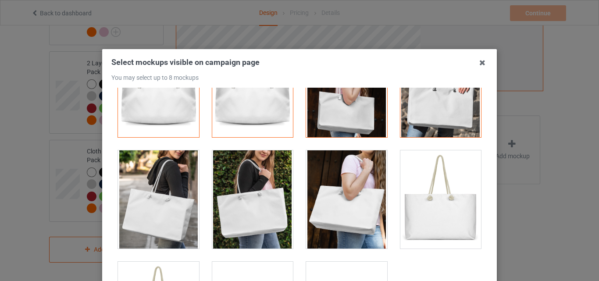
click at [427, 218] on div at bounding box center [440, 199] width 81 height 98
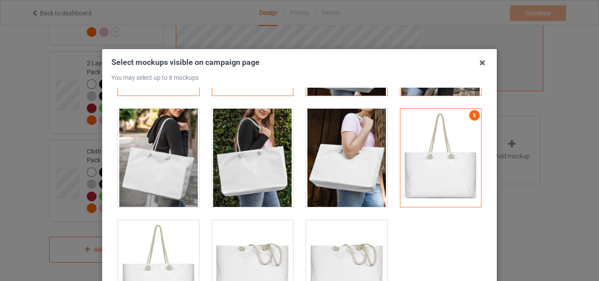
scroll to position [109, 0]
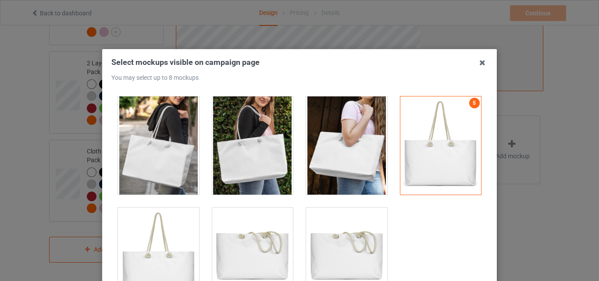
click at [343, 245] on div at bounding box center [346, 257] width 81 height 98
click at [147, 247] on div at bounding box center [158, 257] width 81 height 98
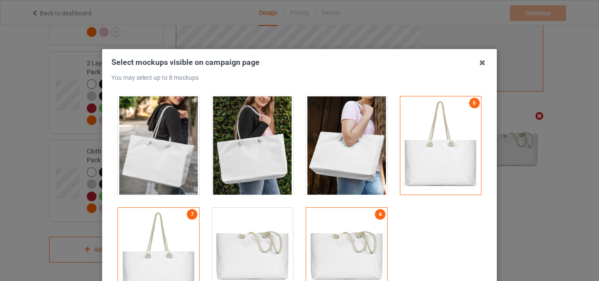
click at [258, 183] on div at bounding box center [252, 145] width 81 height 98
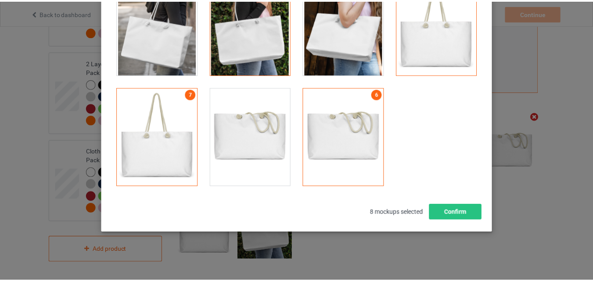
scroll to position [121, 0]
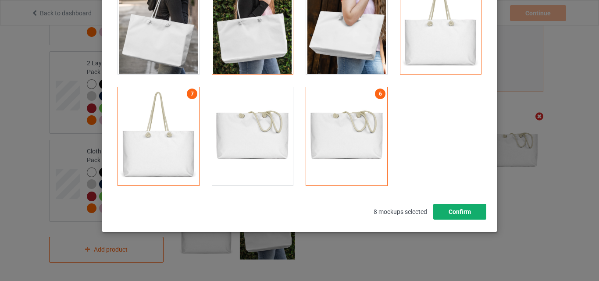
click at [469, 205] on button "Confirm" at bounding box center [459, 212] width 53 height 16
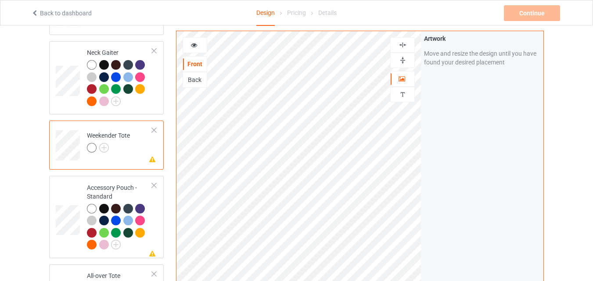
scroll to position [980, 0]
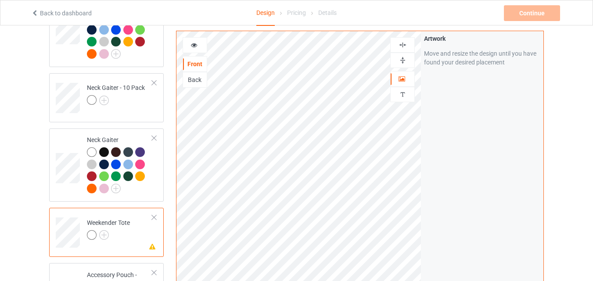
click at [93, 240] on div at bounding box center [92, 235] width 10 height 10
click at [90, 240] on div at bounding box center [92, 235] width 10 height 10
click at [103, 240] on img at bounding box center [104, 235] width 10 height 10
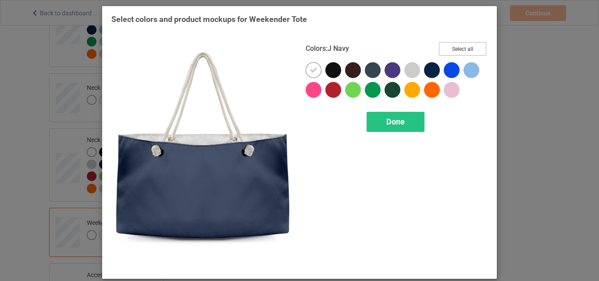
click at [456, 48] on button "Select all" at bounding box center [462, 49] width 47 height 14
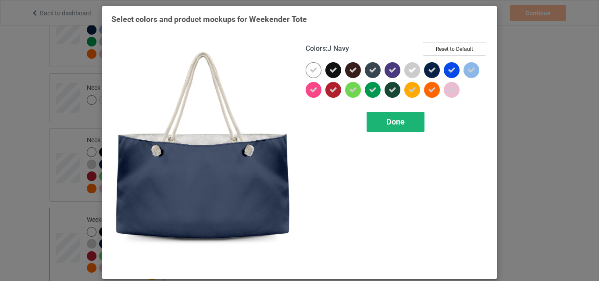
click at [386, 122] on span "Done" at bounding box center [395, 121] width 18 height 9
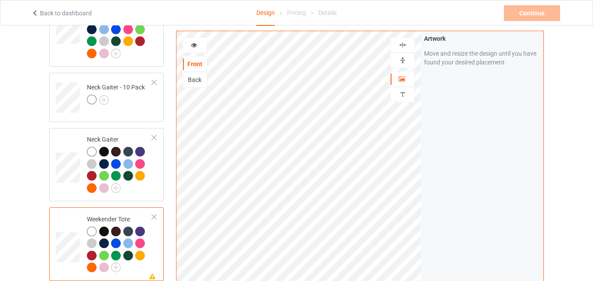
scroll to position [952, 0]
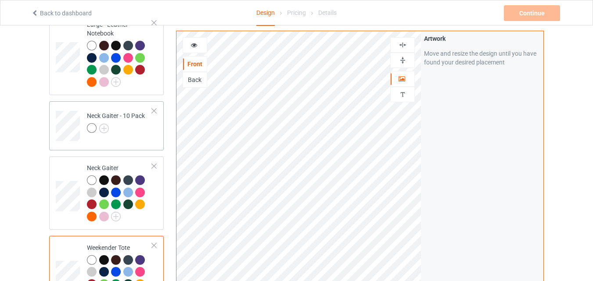
click at [92, 133] on div at bounding box center [92, 128] width 10 height 10
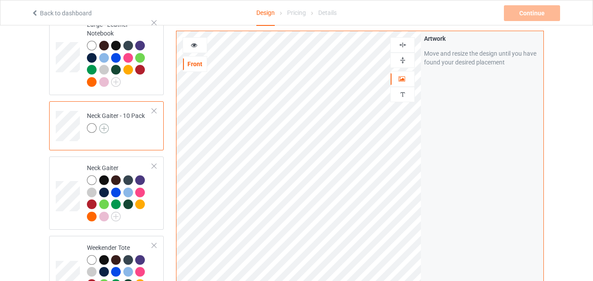
click at [103, 132] on img at bounding box center [104, 129] width 10 height 10
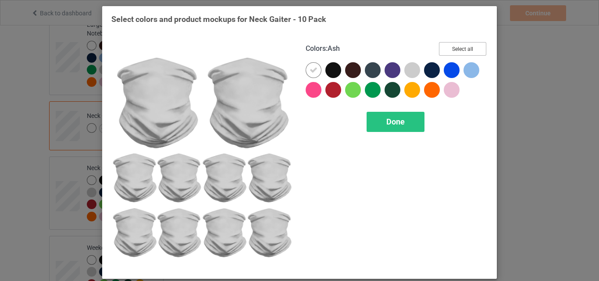
click at [466, 45] on button "Select all" at bounding box center [462, 49] width 47 height 14
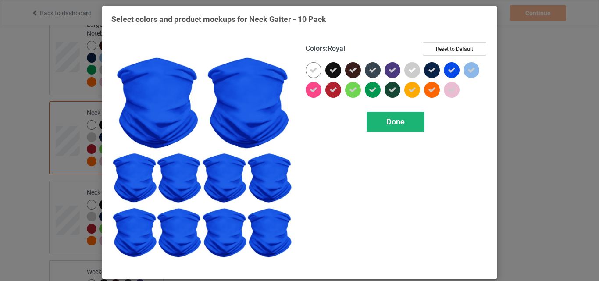
click at [400, 124] on span "Done" at bounding box center [395, 121] width 18 height 9
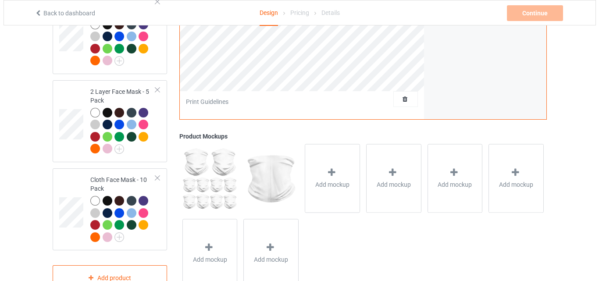
scroll to position [1573, 0]
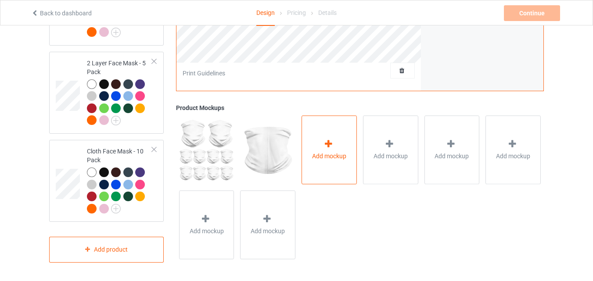
click at [325, 161] on span "Add mockup" at bounding box center [329, 156] width 34 height 9
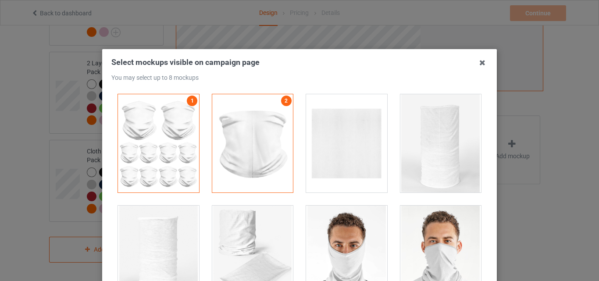
click at [348, 167] on div at bounding box center [346, 143] width 81 height 98
click at [341, 228] on div at bounding box center [346, 255] width 81 height 98
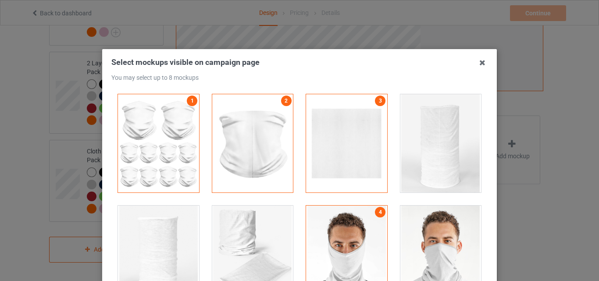
click at [244, 252] on div at bounding box center [252, 255] width 81 height 98
click at [442, 248] on div at bounding box center [440, 255] width 81 height 98
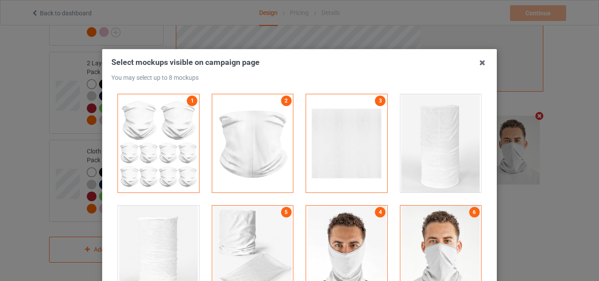
click at [439, 147] on div at bounding box center [440, 143] width 81 height 98
click at [178, 221] on div at bounding box center [158, 255] width 81 height 98
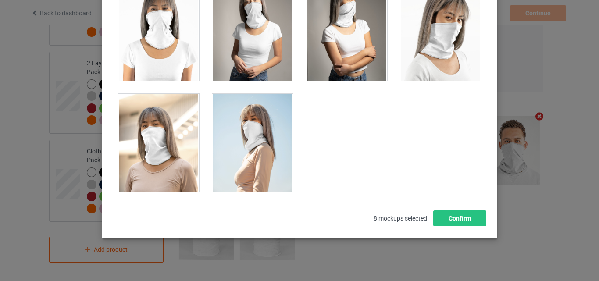
scroll to position [121, 0]
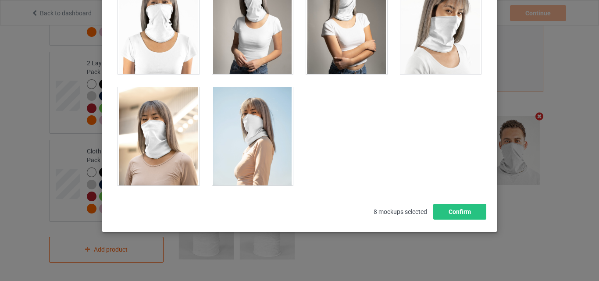
click at [166, 159] on div at bounding box center [158, 136] width 81 height 98
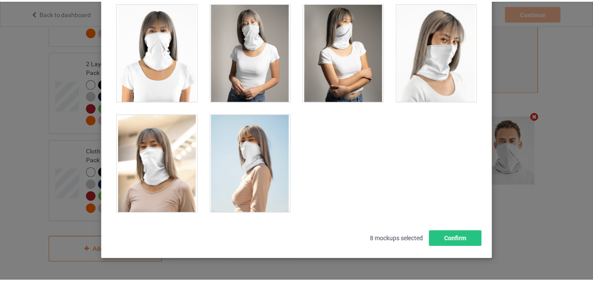
scroll to position [148, 0]
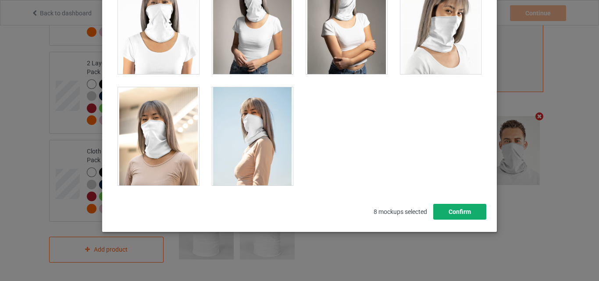
click at [466, 208] on button "Confirm" at bounding box center [459, 212] width 53 height 16
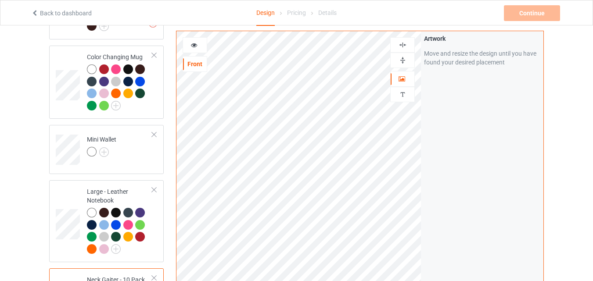
scroll to position [788, 0]
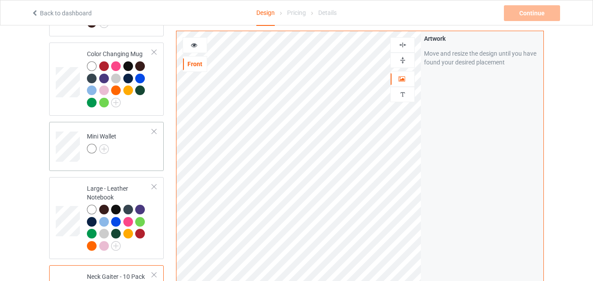
click at [89, 154] on div at bounding box center [92, 149] width 10 height 10
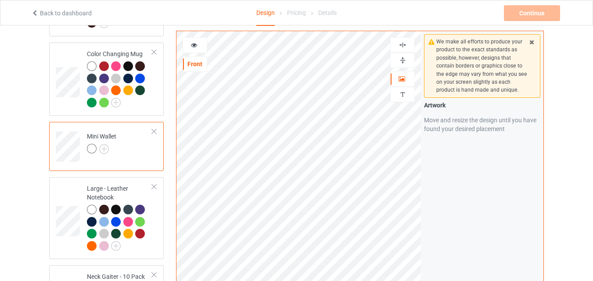
click at [154, 135] on div at bounding box center [154, 132] width 6 height 6
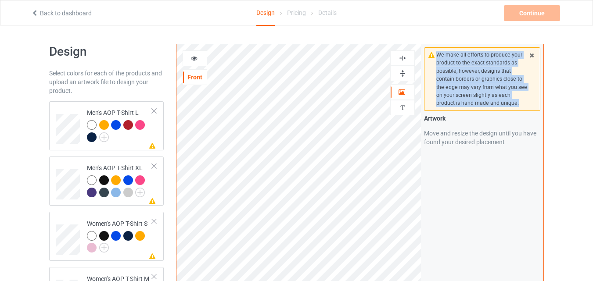
drag, startPoint x: 517, startPoint y: 102, endPoint x: 427, endPoint y: 46, distance: 105.6
click at [427, 46] on div "We make all efforts to produce your product to the exact standards as possible,…" at bounding box center [482, 96] width 122 height 105
copy div "We make all efforts to produce your product to the exact standards as possible,…"
click at [196, 59] on icon at bounding box center [193, 57] width 7 height 6
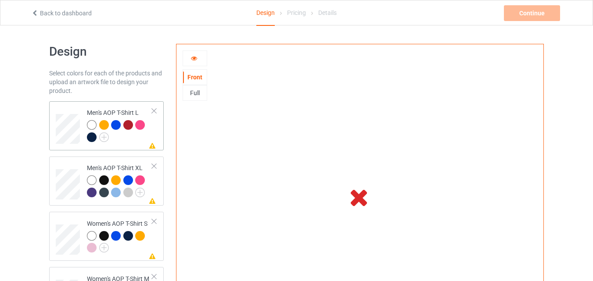
click at [93, 123] on div at bounding box center [92, 125] width 10 height 10
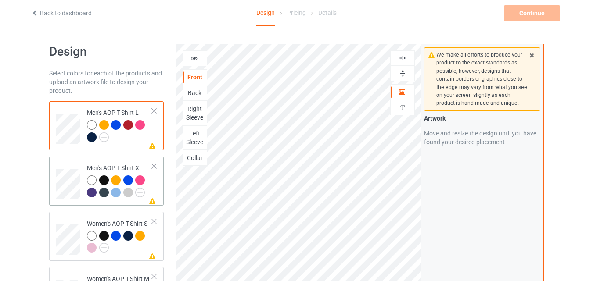
click at [91, 181] on div at bounding box center [92, 180] width 10 height 10
click at [92, 124] on div at bounding box center [92, 125] width 10 height 10
click at [92, 235] on div at bounding box center [92, 236] width 10 height 10
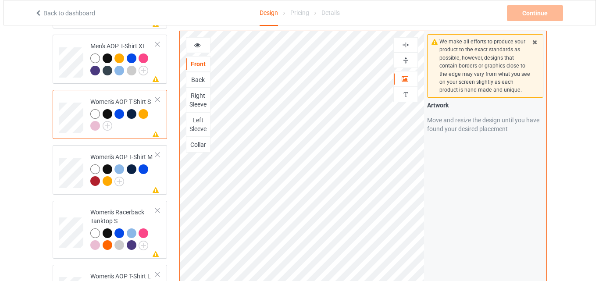
scroll to position [116, 0]
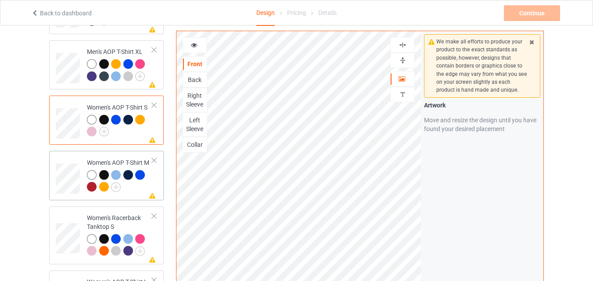
click at [155, 162] on div at bounding box center [154, 160] width 6 height 6
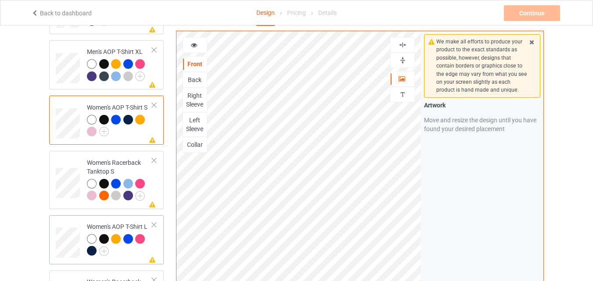
click at [153, 226] on div at bounding box center [154, 225] width 6 height 6
click at [153, 161] on div at bounding box center [154, 160] width 6 height 6
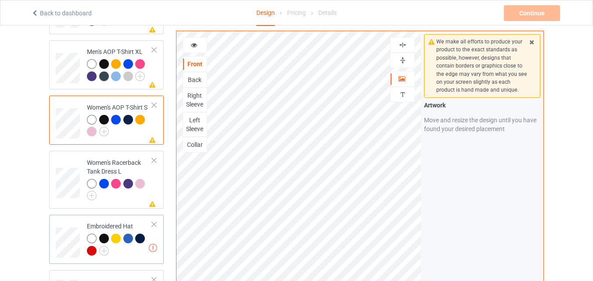
click at [153, 224] on div at bounding box center [154, 224] width 6 height 6
click at [156, 160] on div at bounding box center [154, 160] width 6 height 6
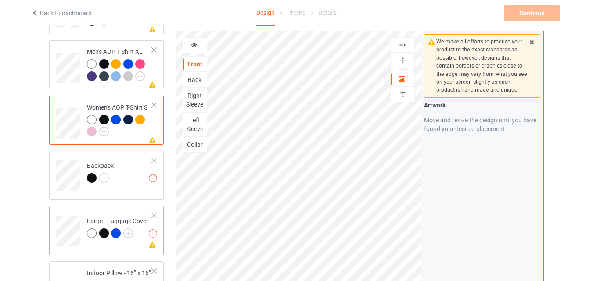
click at [154, 219] on div at bounding box center [154, 216] width 6 height 6
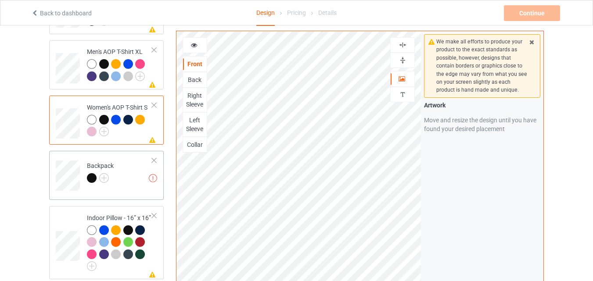
click at [155, 160] on div at bounding box center [154, 160] width 6 height 6
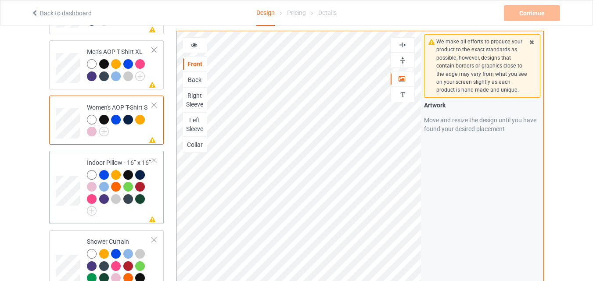
click at [154, 160] on div at bounding box center [154, 160] width 6 height 6
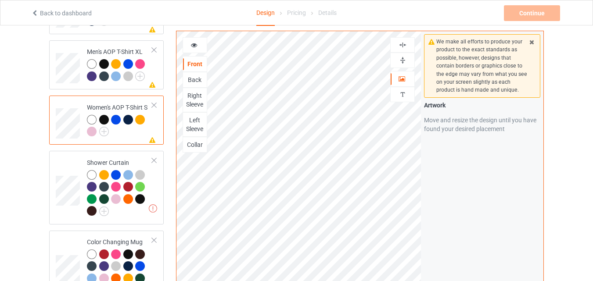
click at [154, 160] on div at bounding box center [154, 160] width 6 height 6
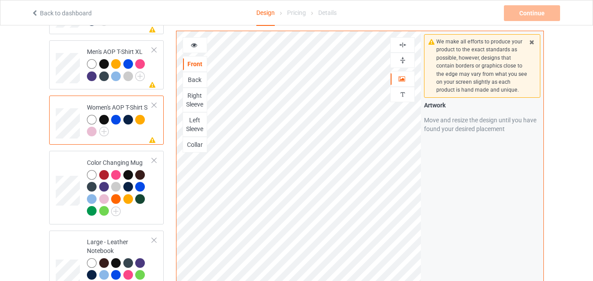
click at [154, 160] on div at bounding box center [154, 160] width 6 height 6
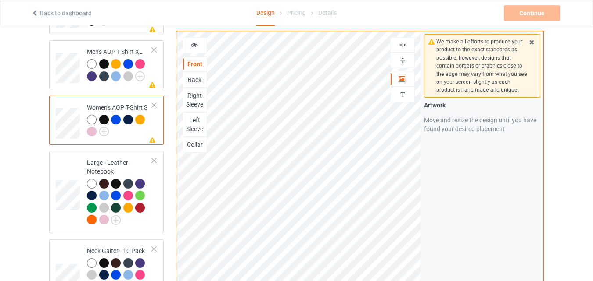
click at [154, 160] on div at bounding box center [154, 160] width 6 height 6
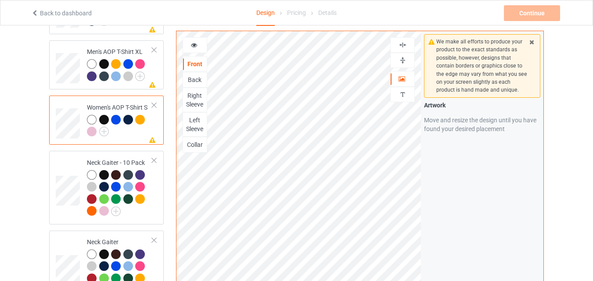
click at [154, 160] on div at bounding box center [154, 160] width 6 height 6
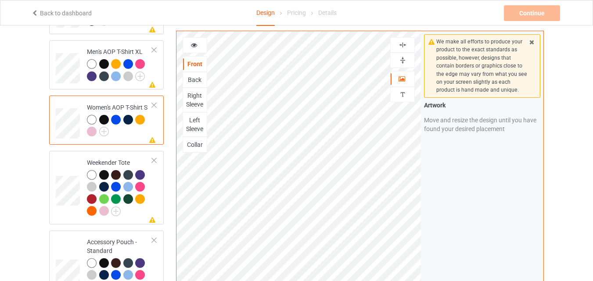
click at [154, 160] on div at bounding box center [154, 160] width 6 height 6
click at [154, 237] on div at bounding box center [154, 240] width 6 height 6
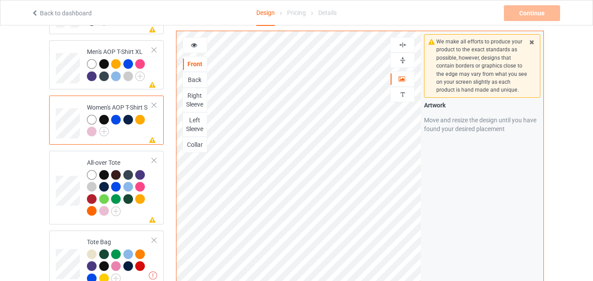
click at [154, 160] on div at bounding box center [154, 160] width 6 height 6
click at [154, 237] on div at bounding box center [154, 240] width 6 height 6
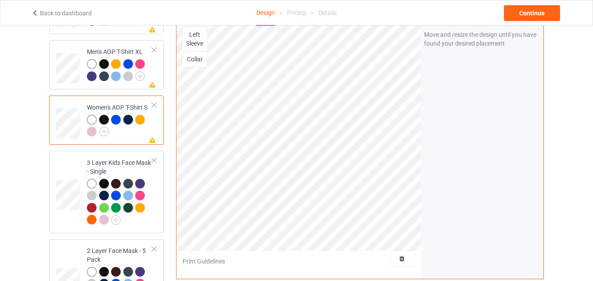
click at [154, 160] on div at bounding box center [154, 160] width 6 height 6
click at [154, 246] on div at bounding box center [154, 249] width 6 height 6
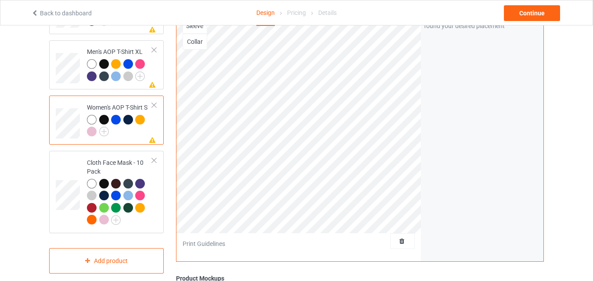
click at [154, 160] on div at bounding box center [154, 160] width 6 height 6
click at [154, 160] on div "Missing artwork on 2 side(s) Men's AOP T-Shirt L Missing artwork on 2 side(s) M…" at bounding box center [106, 129] width 114 height 289
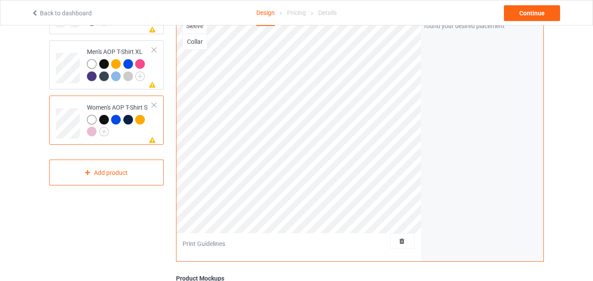
click at [154, 160] on div "Missing artwork on 2 side(s) Men's AOP T-Shirt L Missing artwork on 2 side(s) M…" at bounding box center [106, 85] width 114 height 200
click at [533, 9] on div "Continue" at bounding box center [531, 13] width 56 height 16
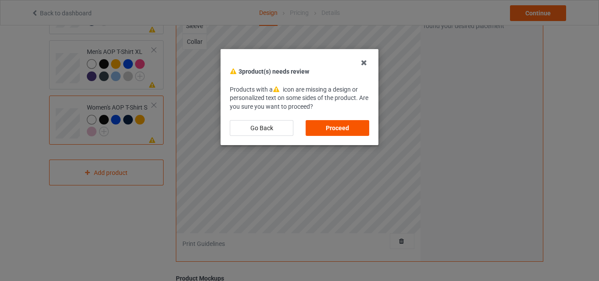
click at [346, 127] on div "Proceed" at bounding box center [338, 128] width 64 height 16
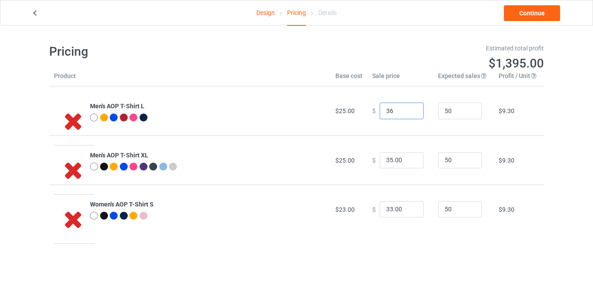
click at [410, 111] on input "36" at bounding box center [401, 111] width 44 height 17
click at [409, 114] on input "35" at bounding box center [401, 111] width 44 height 17
click at [409, 114] on input "34" at bounding box center [401, 111] width 44 height 17
click at [409, 114] on input "33" at bounding box center [401, 111] width 44 height 17
click at [409, 114] on input "32" at bounding box center [401, 111] width 44 height 17
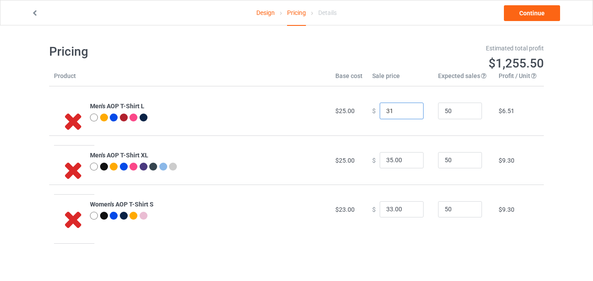
click at [409, 114] on input "31" at bounding box center [401, 111] width 44 height 17
click at [409, 114] on input "30" at bounding box center [401, 111] width 44 height 17
type input "30.00"
click at [408, 163] on input "34" at bounding box center [401, 160] width 44 height 17
click at [408, 163] on input "33" at bounding box center [401, 160] width 44 height 17
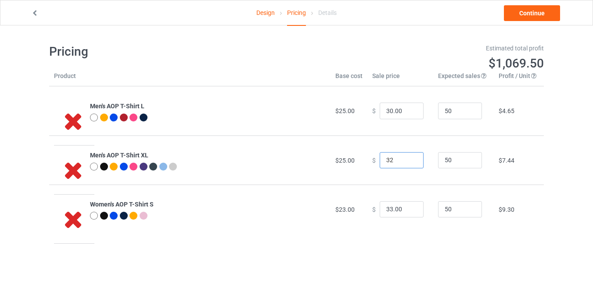
click at [408, 163] on input "32" at bounding box center [401, 160] width 44 height 17
click at [408, 163] on input "31" at bounding box center [401, 160] width 44 height 17
type input "30"
click at [408, 163] on input "30" at bounding box center [401, 160] width 44 height 17
click at [408, 213] on input "32" at bounding box center [401, 209] width 44 height 17
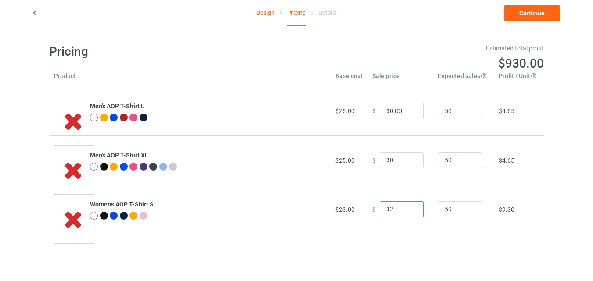
type input "31"
click at [408, 213] on input "31" at bounding box center [401, 209] width 44 height 17
type input "30.00"
click at [408, 213] on input "30" at bounding box center [401, 209] width 44 height 17
click at [408, 213] on input "29" at bounding box center [401, 209] width 44 height 17
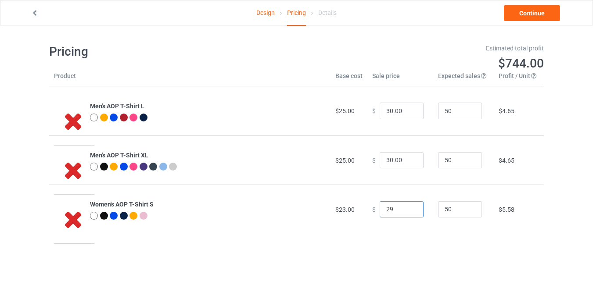
type input "28"
click at [408, 213] on input "28" at bounding box center [401, 209] width 44 height 17
click at [516, 11] on link "Continue" at bounding box center [531, 13] width 56 height 16
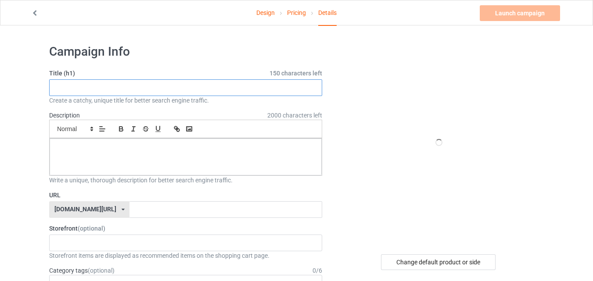
click at [223, 88] on input "text" at bounding box center [185, 87] width 273 height 17
type input "cute mum cat"
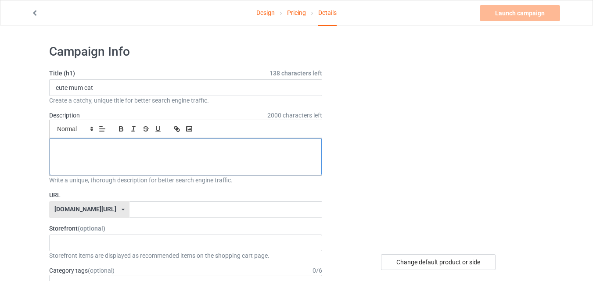
click at [250, 150] on p at bounding box center [186, 148] width 258 height 8
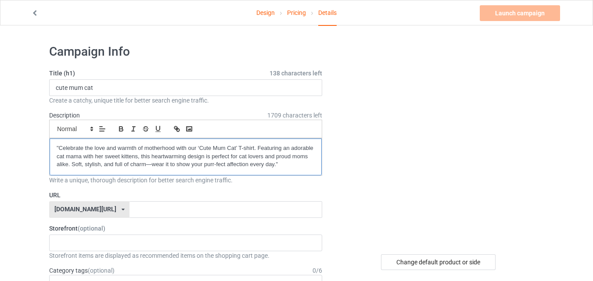
drag, startPoint x: 313, startPoint y: 151, endPoint x: 201, endPoint y: 161, distance: 112.7
click at [201, 161] on p ""Celebrate the love and warmth of motherhood with our ‘Cute Mum Cat’ T-shirt. F…" at bounding box center [186, 156] width 258 height 25
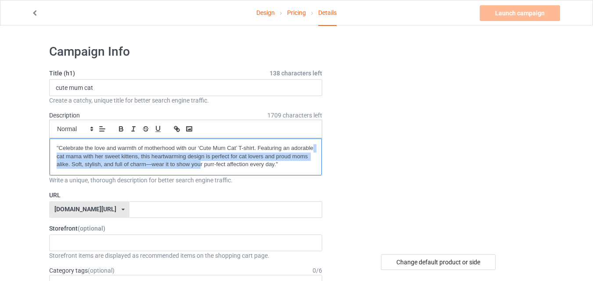
click at [289, 174] on div ""Celebrate the love and warmth of motherhood with our ‘Cute Mum Cat’ T-shirt. F…" at bounding box center [186, 157] width 272 height 37
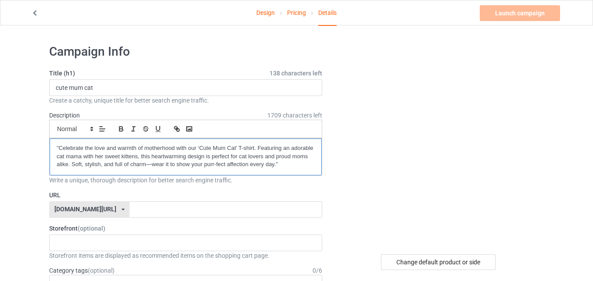
click at [137, 157] on p ""Celebrate the love and warmth of motherhood with our ‘Cute Mum Cat’ T-shirt. F…" at bounding box center [186, 156] width 258 height 25
click at [226, 170] on div ""Celebrate the love and warmth of motherhood with our ‘Cute Mum Cat’ T-shirt. F…" at bounding box center [186, 157] width 272 height 37
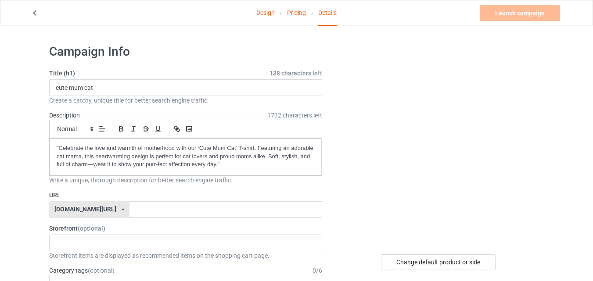
click at [121, 207] on icon at bounding box center [122, 209] width 3 height 5
click at [91, 219] on div "[DOMAIN_NAME][URL]" at bounding box center [89, 226] width 79 height 16
click at [129, 209] on input "text" at bounding box center [225, 209] width 192 height 17
click at [268, 9] on link "Design" at bounding box center [265, 12] width 18 height 25
